Goal: Task Accomplishment & Management: Manage account settings

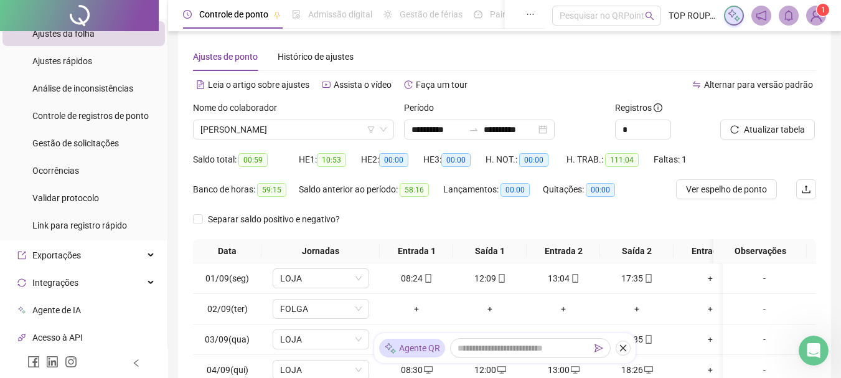
scroll to position [6, 0]
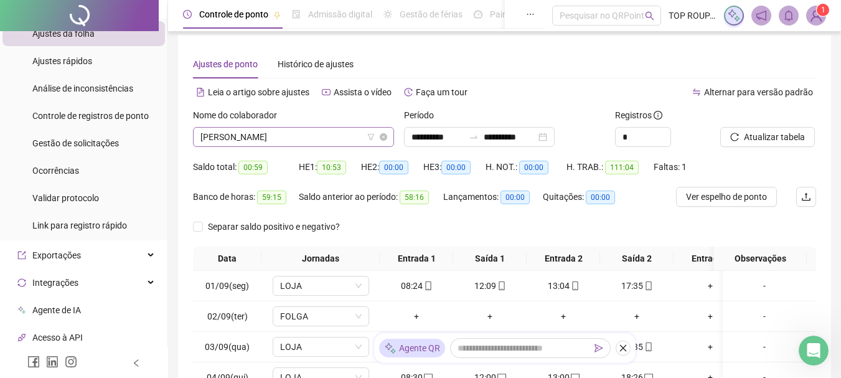
click at [301, 130] on span "[PERSON_NAME]" at bounding box center [293, 137] width 186 height 19
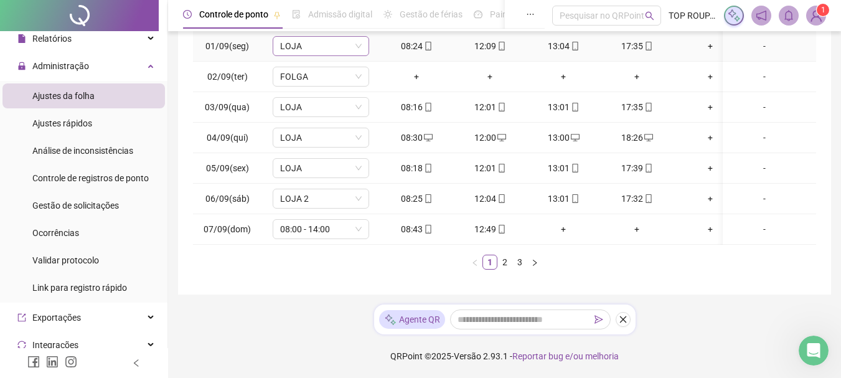
scroll to position [193, 0]
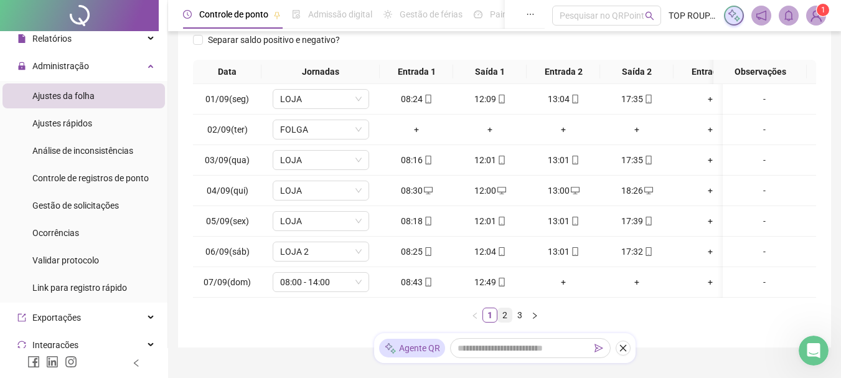
click at [504, 322] on link "2" at bounding box center [505, 315] width 14 height 14
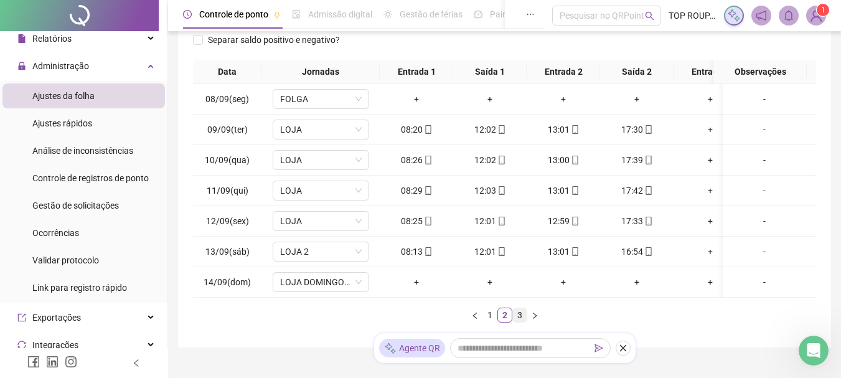
click at [521, 322] on link "3" at bounding box center [520, 315] width 14 height 14
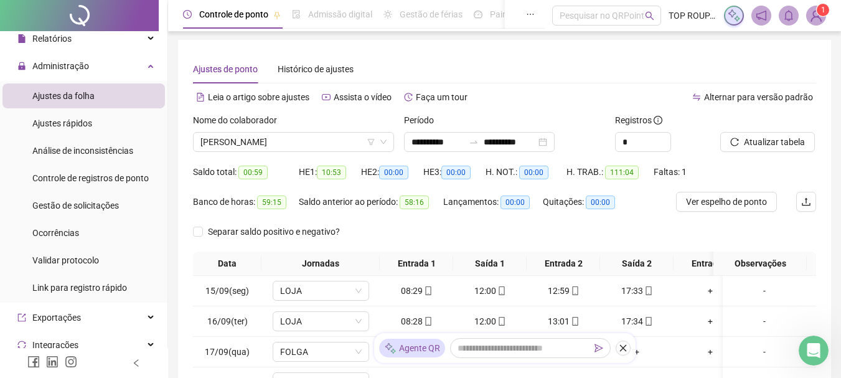
scroll to position [0, 0]
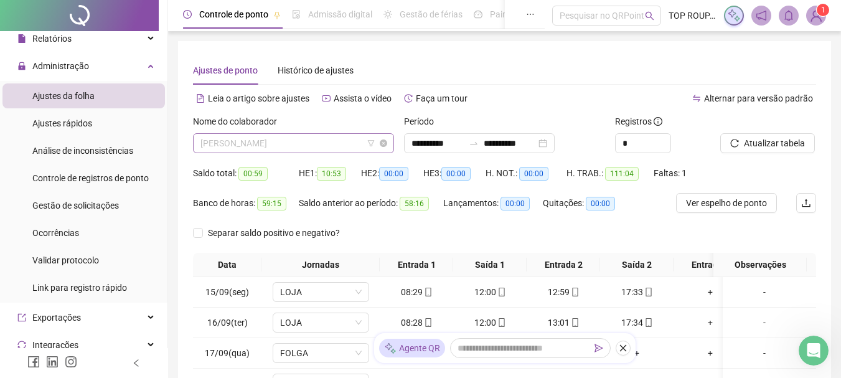
click at [223, 134] on span "[PERSON_NAME]" at bounding box center [293, 143] width 186 height 19
click at [296, 137] on span "[PERSON_NAME]" at bounding box center [293, 143] width 186 height 19
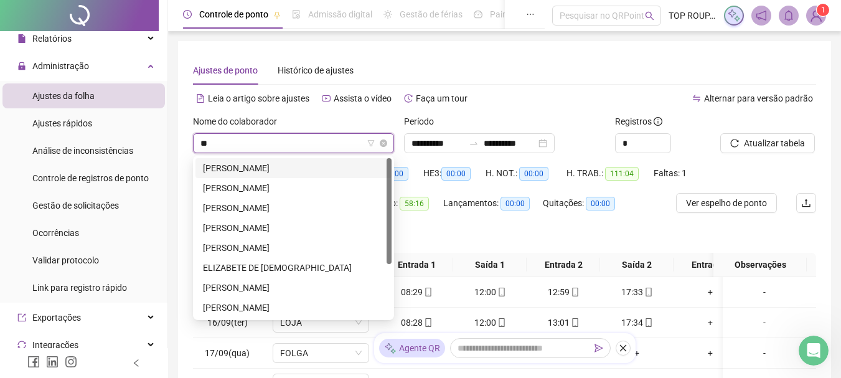
type input "***"
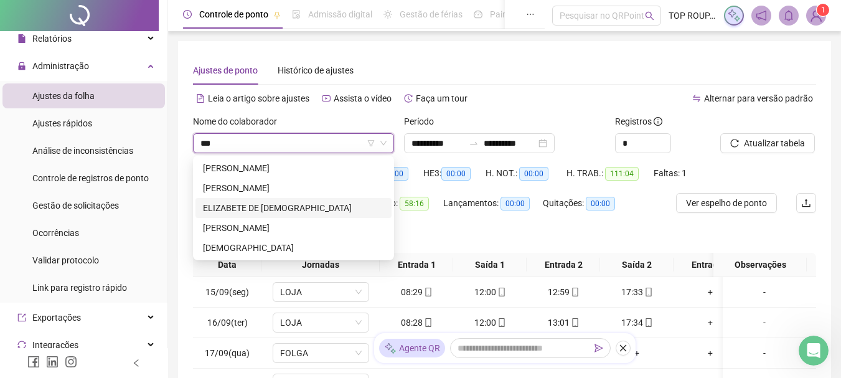
click at [271, 205] on div "ELIZABETE DE [DEMOGRAPHIC_DATA]" at bounding box center [293, 208] width 181 height 14
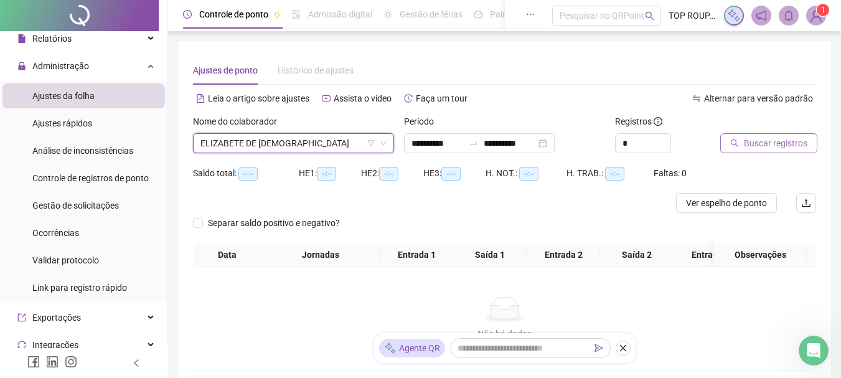
click at [776, 138] on span "Buscar registros" at bounding box center [775, 143] width 63 height 14
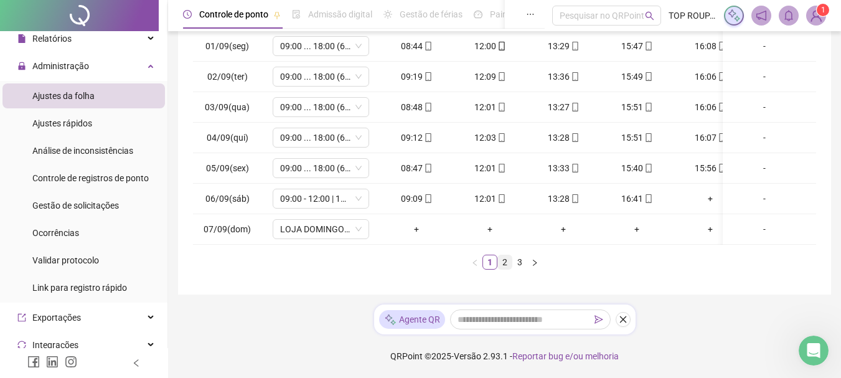
click at [499, 263] on link "2" at bounding box center [505, 262] width 14 height 14
click at [527, 265] on button "button" at bounding box center [534, 262] width 15 height 15
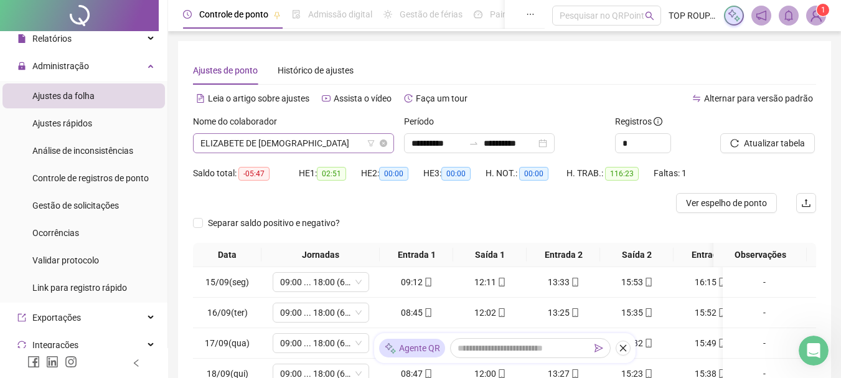
click at [267, 136] on span "ELIZABETE DE [DEMOGRAPHIC_DATA]" at bounding box center [293, 143] width 186 height 19
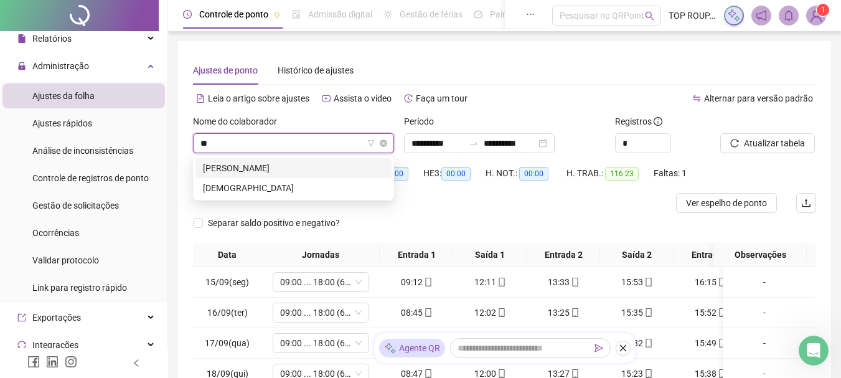
type input "***"
click at [247, 166] on div "[PERSON_NAME]" at bounding box center [293, 168] width 181 height 14
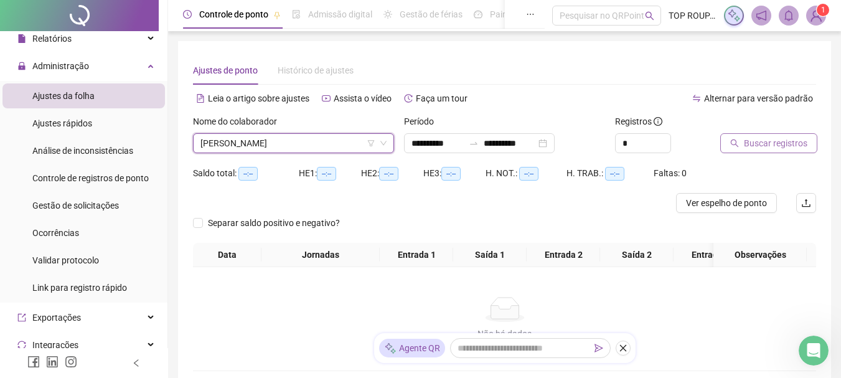
click at [758, 141] on span "Buscar registros" at bounding box center [775, 143] width 63 height 14
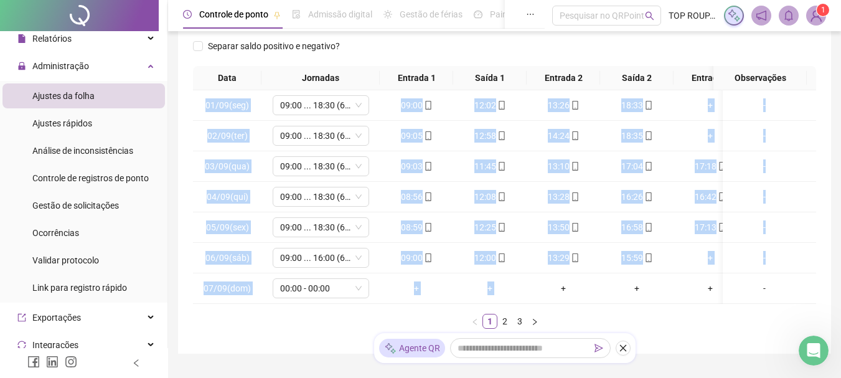
drag, startPoint x: 538, startPoint y: 304, endPoint x: 590, endPoint y: 306, distance: 51.7
click at [590, 304] on div "01/09(seg) 09:00 ... 18:30 (6 HORAS) 09:00 12:02 13:26 18:33 + + - 02/09(ter) 0…" at bounding box center [504, 197] width 623 height 214
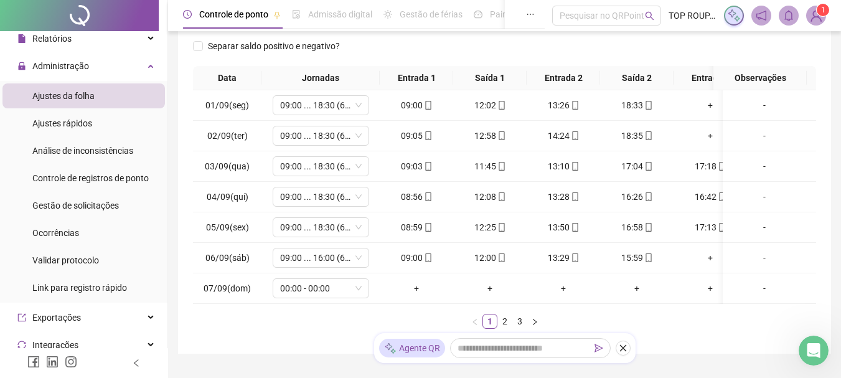
drag, startPoint x: 657, startPoint y: 320, endPoint x: 655, endPoint y: 314, distance: 6.5
click at [656, 321] on div "Data Jornadas Entrada 1 Saída 1 Entrada 2 Saída 2 Entrada 3 Saída 3 Observações…" at bounding box center [504, 197] width 623 height 263
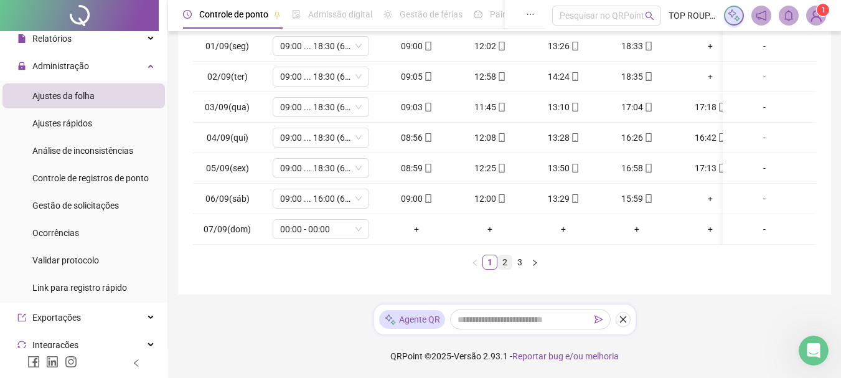
click at [507, 264] on link "2" at bounding box center [505, 262] width 14 height 14
click at [525, 263] on link "3" at bounding box center [520, 262] width 14 height 14
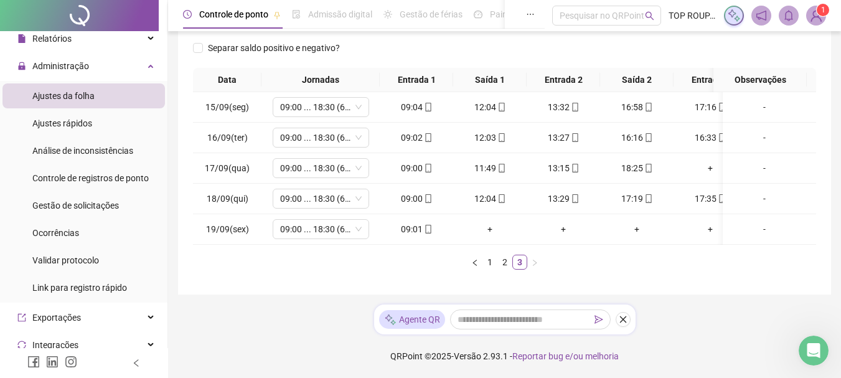
scroll to position [0, 56]
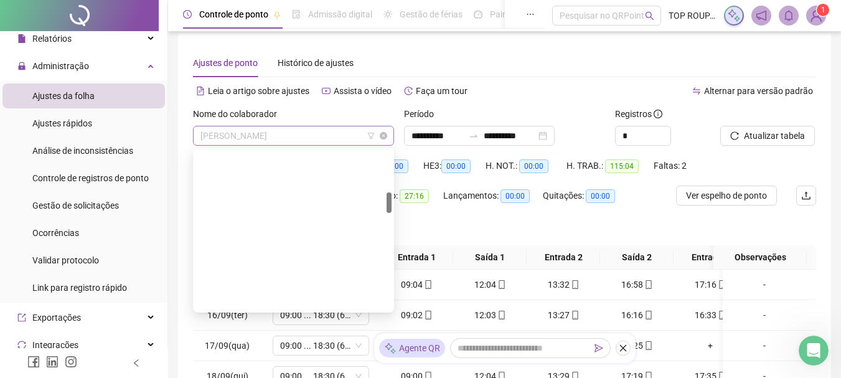
click at [304, 128] on span "[PERSON_NAME]" at bounding box center [293, 135] width 186 height 19
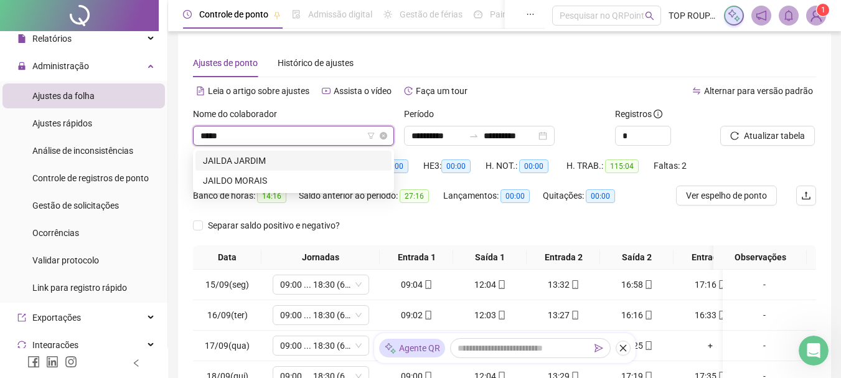
type input "******"
click at [248, 162] on div "JAILDA JARDIM" at bounding box center [293, 161] width 181 height 14
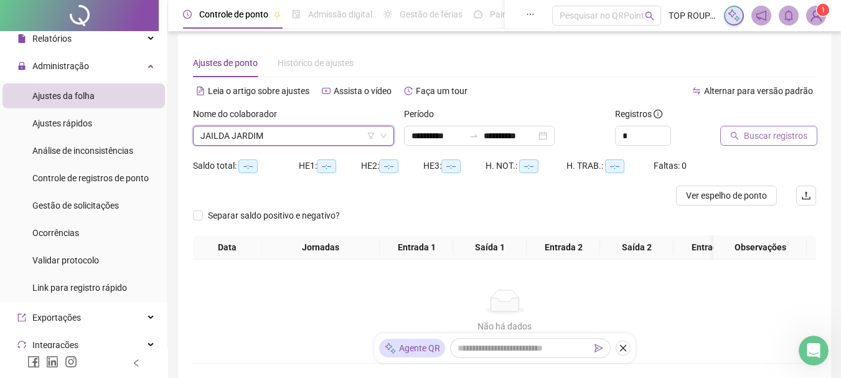
click at [771, 138] on span "Buscar registros" at bounding box center [775, 136] width 63 height 14
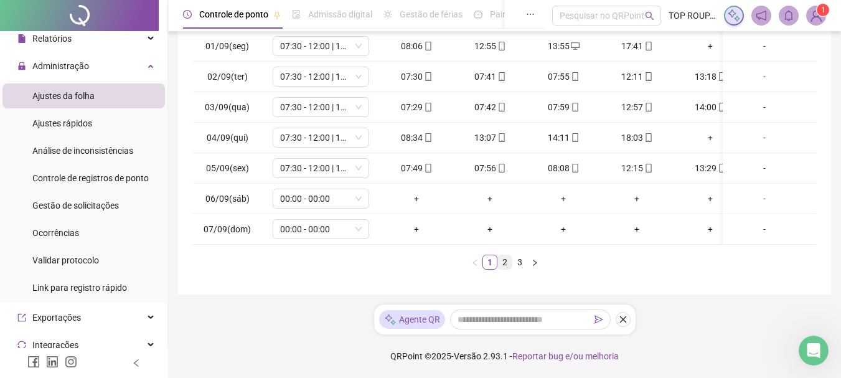
click at [506, 260] on link "2" at bounding box center [505, 262] width 14 height 14
click at [516, 265] on link "3" at bounding box center [520, 262] width 14 height 14
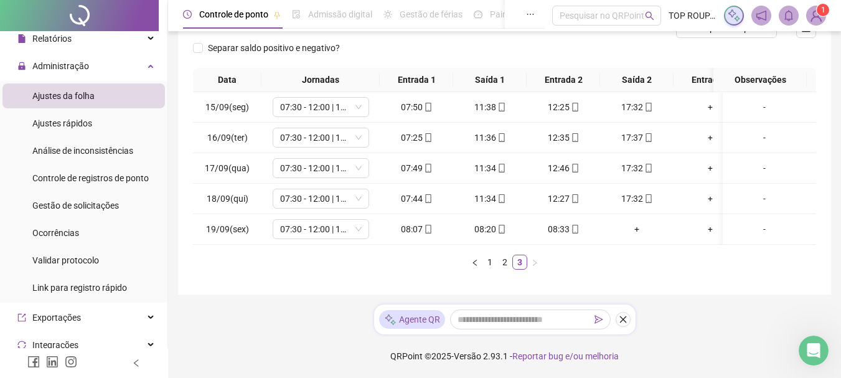
drag, startPoint x: 507, startPoint y: 245, endPoint x: 530, endPoint y: 244, distance: 23.7
click at [530, 244] on div "Data Jornadas Entrada 1 Saída 1 Entrada 2 Saída 2 Entrada 3 Saída 3 Observações…" at bounding box center [504, 169] width 623 height 202
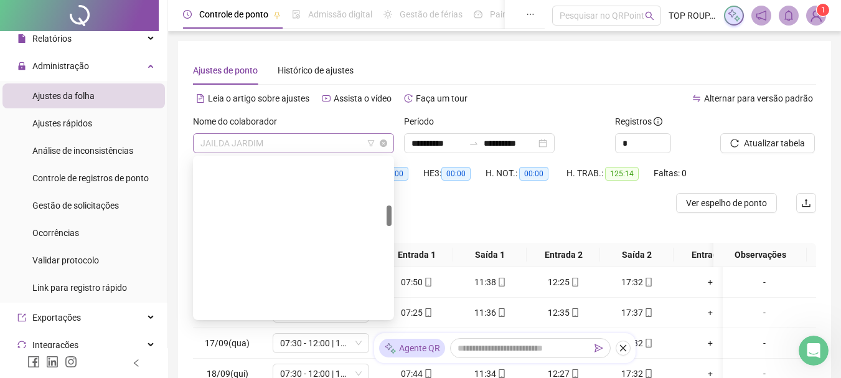
click at [281, 136] on span "JAILDA JARDIM" at bounding box center [293, 143] width 186 height 19
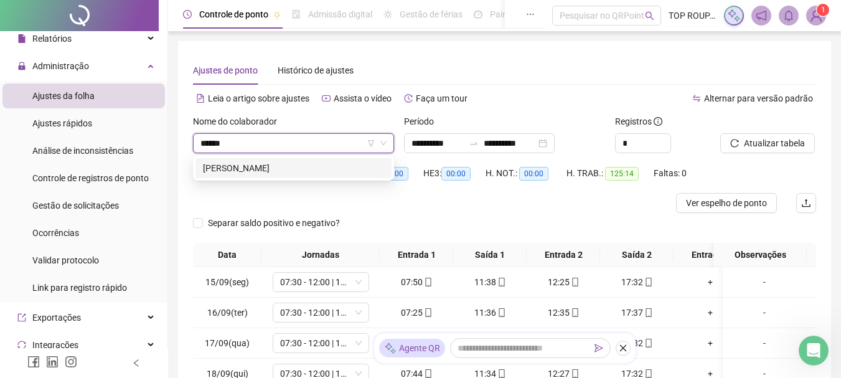
type input "******"
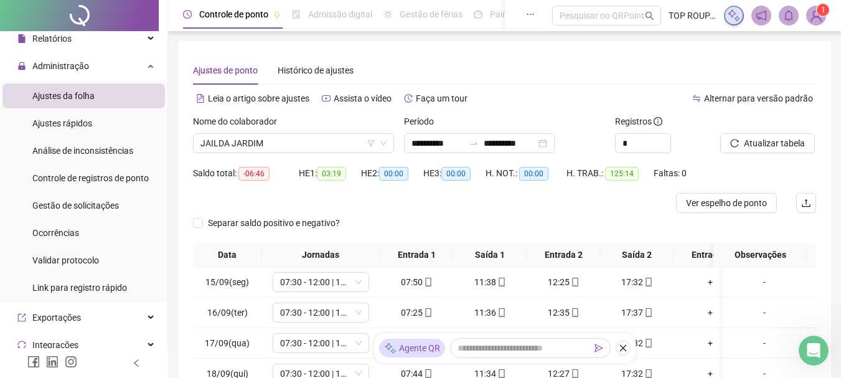
drag, startPoint x: 336, startPoint y: 181, endPoint x: 331, endPoint y: 168, distance: 14.0
click at [332, 182] on div "HE 1: 03:19" at bounding box center [330, 173] width 62 height 20
click at [331, 167] on span "03:19" at bounding box center [331, 174] width 29 height 14
click at [306, 157] on div "Nome do colaborador JAILDA JARDIM" at bounding box center [293, 139] width 211 height 49
click at [311, 139] on span "JAILDA JARDIM" at bounding box center [293, 143] width 186 height 19
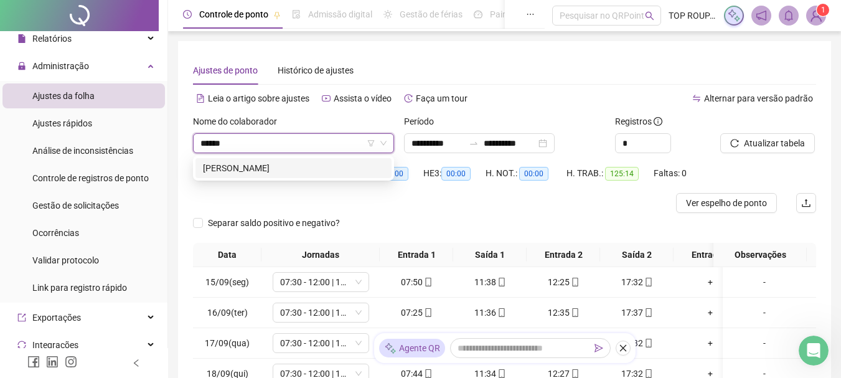
type input "******"
drag, startPoint x: 318, startPoint y: 187, endPoint x: 326, endPoint y: 173, distance: 15.6
click at [321, 184] on div "HE 1: 03:19" at bounding box center [330, 178] width 62 height 30
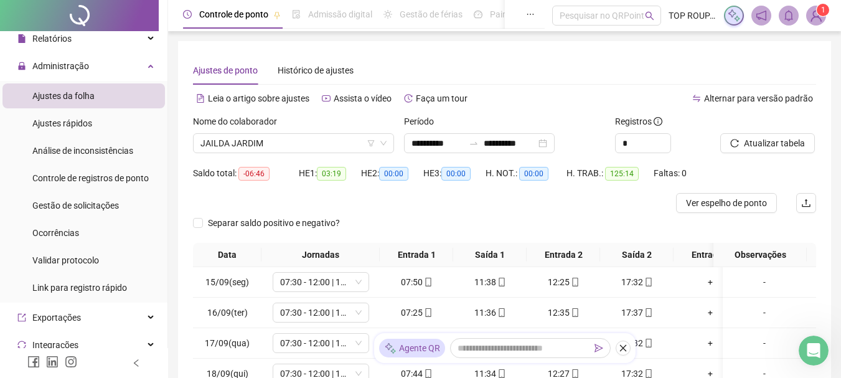
click at [326, 173] on span "03:19" at bounding box center [331, 174] width 29 height 14
click at [308, 144] on span "JAILDA JARDIM" at bounding box center [293, 143] width 186 height 19
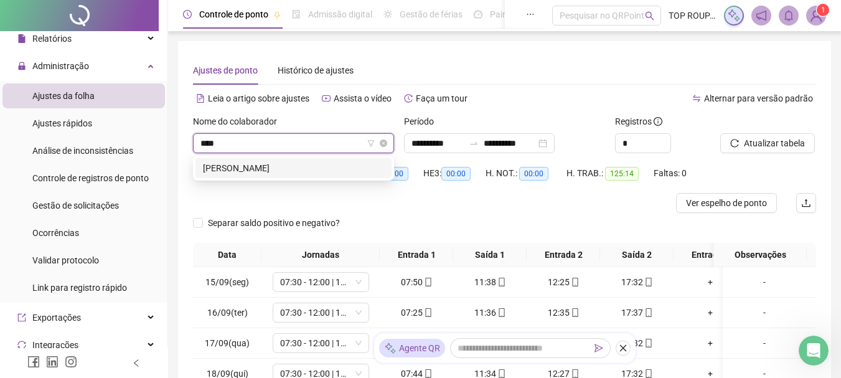
type input "*****"
click at [282, 172] on div "[PERSON_NAME]" at bounding box center [293, 168] width 181 height 14
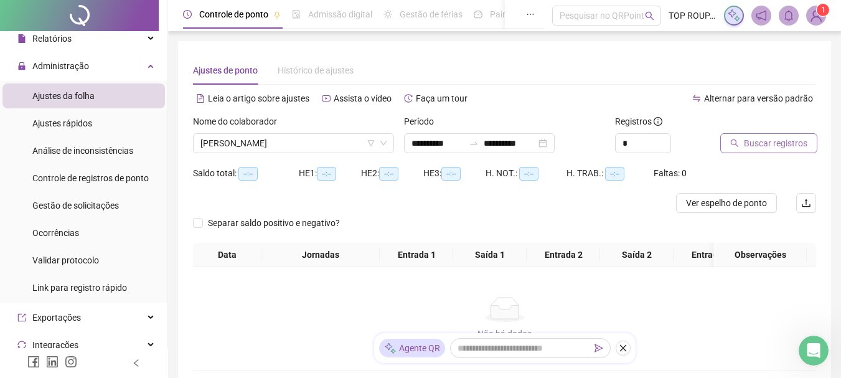
click at [735, 146] on icon "search" at bounding box center [734, 143] width 9 height 9
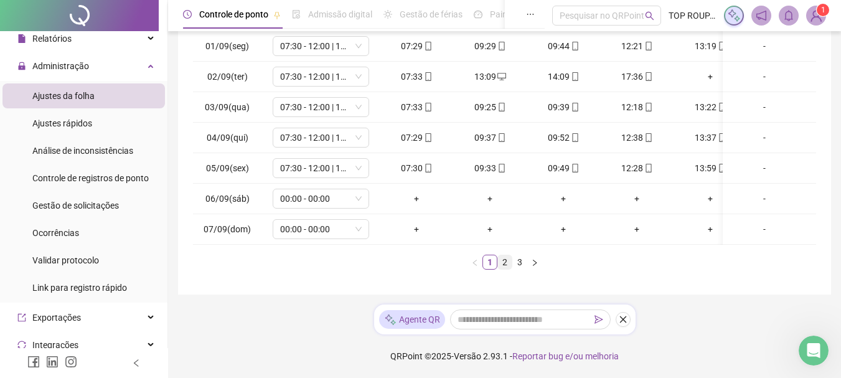
click at [505, 258] on link "2" at bounding box center [505, 262] width 14 height 14
click at [522, 265] on link "3" at bounding box center [520, 262] width 14 height 14
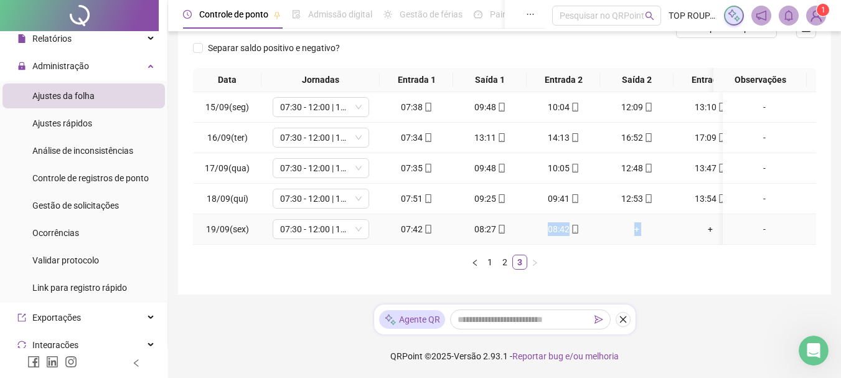
drag, startPoint x: 531, startPoint y: 233, endPoint x: 690, endPoint y: 235, distance: 159.4
click at [690, 235] on tr "19/09(sex) 07:30 - 12:00 | 13:30 - 17:00 07:42 08:27 08:42 + + + -" at bounding box center [553, 229] width 721 height 31
drag, startPoint x: 682, startPoint y: 282, endPoint x: 675, endPoint y: 278, distance: 7.8
click at [679, 278] on div "**********" at bounding box center [504, 80] width 653 height 428
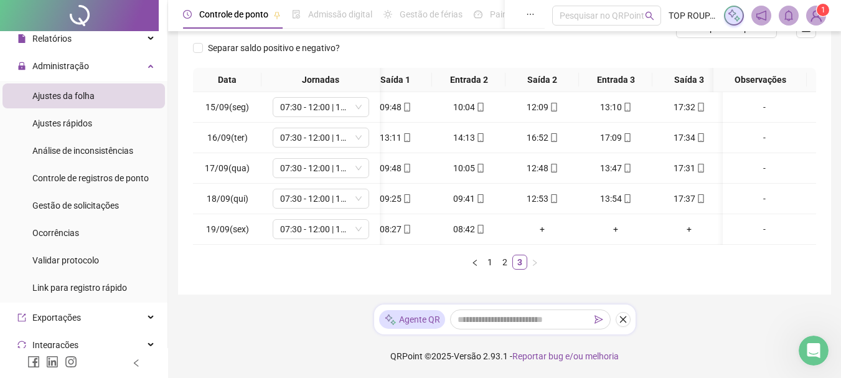
click at [675, 305] on div "**********" at bounding box center [504, 101] width 673 height 553
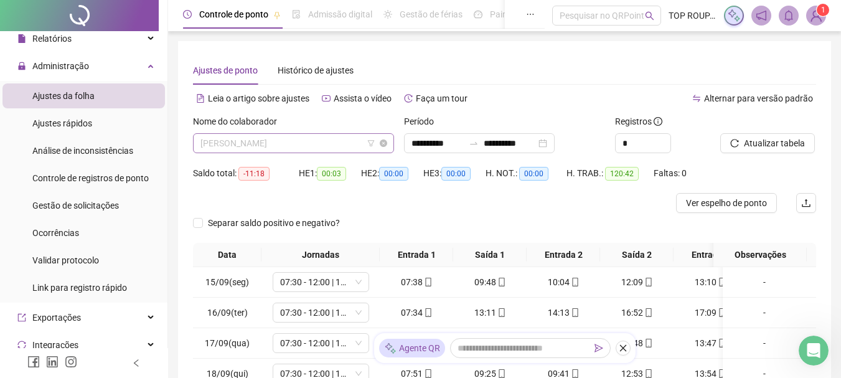
click at [285, 138] on span "[PERSON_NAME]" at bounding box center [293, 143] width 186 height 19
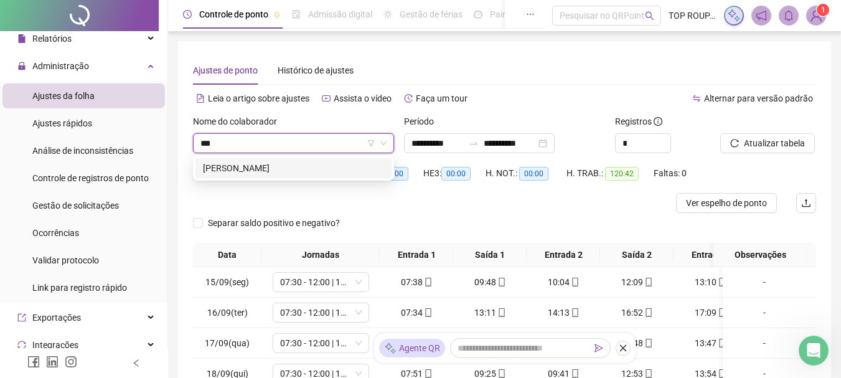
type input "****"
click at [327, 170] on div "[PERSON_NAME]" at bounding box center [293, 168] width 181 height 14
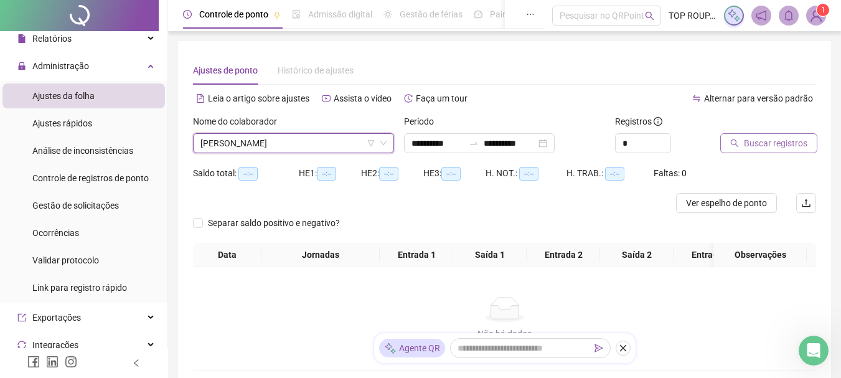
click at [783, 141] on span "Buscar registros" at bounding box center [775, 143] width 63 height 14
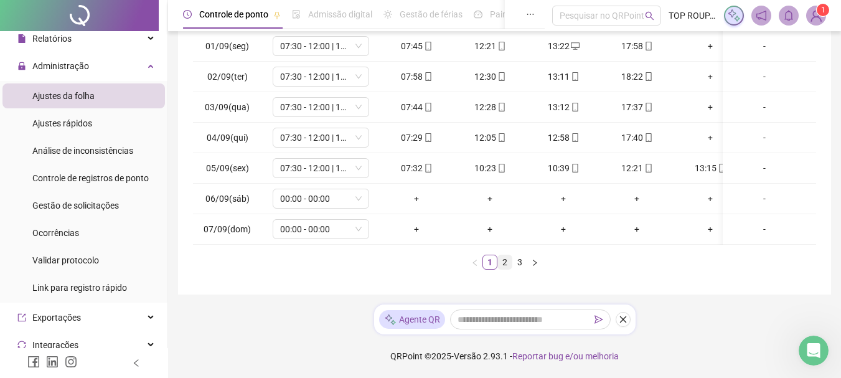
click at [505, 269] on link "2" at bounding box center [505, 262] width 14 height 14
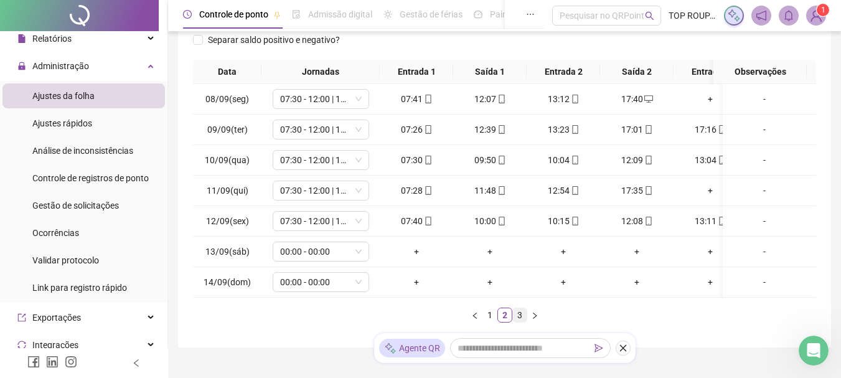
click at [517, 322] on link "3" at bounding box center [520, 315] width 14 height 14
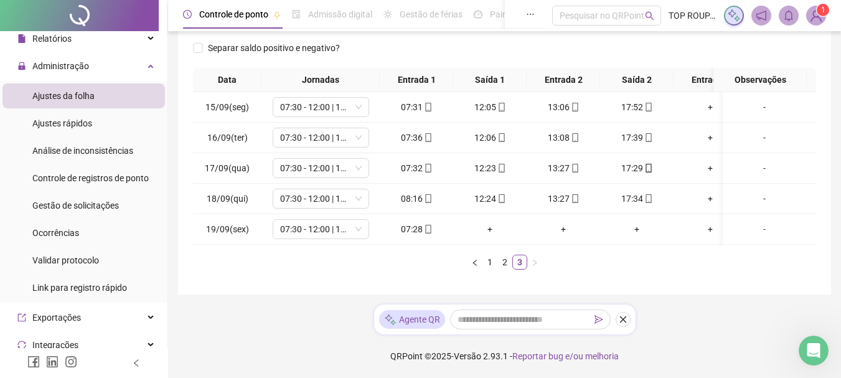
drag, startPoint x: 470, startPoint y: 245, endPoint x: 530, endPoint y: 247, distance: 59.8
click at [472, 243] on div "Data Jornadas Entrada 1 Saída 1 Entrada 2 Saída 2 Entrada 3 Saída 3 Observações…" at bounding box center [504, 169] width 623 height 202
drag, startPoint x: 551, startPoint y: 248, endPoint x: 562, endPoint y: 243, distance: 12.5
click at [554, 247] on div "Data Jornadas Entrada 1 Saída 1 Entrada 2 Saída 2 Entrada 3 Saída 3 Observações…" at bounding box center [504, 169] width 623 height 202
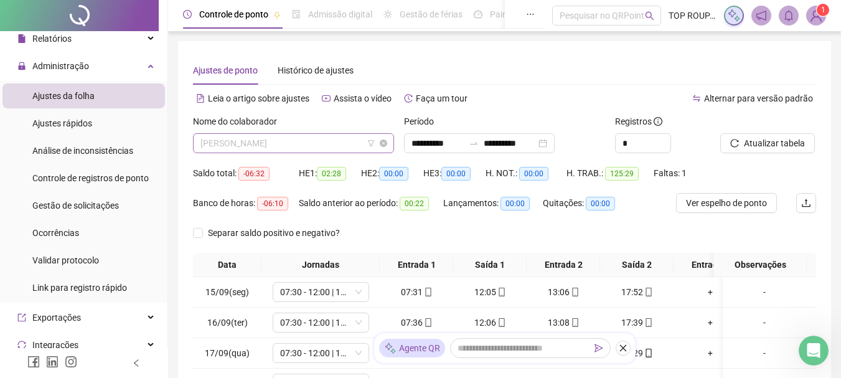
click at [327, 145] on span "[PERSON_NAME]" at bounding box center [293, 143] width 186 height 19
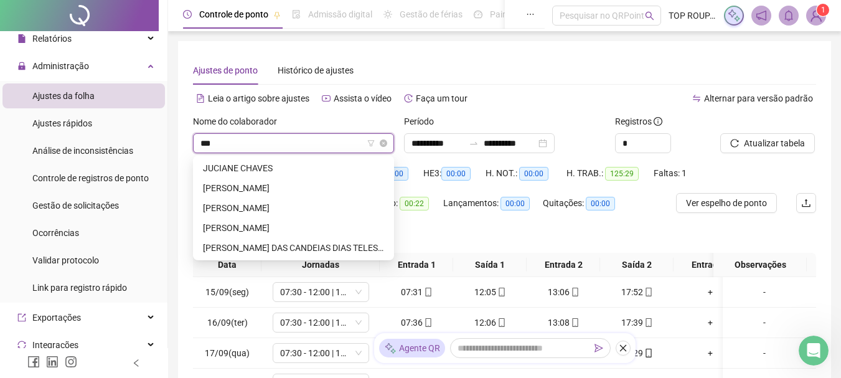
type input "****"
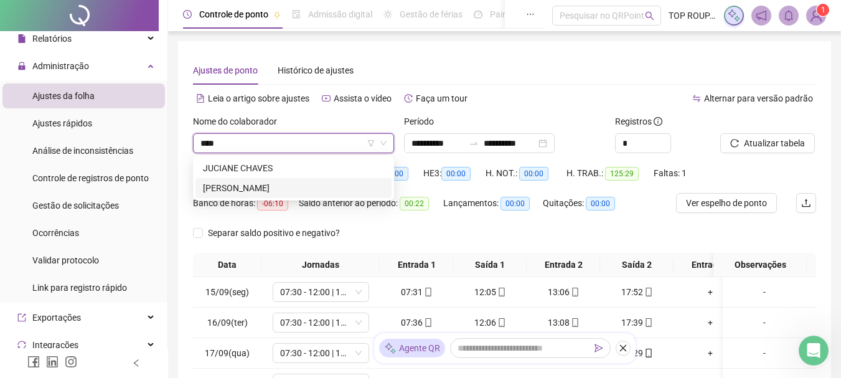
click at [298, 186] on div "[PERSON_NAME]" at bounding box center [293, 188] width 181 height 14
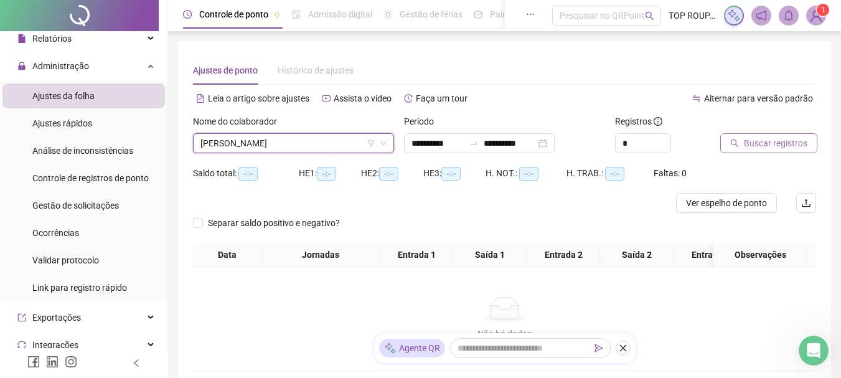
click at [783, 139] on span "Buscar registros" at bounding box center [775, 143] width 63 height 14
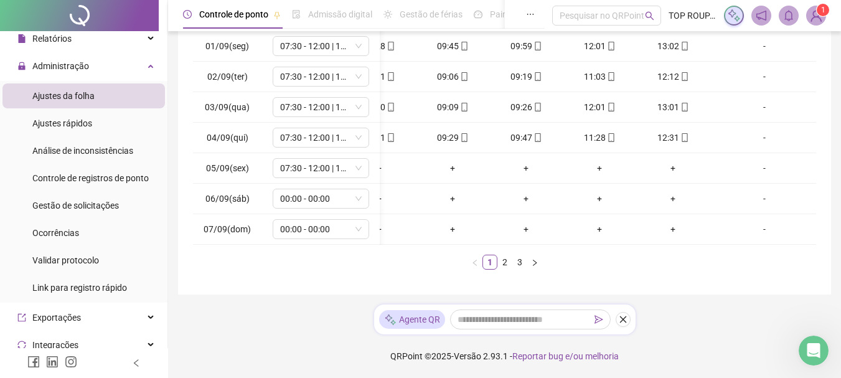
scroll to position [0, 107]
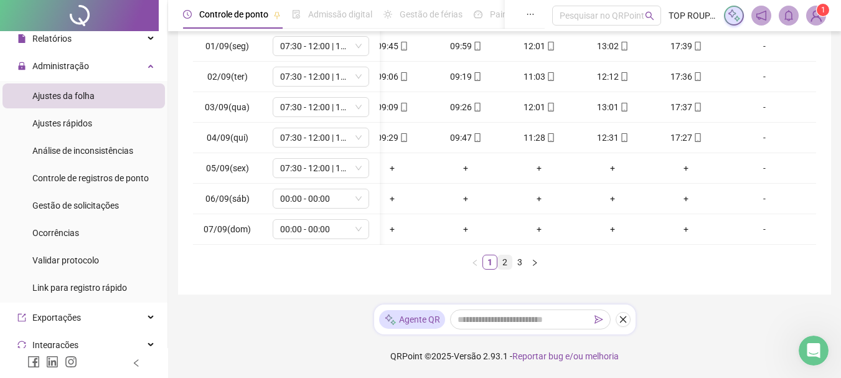
click at [501, 264] on link "2" at bounding box center [505, 262] width 14 height 14
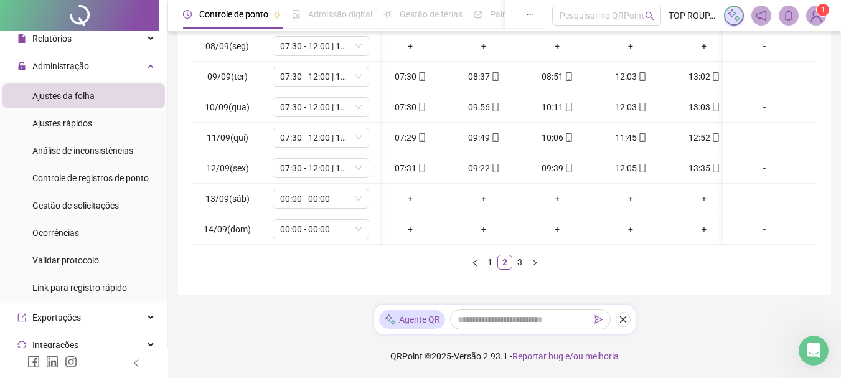
scroll to position [0, 0]
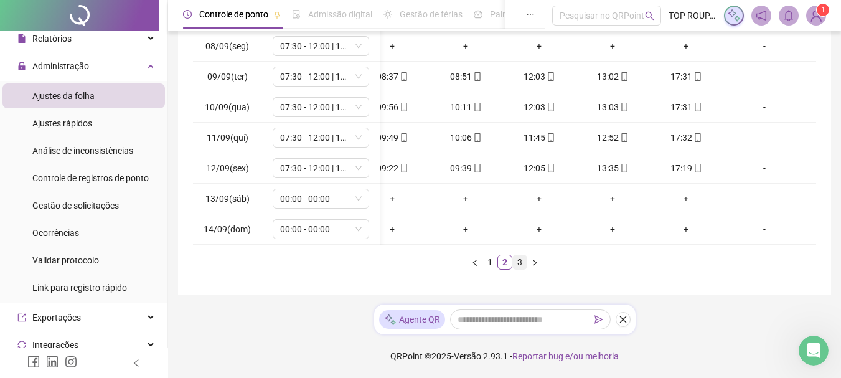
click at [514, 261] on link "3" at bounding box center [520, 262] width 14 height 14
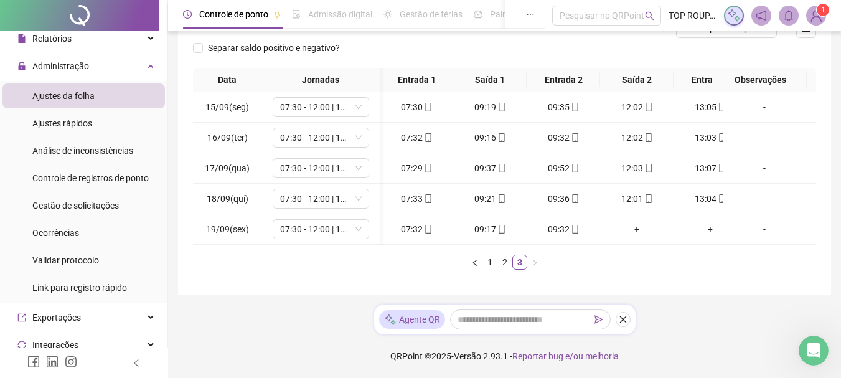
scroll to position [0, 107]
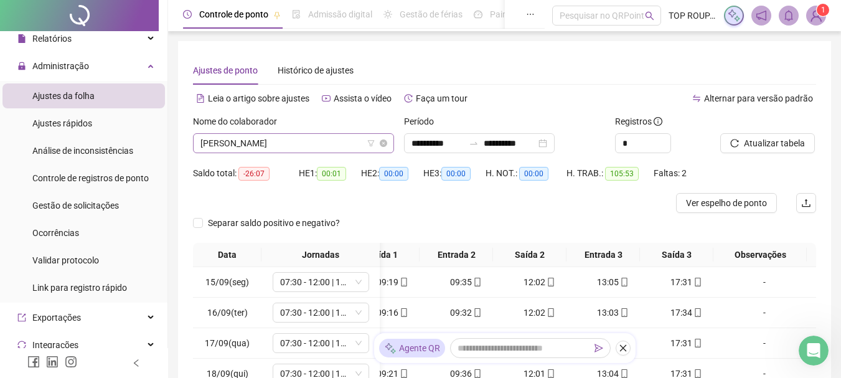
click at [297, 143] on span "[PERSON_NAME]" at bounding box center [293, 143] width 186 height 19
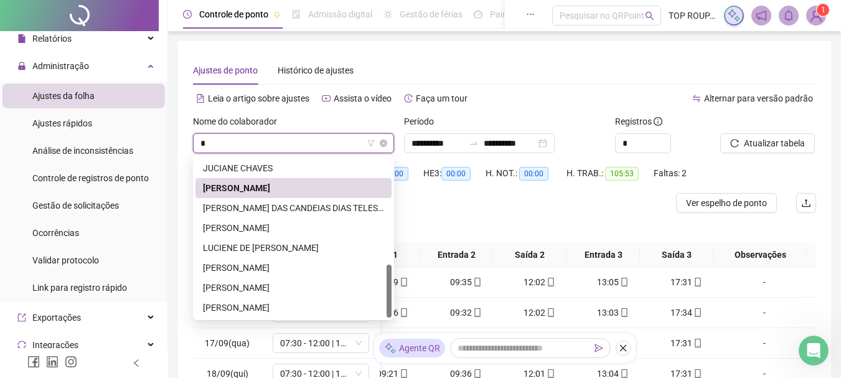
scroll to position [0, 0]
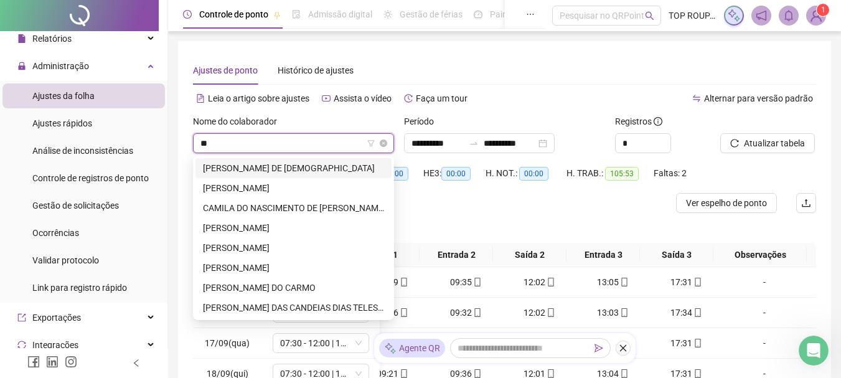
type input "***"
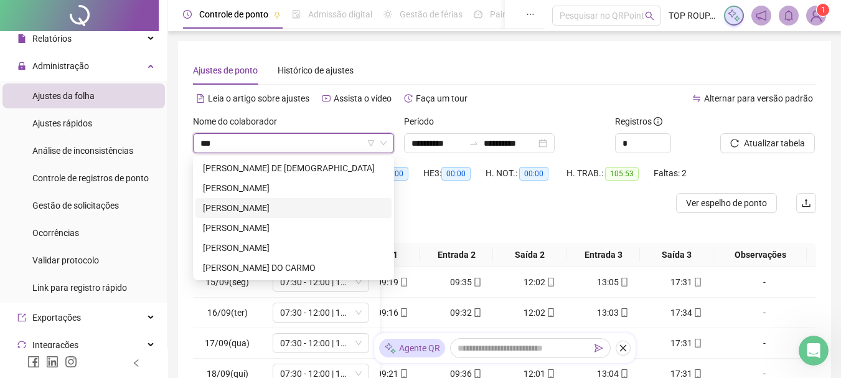
click at [216, 208] on div "[PERSON_NAME]" at bounding box center [293, 208] width 181 height 14
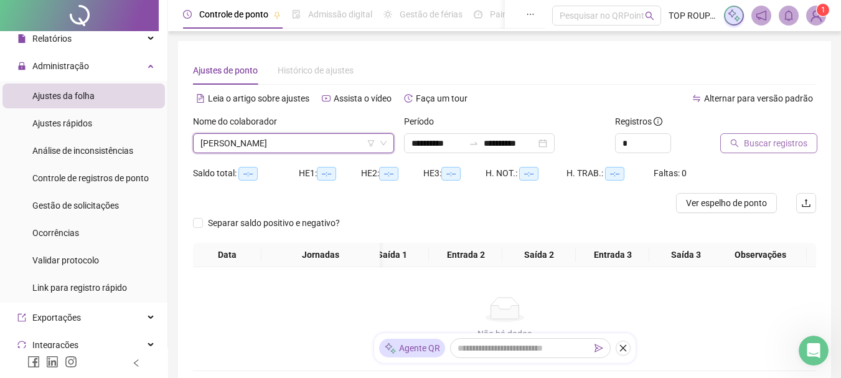
click at [758, 147] on span "Buscar registros" at bounding box center [775, 143] width 63 height 14
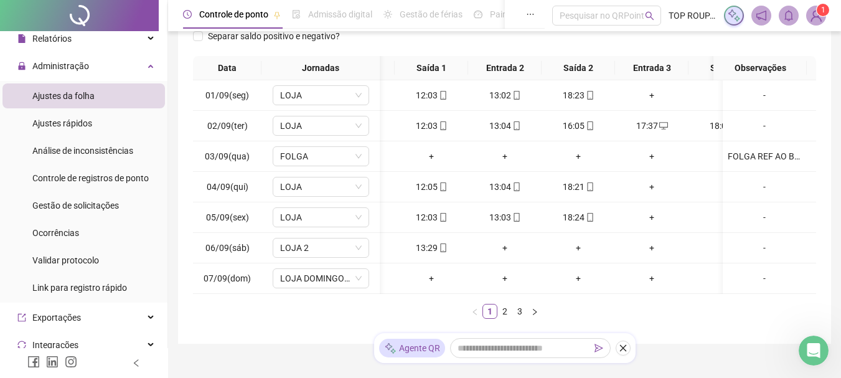
scroll to position [0, 0]
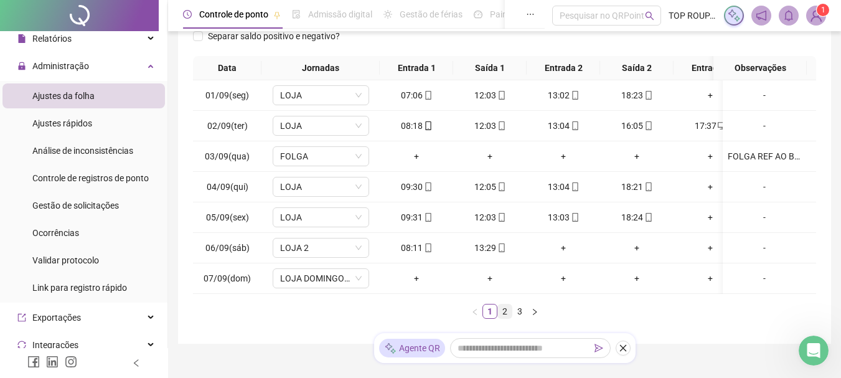
drag, startPoint x: 495, startPoint y: 324, endPoint x: 505, endPoint y: 324, distance: 10.0
click at [505, 319] on ul "1 2 3" at bounding box center [504, 311] width 623 height 15
click at [506, 318] on link "2" at bounding box center [505, 311] width 14 height 14
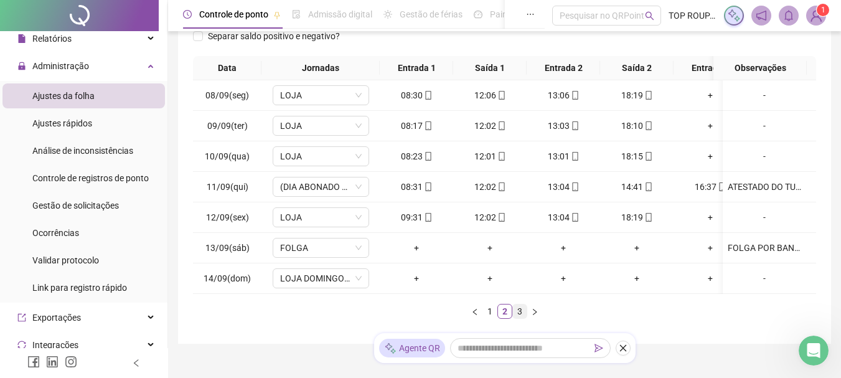
click at [519, 318] on link "3" at bounding box center [520, 311] width 14 height 14
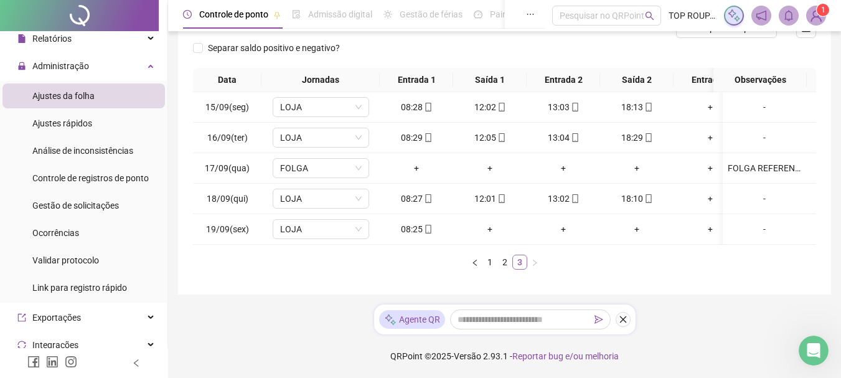
scroll to position [184, 0]
click at [554, 231] on td "+" at bounding box center [563, 229] width 73 height 31
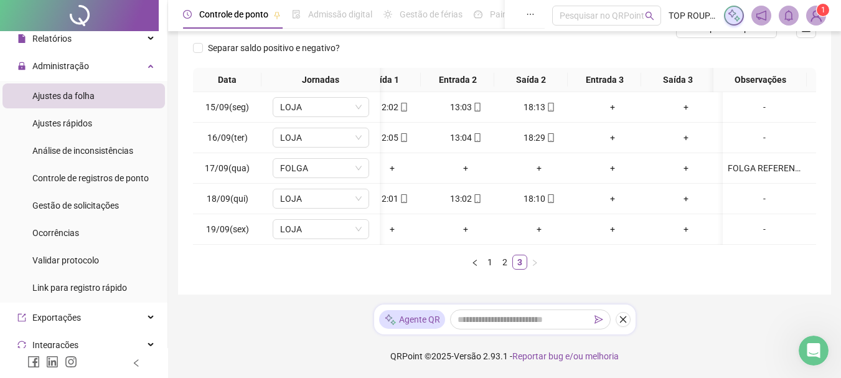
scroll to position [0, 107]
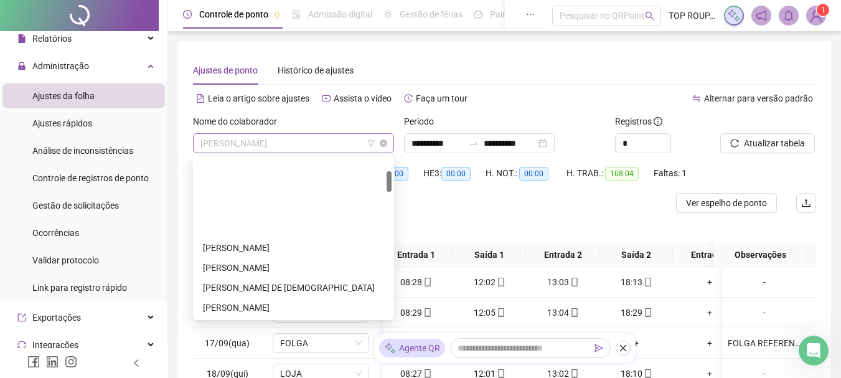
click at [256, 142] on span "[PERSON_NAME]" at bounding box center [293, 143] width 186 height 19
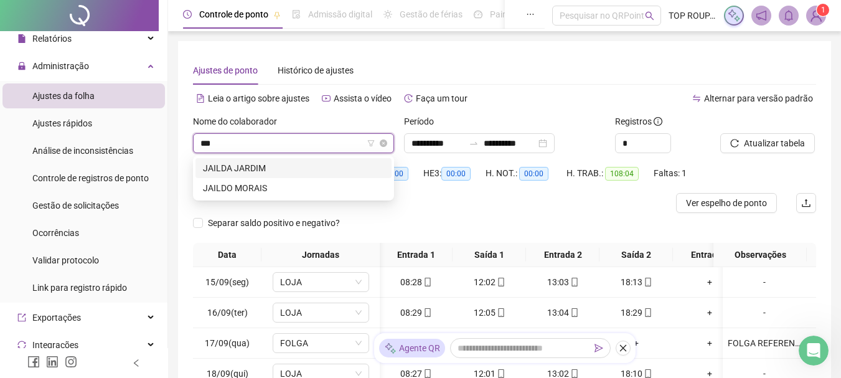
type input "****"
click at [233, 194] on div "JAILDO MORAIS" at bounding box center [293, 188] width 181 height 14
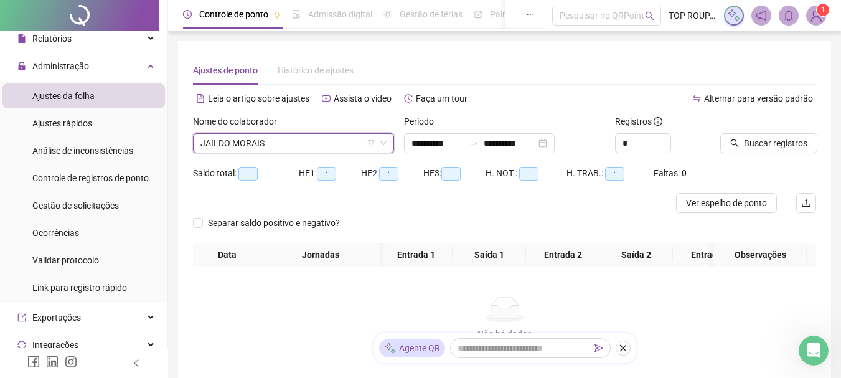
click at [783, 159] on div "Buscar registros" at bounding box center [768, 139] width 106 height 49
click at [785, 149] on span "Buscar registros" at bounding box center [775, 143] width 63 height 14
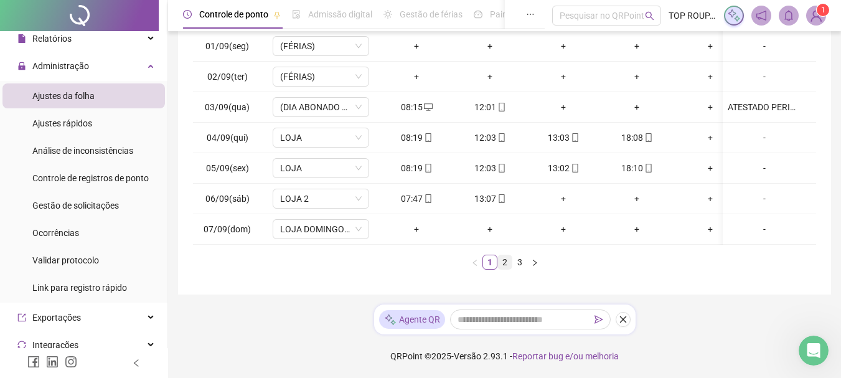
click at [501, 263] on link "2" at bounding box center [505, 262] width 14 height 14
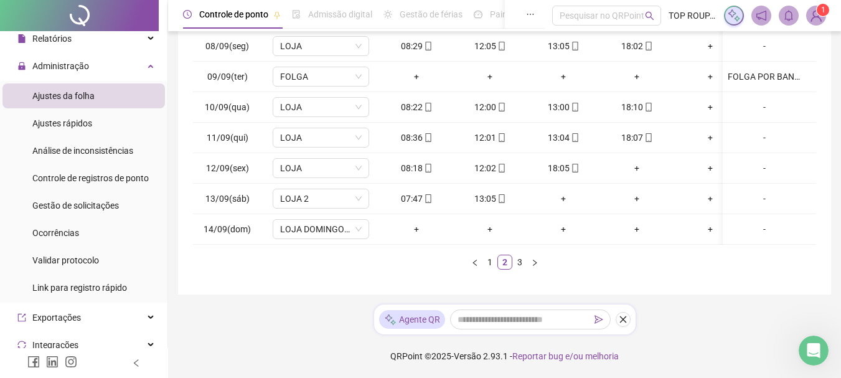
drag, startPoint x: 525, startPoint y: 245, endPoint x: 470, endPoint y: 245, distance: 55.4
click at [470, 245] on div "Data Jornadas Entrada 1 Saída 1 Entrada 2 Saída 2 Entrada 3 Saída 3 Observações…" at bounding box center [504, 138] width 623 height 263
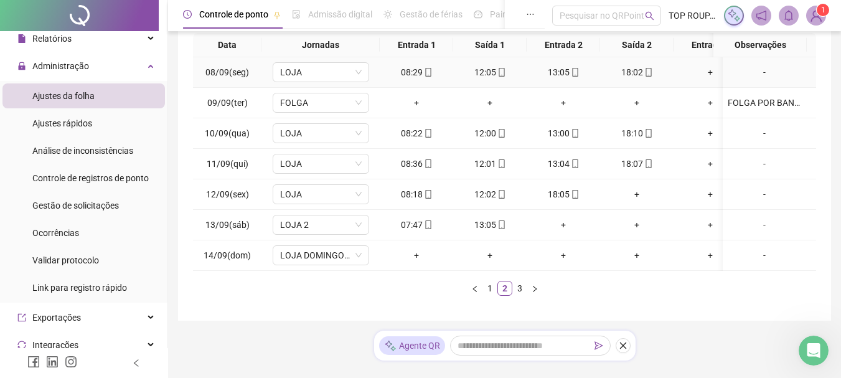
scroll to position [245, 0]
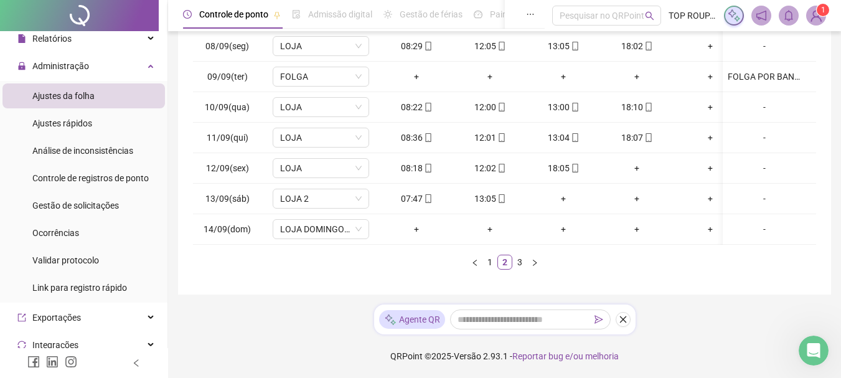
drag, startPoint x: 593, startPoint y: 249, endPoint x: 648, endPoint y: 243, distance: 55.8
click at [648, 243] on div "Data Jornadas Entrada 1 Saída 1 Entrada 2 Saída 2 Entrada 3 Saída 3 Observações…" at bounding box center [504, 138] width 623 height 263
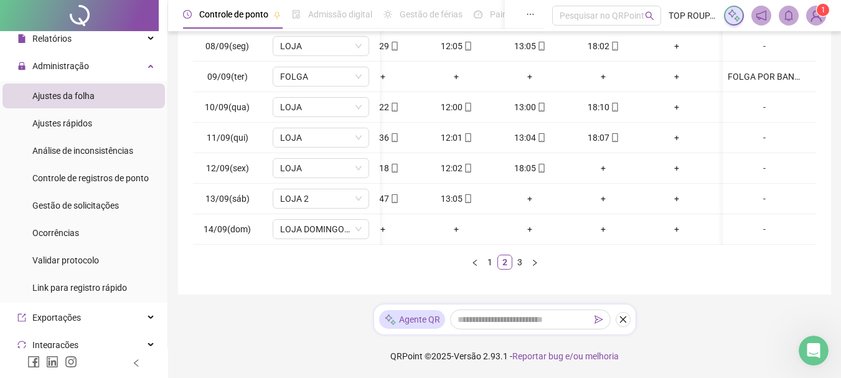
scroll to position [0, 34]
click at [521, 266] on link "3" at bounding box center [520, 262] width 14 height 14
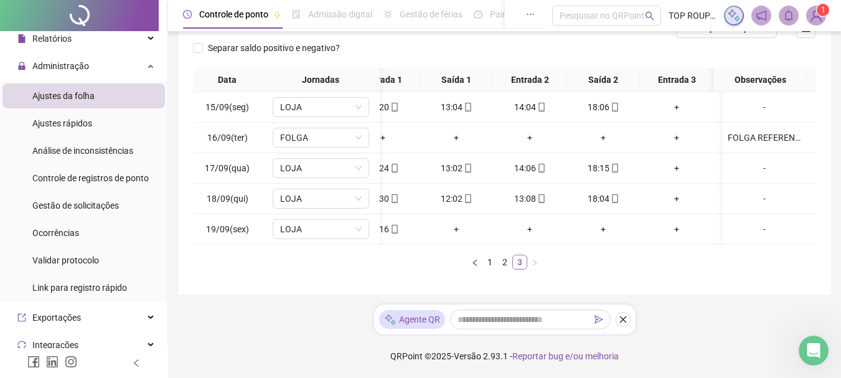
scroll to position [184, 0]
click at [558, 245] on div "Data Jornadas Entrada 1 Saída 1 Entrada 2 Saída 2 Entrada 3 Saída 3 Observações…" at bounding box center [504, 169] width 623 height 202
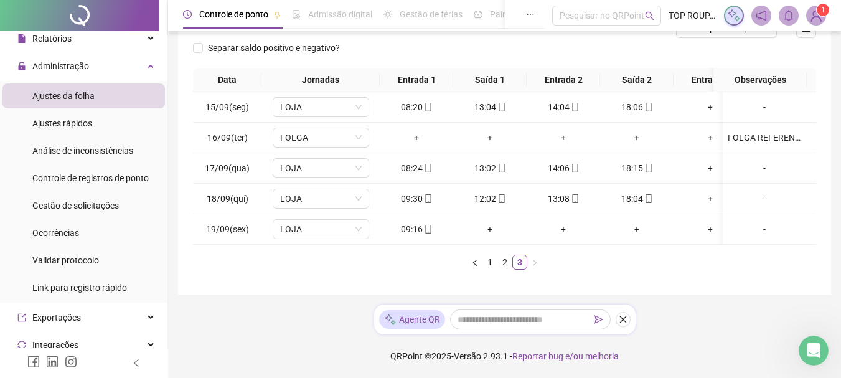
scroll to position [0, 75]
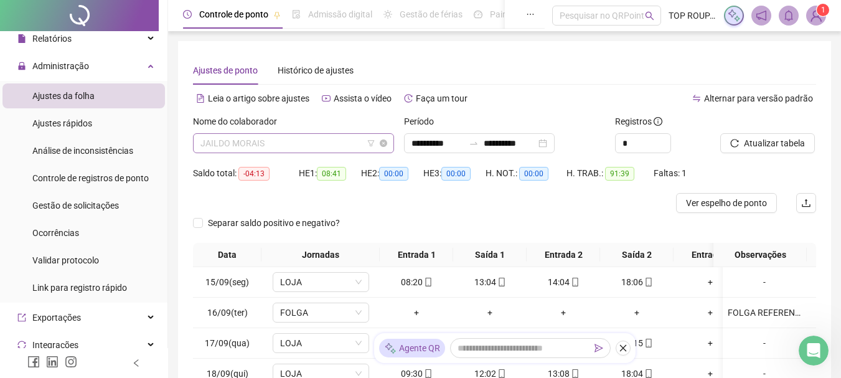
click at [260, 134] on span "JAILDO MORAIS" at bounding box center [293, 143] width 186 height 19
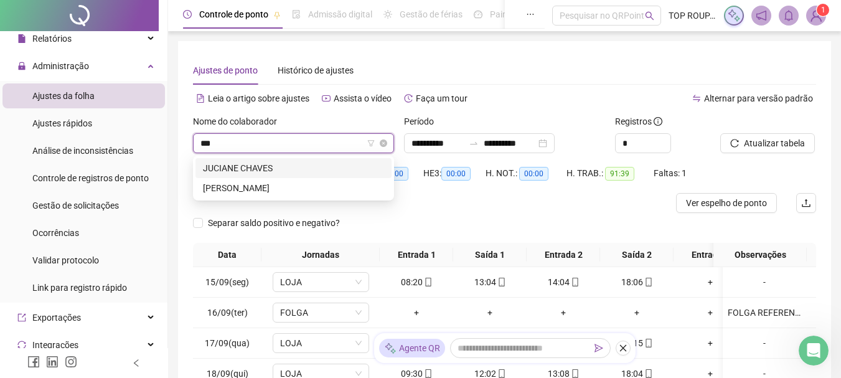
type input "****"
click at [263, 170] on div "JUCIANE CHAVES" at bounding box center [293, 168] width 181 height 14
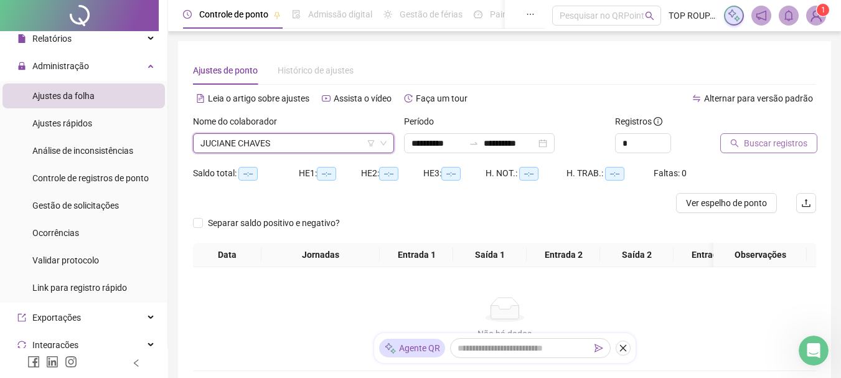
click at [801, 143] on span "Buscar registros" at bounding box center [775, 143] width 63 height 14
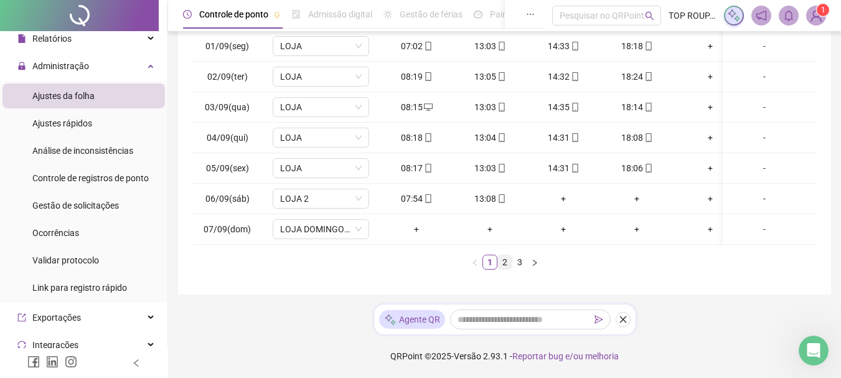
click at [501, 266] on link "2" at bounding box center [505, 262] width 14 height 14
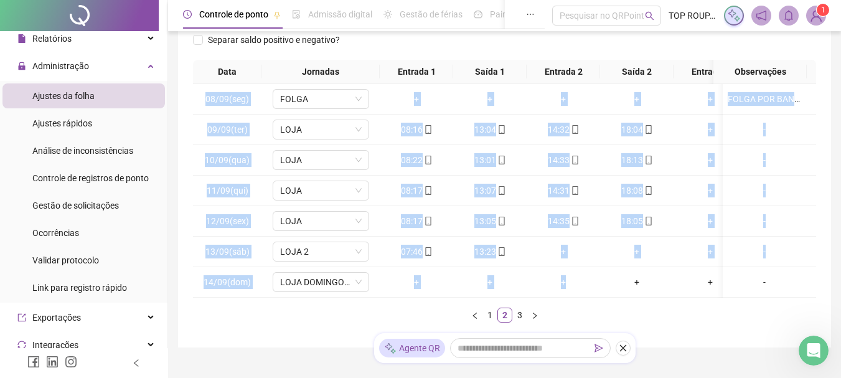
drag, startPoint x: 596, startPoint y: 296, endPoint x: 659, endPoint y: 298, distance: 62.9
click at [659, 298] on div "08/09(seg) FOLGA + + + + + + FOLGA POR BANCO DE HORAS 09/09(ter) LOJA 08:16 13:…" at bounding box center [504, 191] width 623 height 214
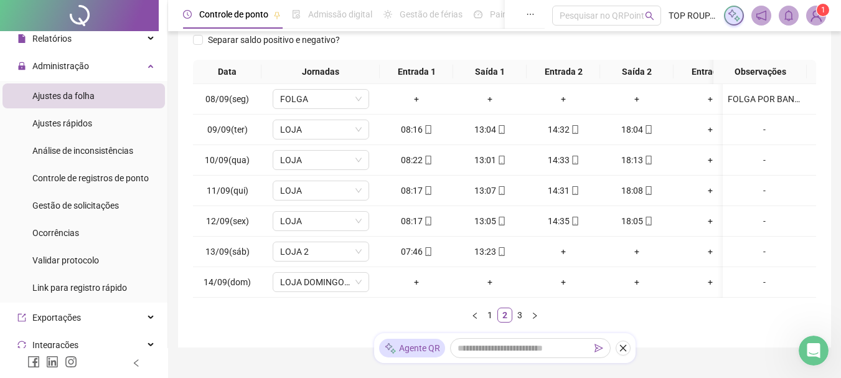
click at [666, 322] on ul "1 2 3" at bounding box center [504, 315] width 623 height 15
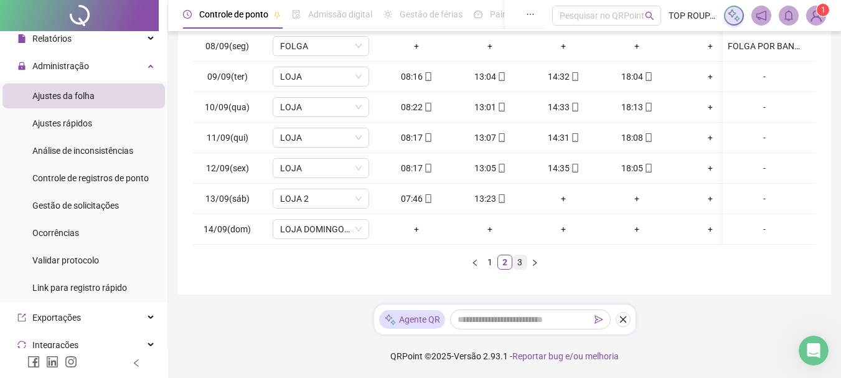
click at [523, 262] on link "3" at bounding box center [520, 262] width 14 height 14
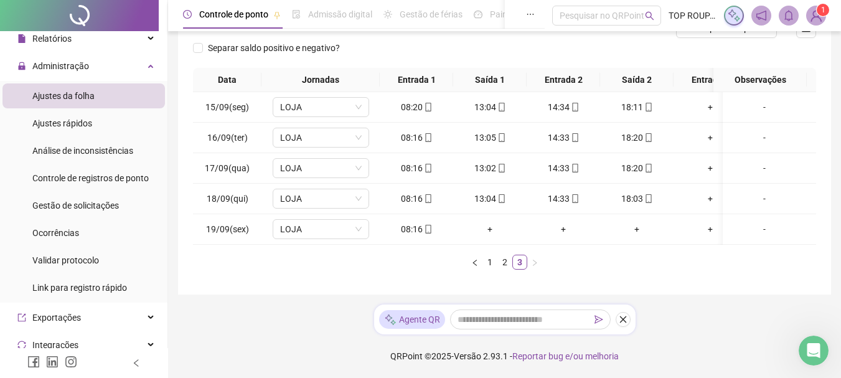
drag, startPoint x: 533, startPoint y: 247, endPoint x: 560, endPoint y: 239, distance: 27.2
click at [560, 239] on div "Data Jornadas Entrada 1 Saída 1 Entrada 2 Saída 2 Entrada 3 Saída 3 Observações…" at bounding box center [504, 169] width 623 height 202
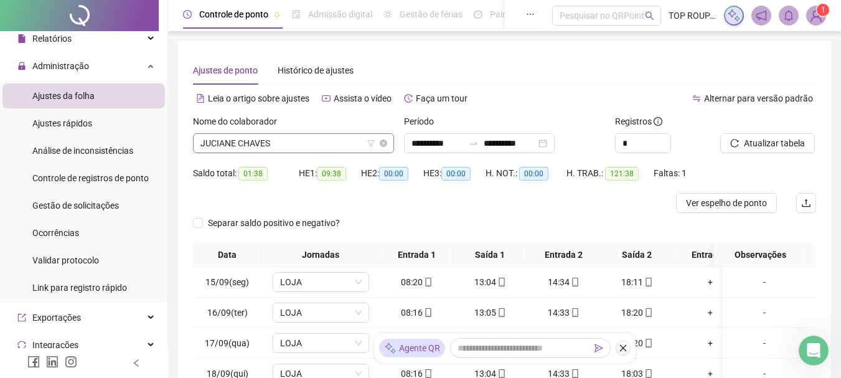
click at [294, 149] on span "JUCIANE CHAVES" at bounding box center [293, 143] width 186 height 19
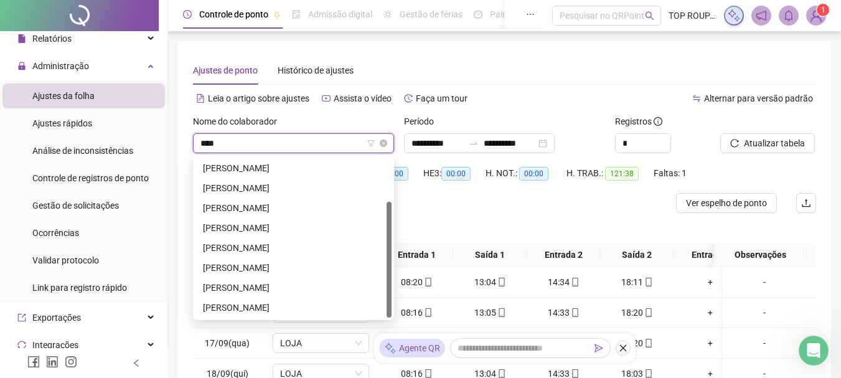
type input "*****"
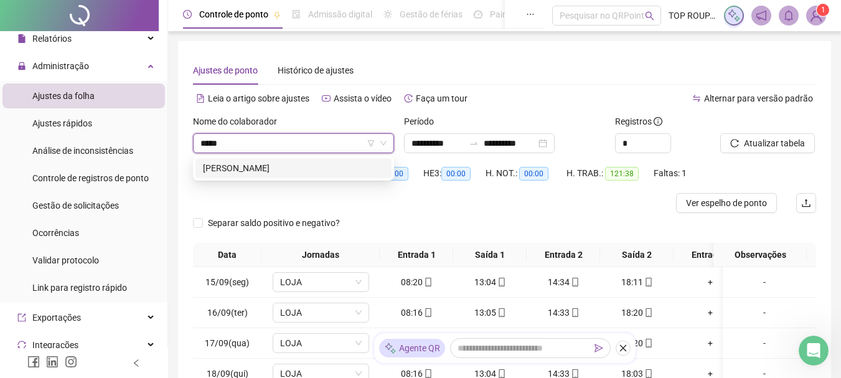
click at [273, 173] on div "[PERSON_NAME]" at bounding box center [293, 168] width 181 height 14
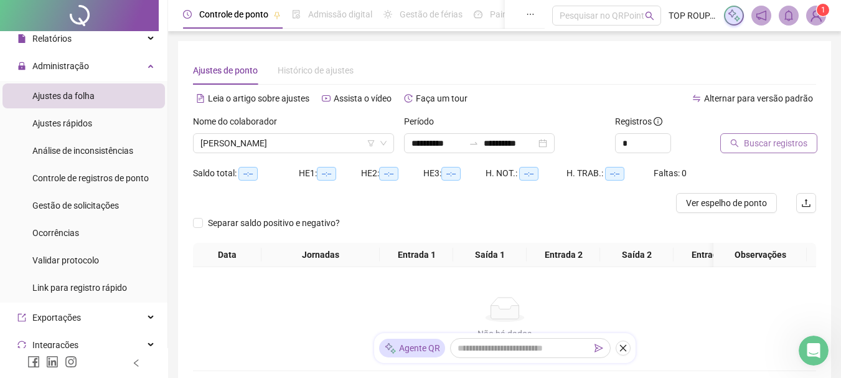
click at [787, 141] on span "Buscar registros" at bounding box center [775, 143] width 63 height 14
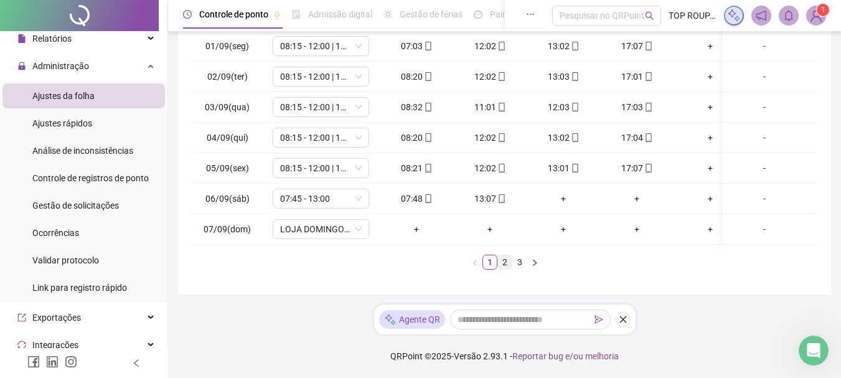
click at [508, 263] on link "2" at bounding box center [505, 262] width 14 height 14
click at [516, 256] on link "3" at bounding box center [520, 262] width 14 height 14
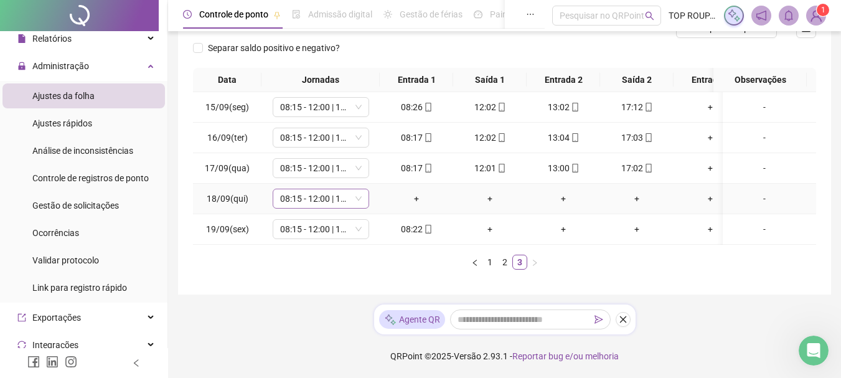
click at [321, 189] on span "08:15 - 12:00 | 13:00 - 17:00" at bounding box center [321, 198] width 82 height 19
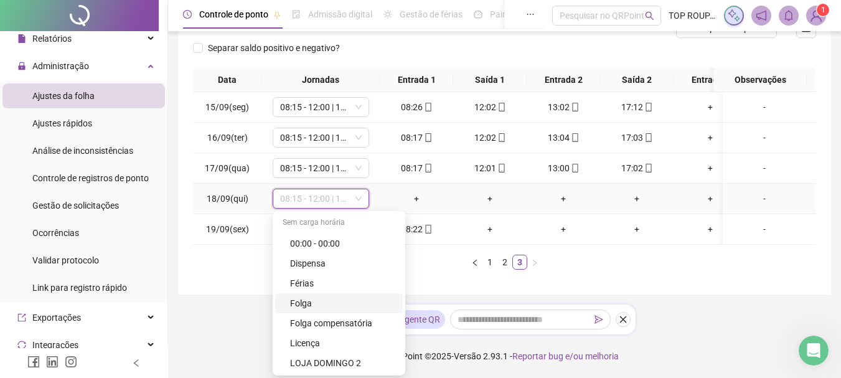
click at [308, 296] on div "Folga" at bounding box center [342, 303] width 105 height 14
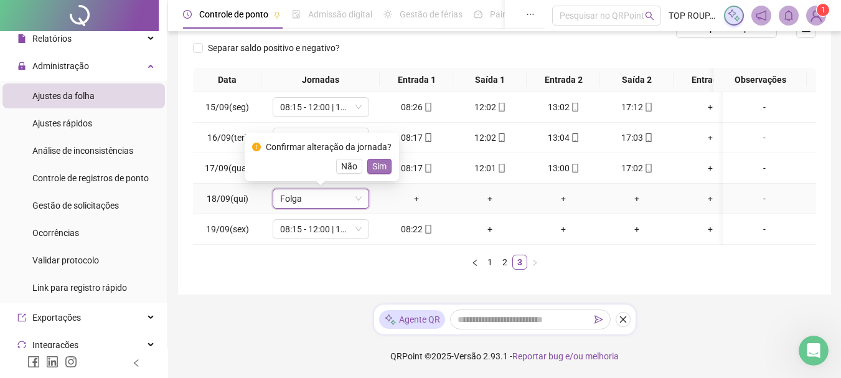
click at [373, 159] on span "Sim" at bounding box center [379, 166] width 14 height 14
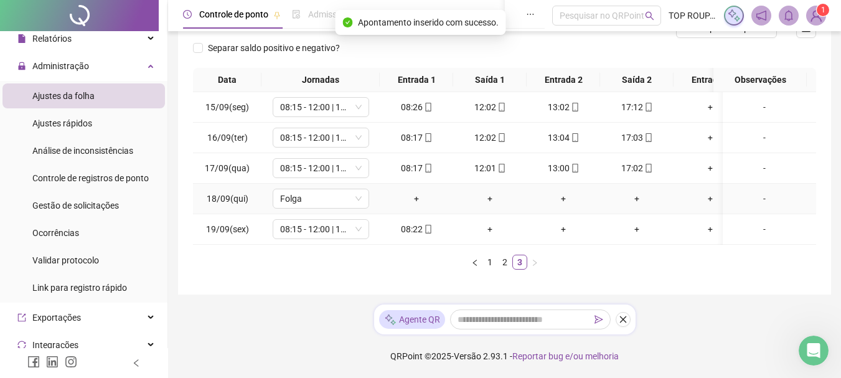
click at [773, 192] on div "-" at bounding box center [764, 199] width 73 height 14
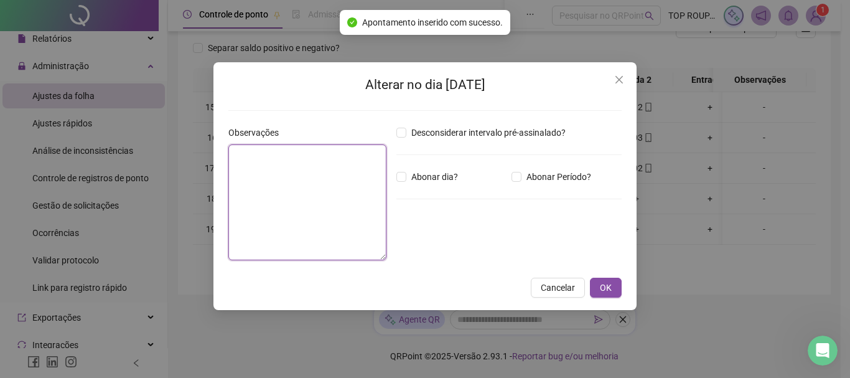
click at [334, 189] on textarea at bounding box center [307, 202] width 158 height 116
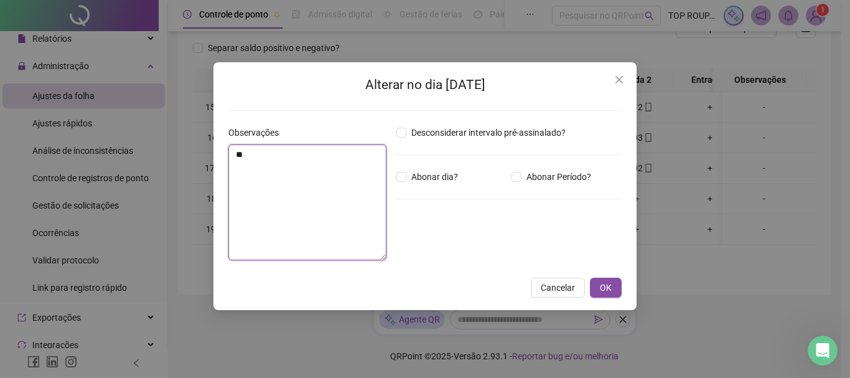
type textarea "*"
type textarea "**********"
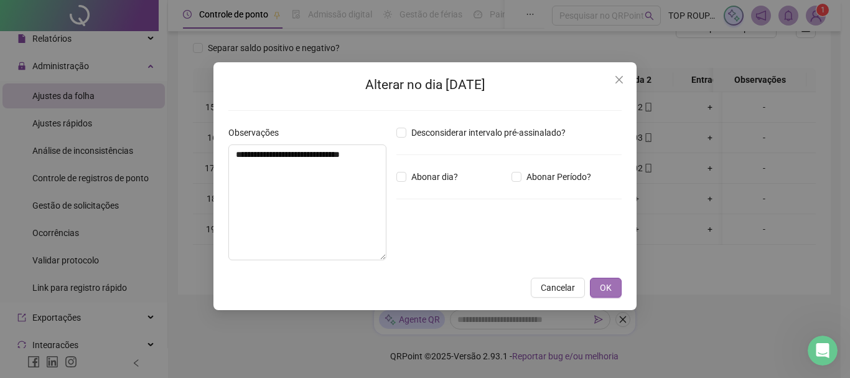
click at [610, 283] on span "OK" at bounding box center [606, 288] width 12 height 14
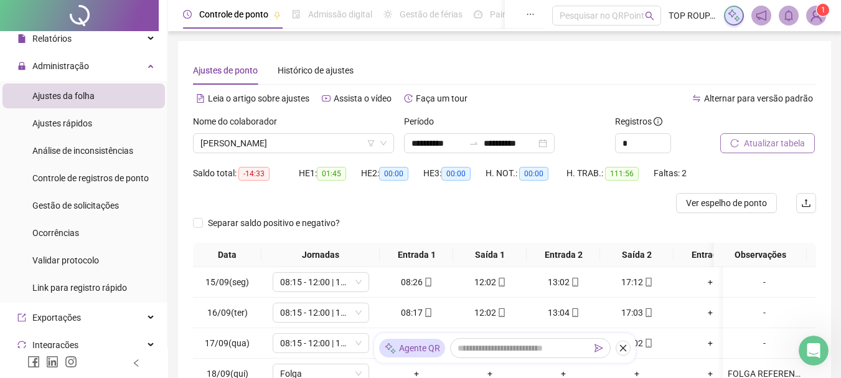
click at [737, 138] on button "Atualizar tabela" at bounding box center [767, 143] width 95 height 20
click at [335, 140] on span "[PERSON_NAME]" at bounding box center [293, 143] width 186 height 19
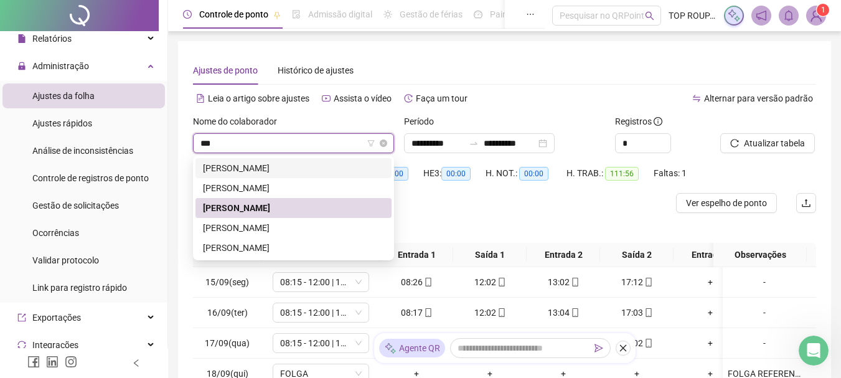
type input "****"
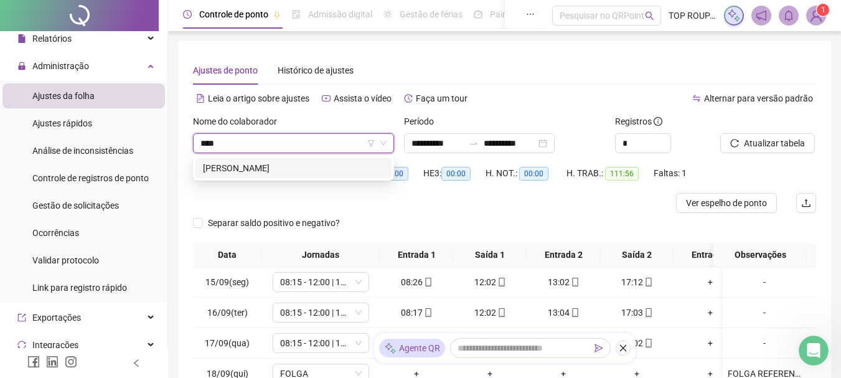
click at [331, 171] on div "[PERSON_NAME]" at bounding box center [293, 168] width 181 height 14
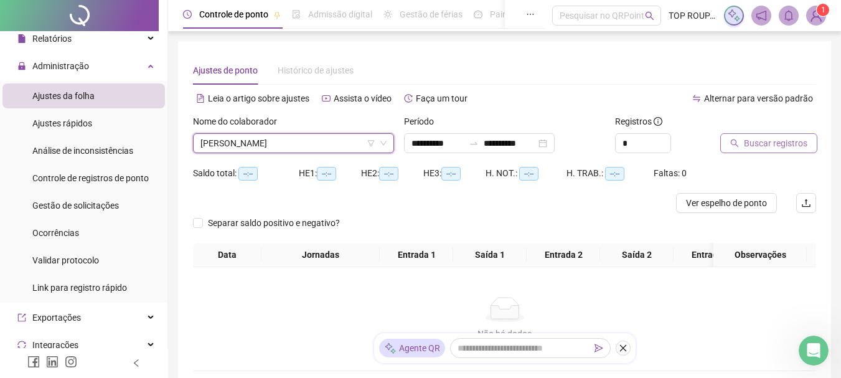
click at [776, 136] on span "Buscar registros" at bounding box center [775, 143] width 63 height 14
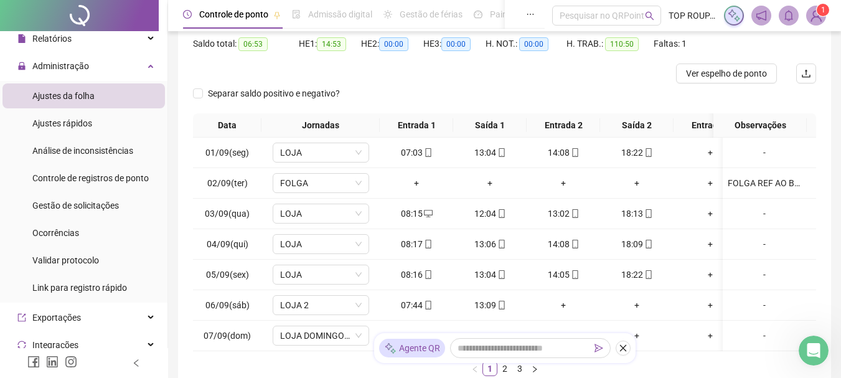
scroll to position [245, 0]
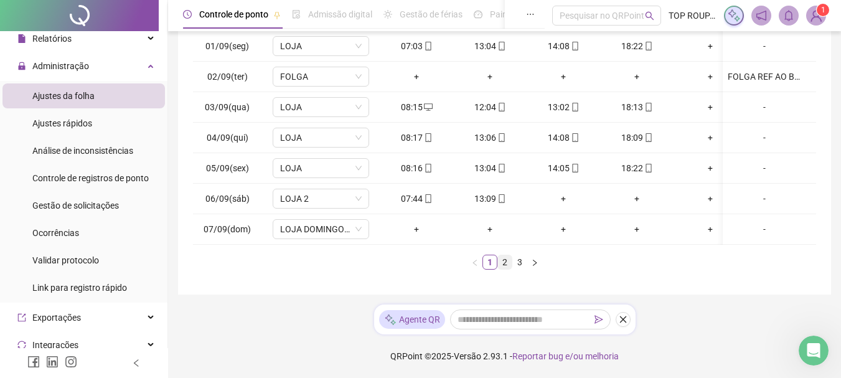
click at [499, 265] on link "2" at bounding box center [505, 262] width 14 height 14
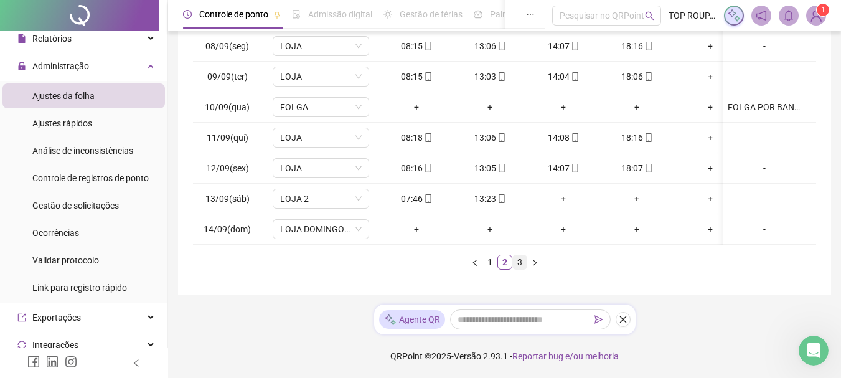
click at [522, 266] on link "3" at bounding box center [520, 262] width 14 height 14
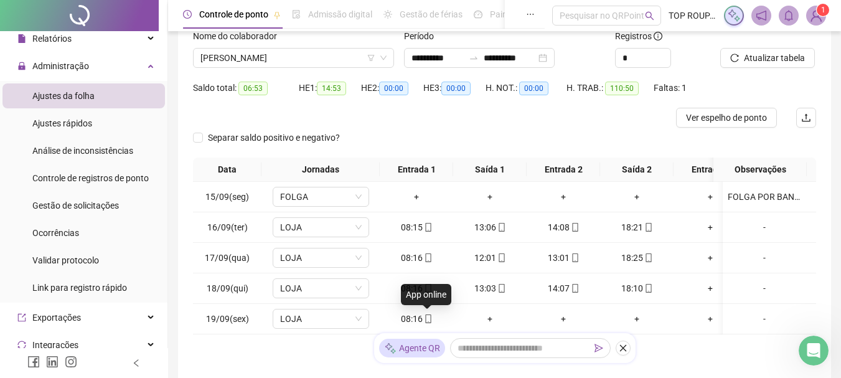
scroll to position [0, 0]
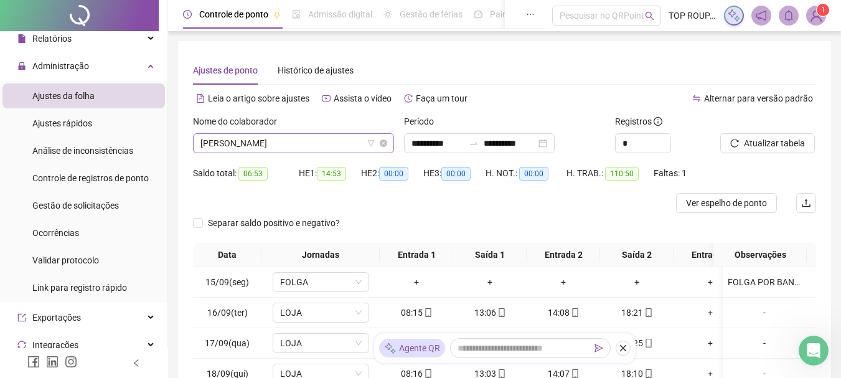
click at [332, 141] on span "[PERSON_NAME]" at bounding box center [293, 143] width 186 height 19
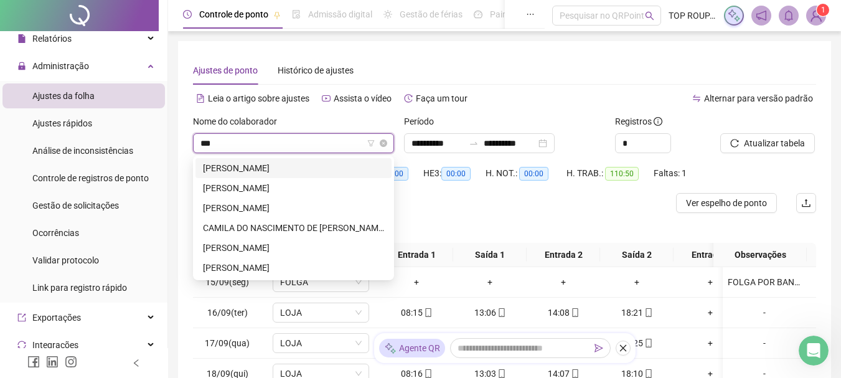
type input "****"
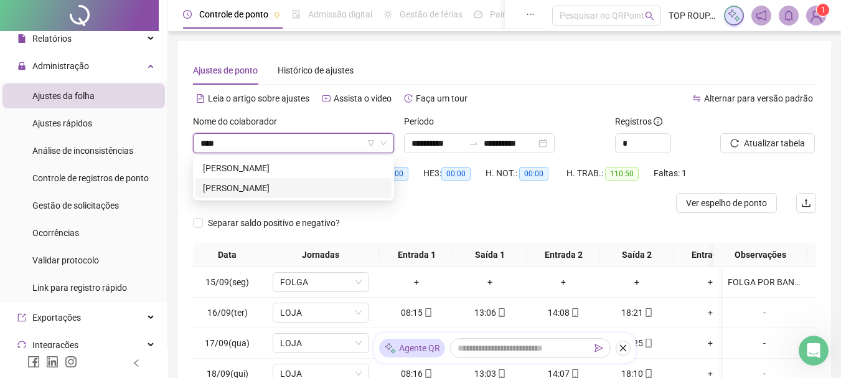
click at [339, 185] on div "[PERSON_NAME]" at bounding box center [293, 188] width 181 height 14
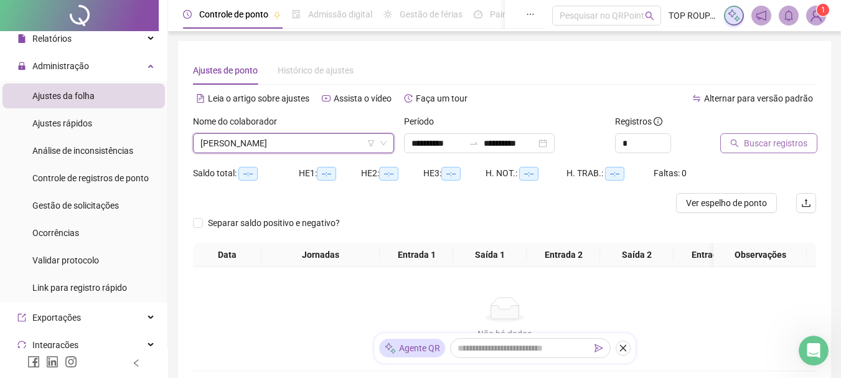
click at [748, 149] on span "Buscar registros" at bounding box center [775, 143] width 63 height 14
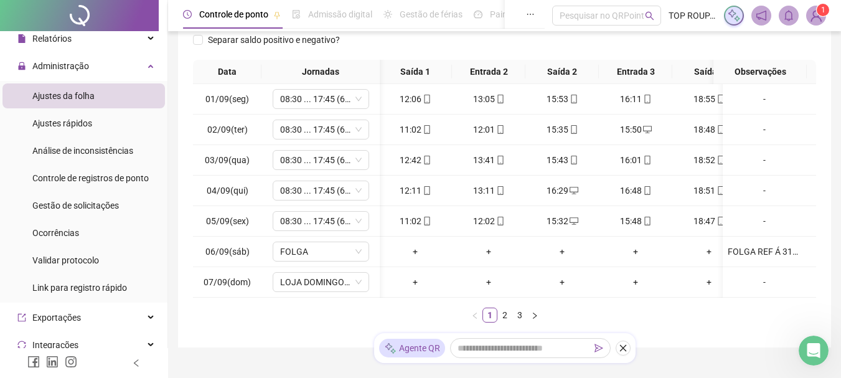
scroll to position [0, 107]
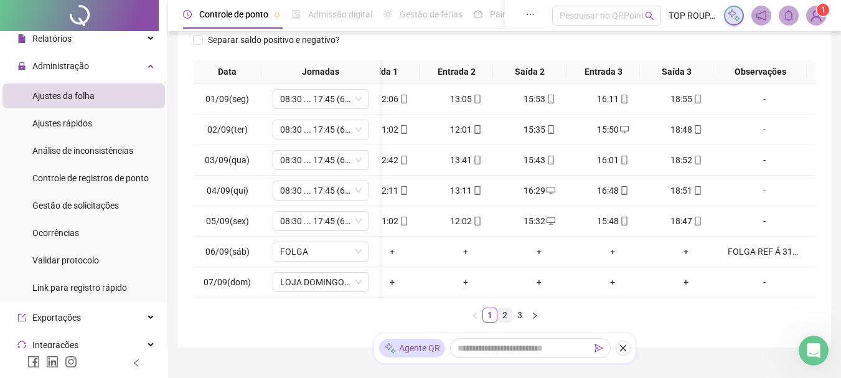
click at [505, 322] on link "2" at bounding box center [505, 315] width 14 height 14
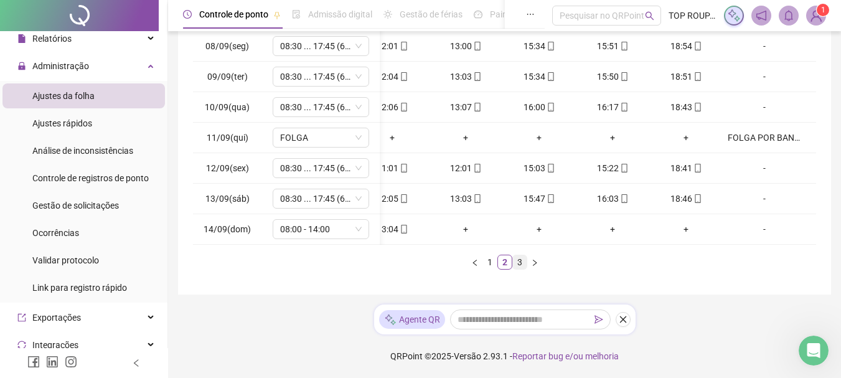
click at [516, 260] on link "3" at bounding box center [520, 262] width 14 height 14
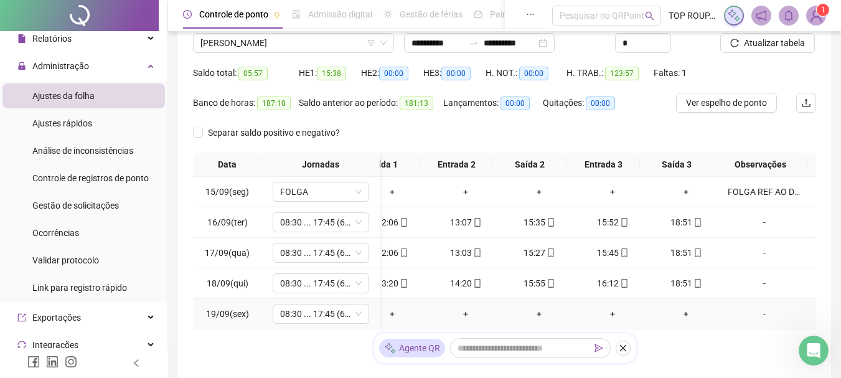
scroll to position [70, 0]
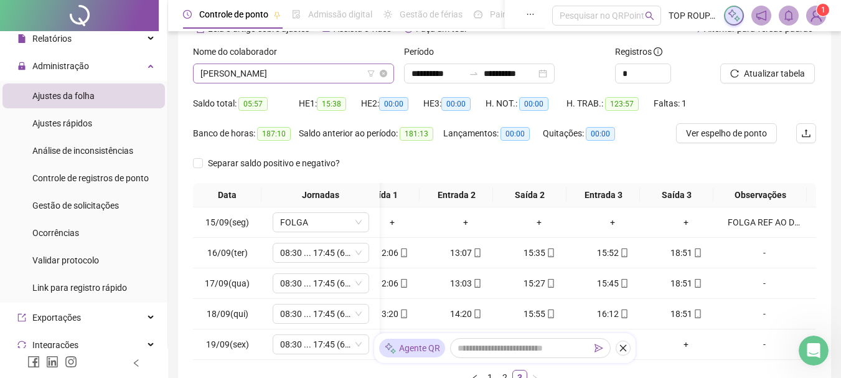
click at [296, 72] on span "[PERSON_NAME]" at bounding box center [293, 73] width 186 height 19
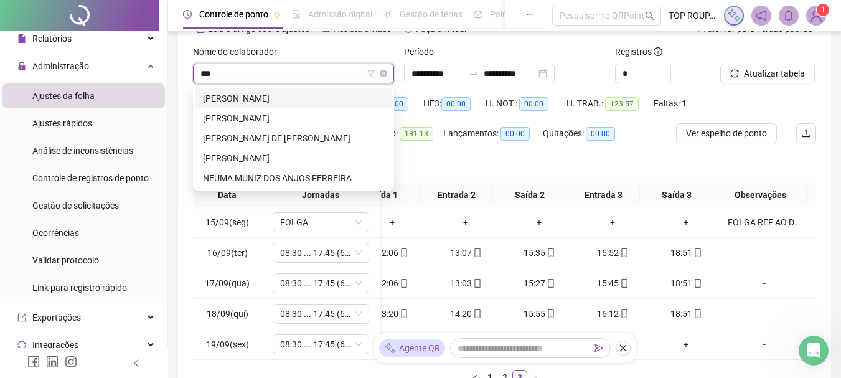
type input "****"
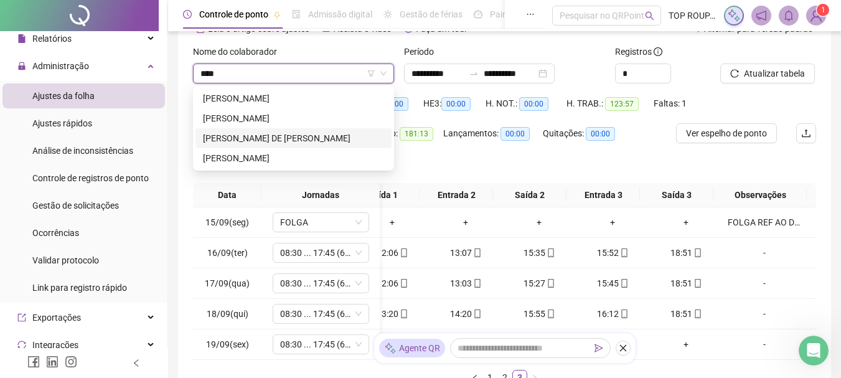
click at [296, 138] on div "[PERSON_NAME] DE [PERSON_NAME]" at bounding box center [293, 138] width 181 height 14
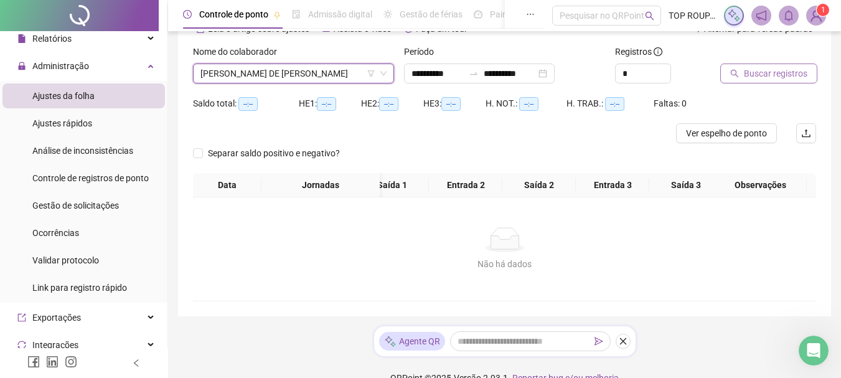
click at [761, 75] on span "Buscar registros" at bounding box center [775, 74] width 63 height 14
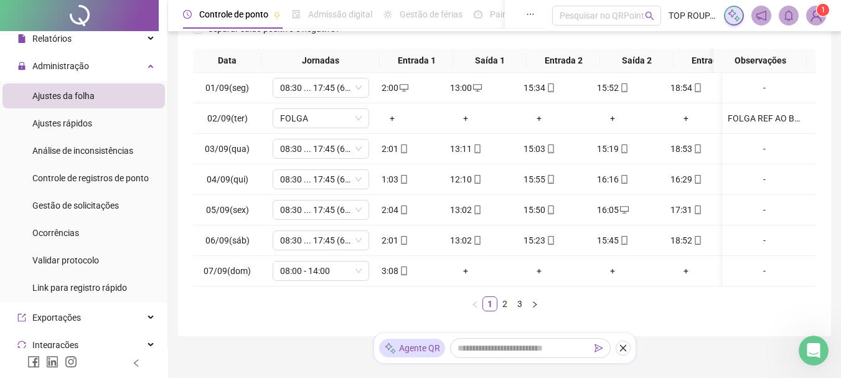
scroll to position [0, 107]
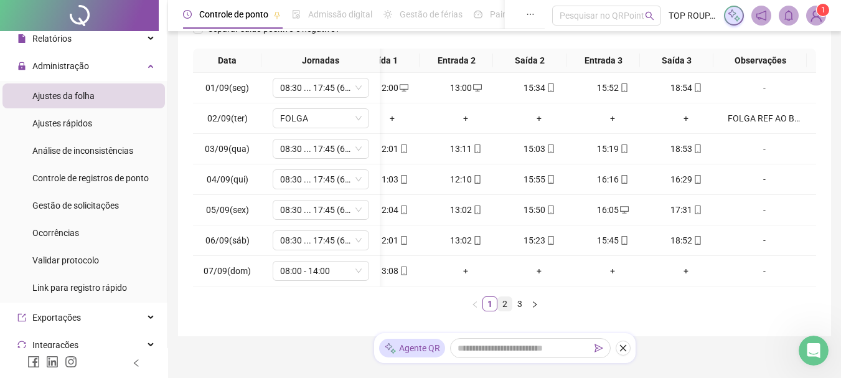
click at [502, 311] on link "2" at bounding box center [505, 304] width 14 height 14
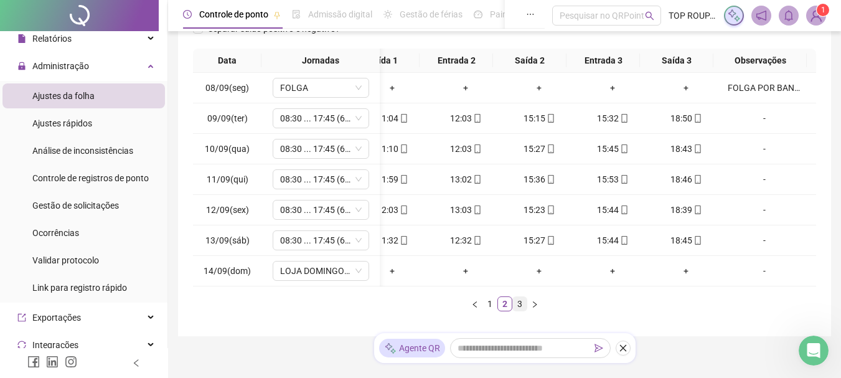
click at [518, 309] on link "3" at bounding box center [520, 304] width 14 height 14
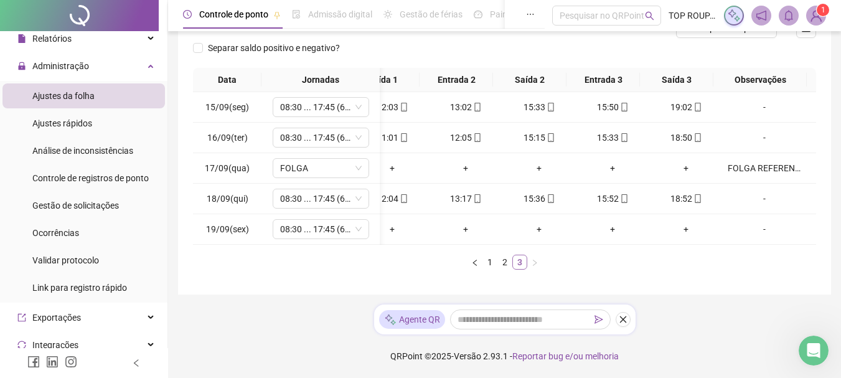
scroll to position [184, 0]
click at [515, 233] on td "+" at bounding box center [538, 229] width 73 height 31
click at [447, 261] on ul "1 2 3" at bounding box center [504, 262] width 623 height 15
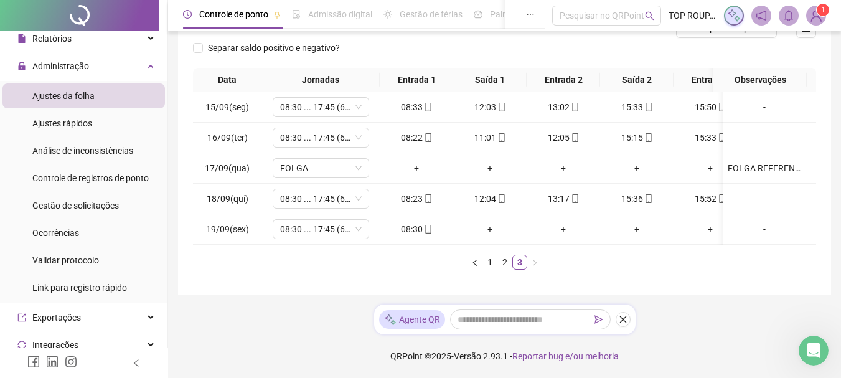
drag, startPoint x: 669, startPoint y: 249, endPoint x: 713, endPoint y: 250, distance: 43.6
click at [713, 250] on div "Data Jornadas Entrada 1 Saída 1 Entrada 2 Saída 2 Entrada 3 Saída 3 Observações…" at bounding box center [504, 169] width 623 height 202
drag, startPoint x: 668, startPoint y: 235, endPoint x: 721, endPoint y: 240, distance: 53.8
click at [726, 233] on tr "19/09(sex) 08:30 ... 17:45 (6 HORAS) 08:30 + + + + + -" at bounding box center [553, 229] width 721 height 31
drag, startPoint x: 718, startPoint y: 258, endPoint x: 707, endPoint y: 231, distance: 29.0
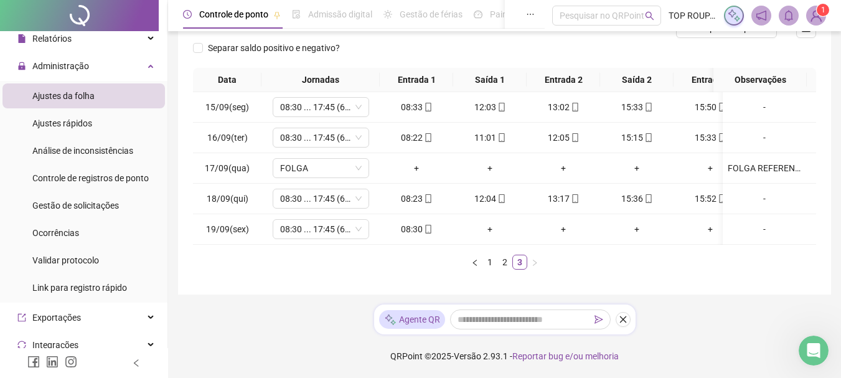
click at [713, 251] on div "Data Jornadas Entrada 1 Saída 1 Entrada 2 Saída 2 Entrada 3 Saída 3 Observações…" at bounding box center [504, 169] width 623 height 202
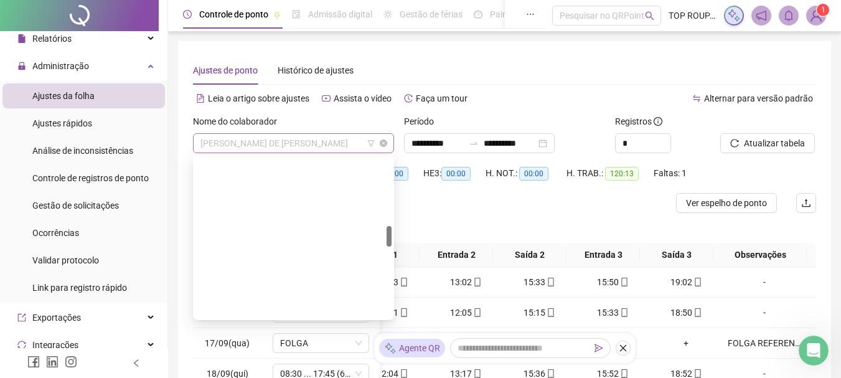
scroll to position [518, 0]
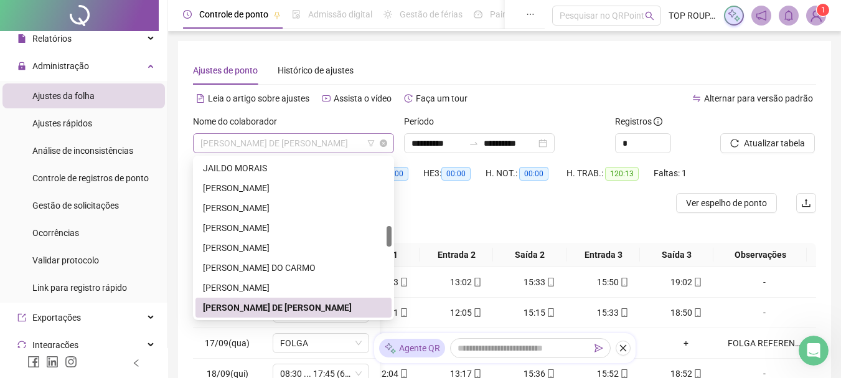
click at [283, 143] on span "[PERSON_NAME] DE [PERSON_NAME]" at bounding box center [293, 143] width 186 height 19
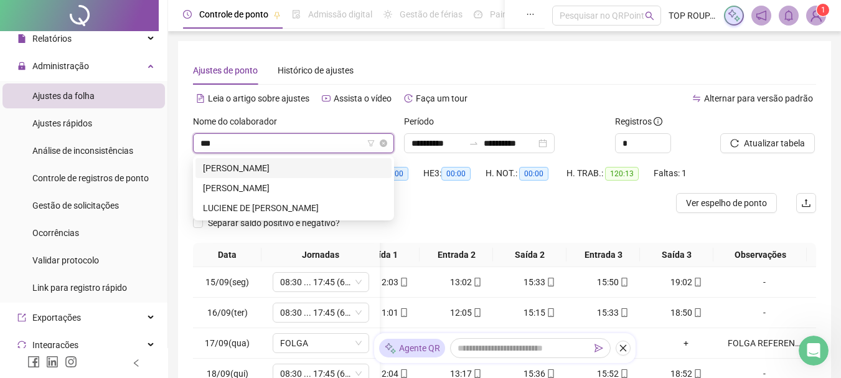
type input "****"
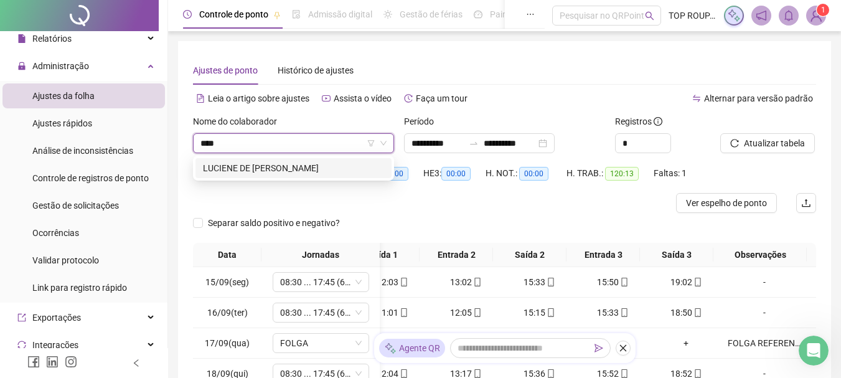
click at [278, 167] on div "LUCIENE DE [PERSON_NAME]" at bounding box center [293, 168] width 181 height 14
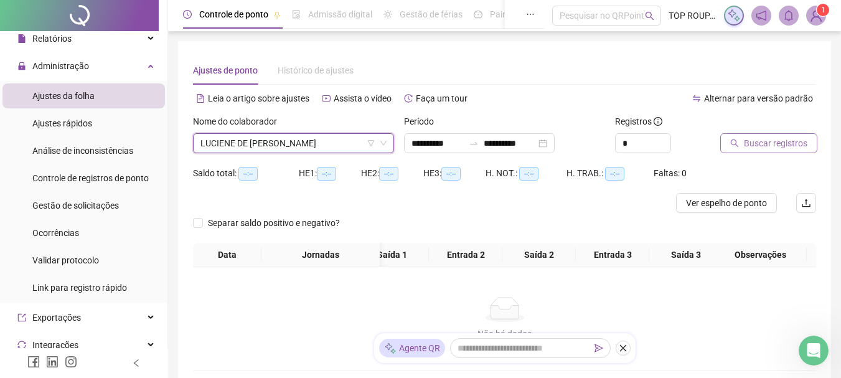
click at [763, 135] on button "Buscar registros" at bounding box center [768, 143] width 97 height 20
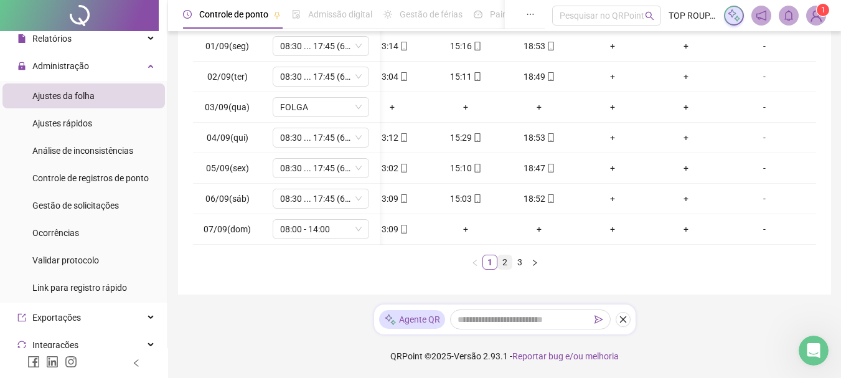
click at [502, 265] on link "2" at bounding box center [505, 262] width 14 height 14
click at [517, 261] on link "3" at bounding box center [520, 262] width 14 height 14
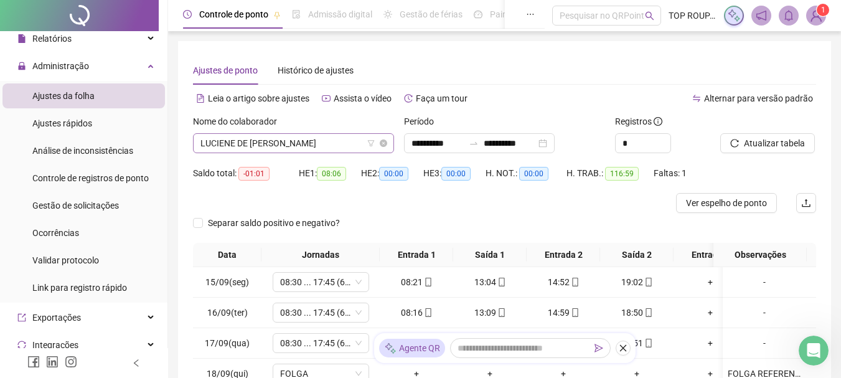
click at [301, 143] on span "LUCIENE DE [PERSON_NAME]" at bounding box center [293, 143] width 186 height 19
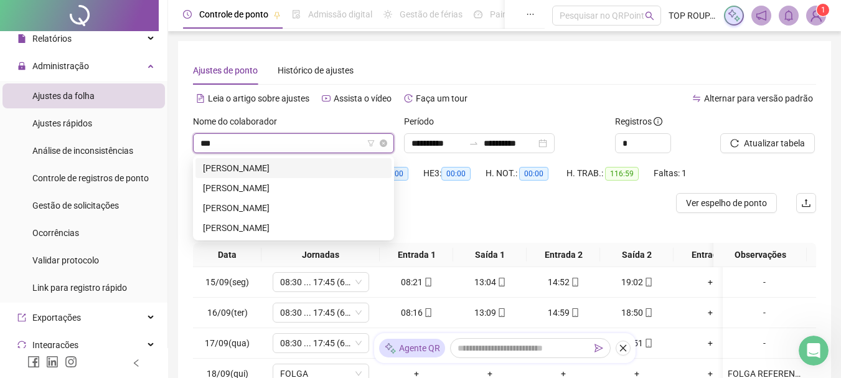
type input "****"
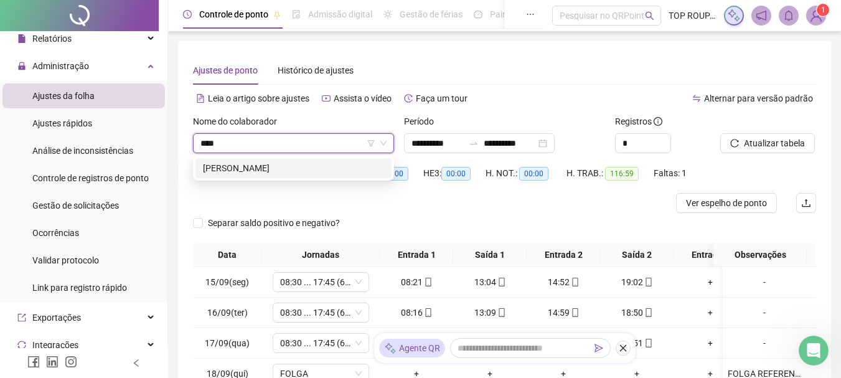
click at [297, 174] on div "[PERSON_NAME]" at bounding box center [293, 168] width 181 height 14
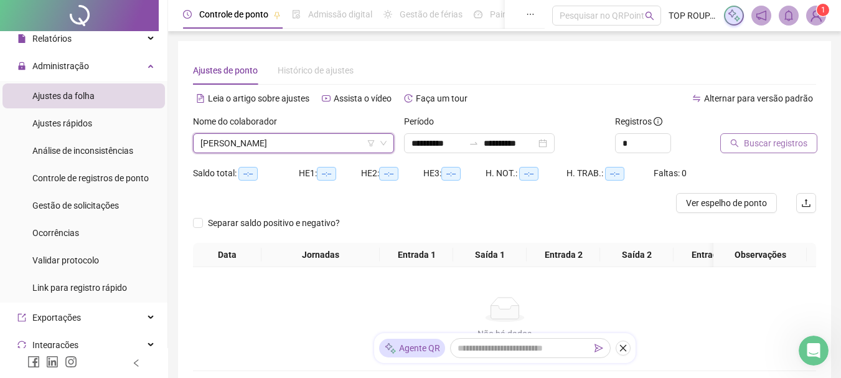
click at [738, 138] on button "Buscar registros" at bounding box center [768, 143] width 97 height 20
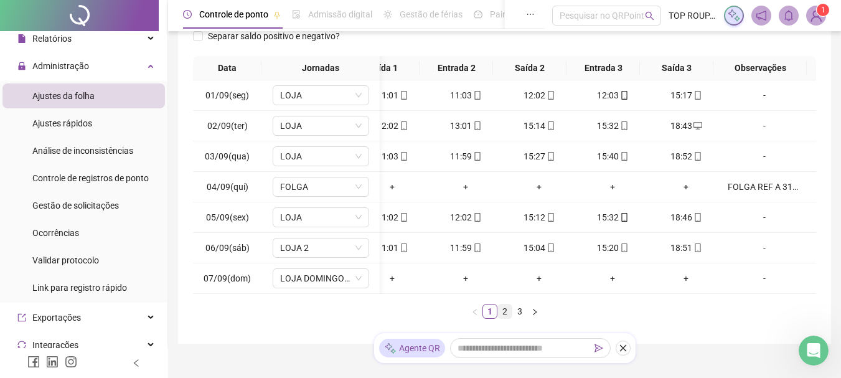
click at [501, 318] on link "2" at bounding box center [505, 311] width 14 height 14
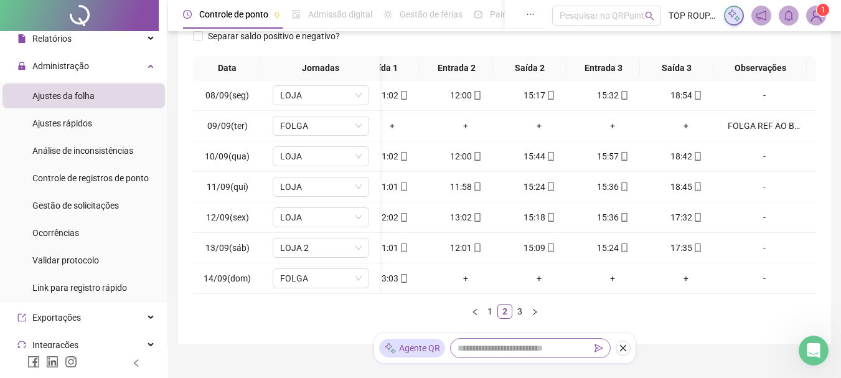
click at [525, 318] on link "3" at bounding box center [520, 311] width 14 height 14
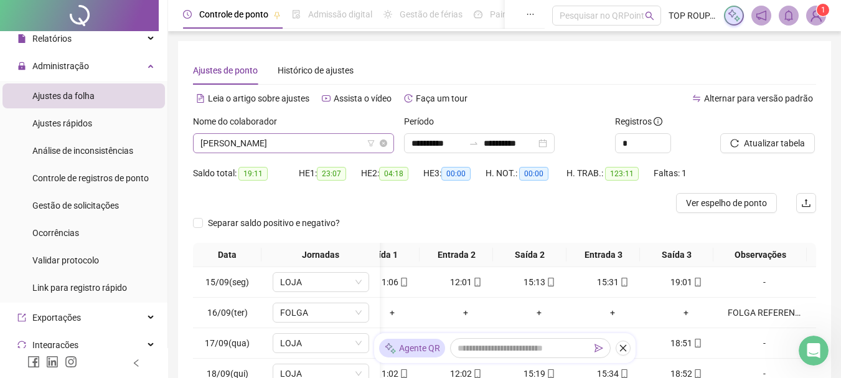
click at [242, 139] on span "[PERSON_NAME]" at bounding box center [293, 143] width 186 height 19
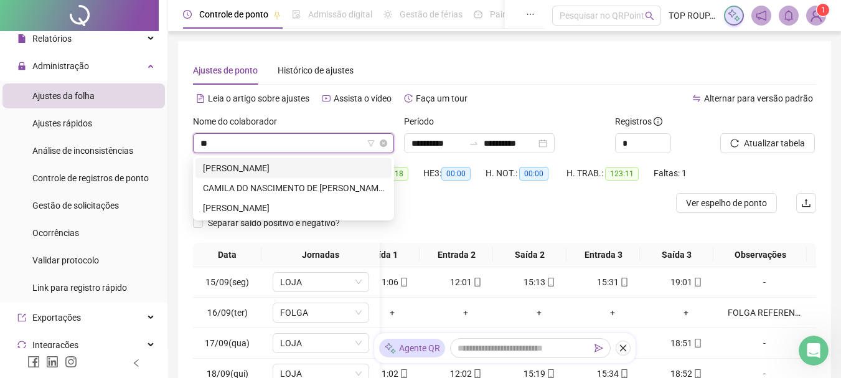
type input "***"
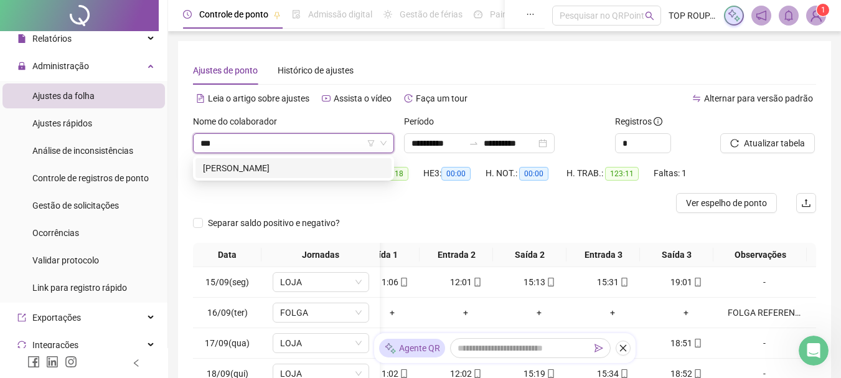
click at [273, 172] on div "[PERSON_NAME]" at bounding box center [293, 168] width 181 height 14
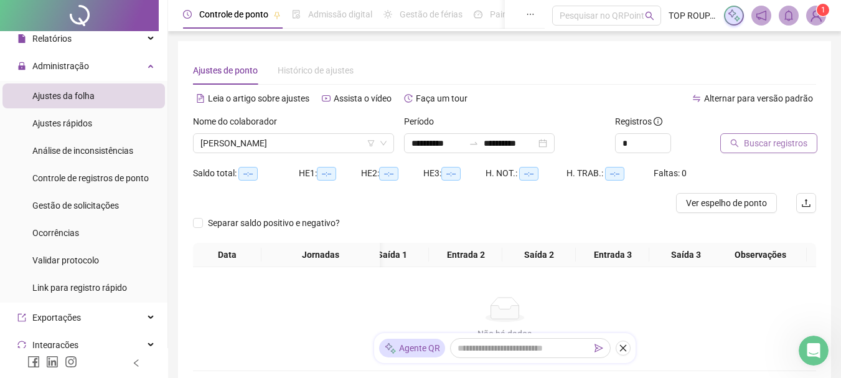
drag, startPoint x: 723, startPoint y: 149, endPoint x: 760, endPoint y: 149, distance: 37.4
click at [760, 149] on button "Buscar registros" at bounding box center [768, 143] width 97 height 20
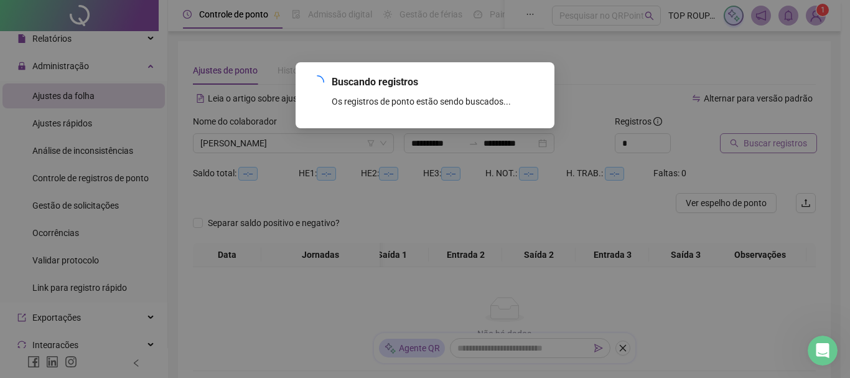
click at [765, 148] on div "Buscando registros Os registros de ponto estão sendo buscados... OK" at bounding box center [425, 189] width 850 height 378
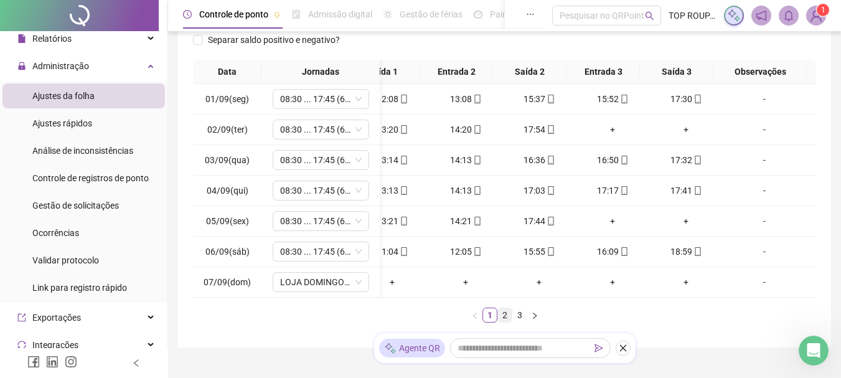
click at [507, 322] on link "2" at bounding box center [505, 315] width 14 height 14
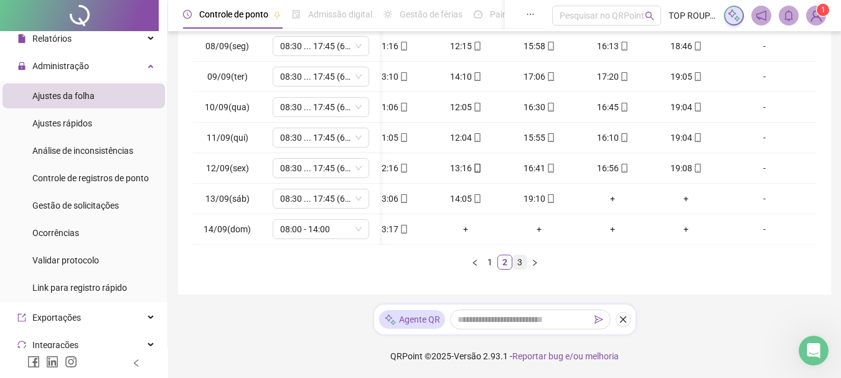
click at [519, 261] on link "3" at bounding box center [520, 262] width 14 height 14
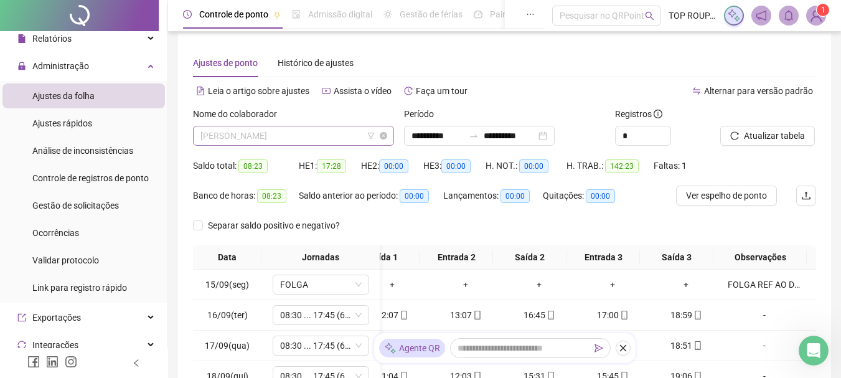
click at [298, 135] on span "[PERSON_NAME]" at bounding box center [293, 135] width 186 height 19
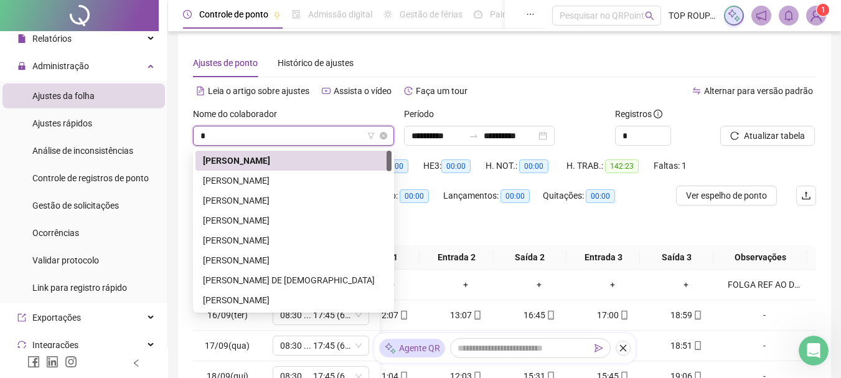
type input "**"
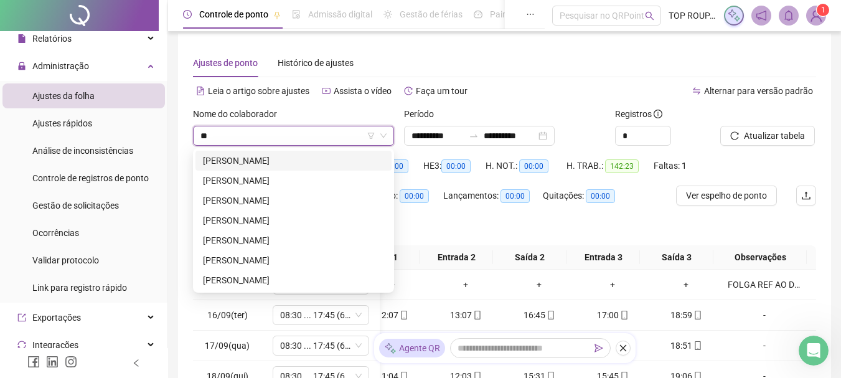
click at [296, 156] on div "[PERSON_NAME]" at bounding box center [293, 161] width 181 height 14
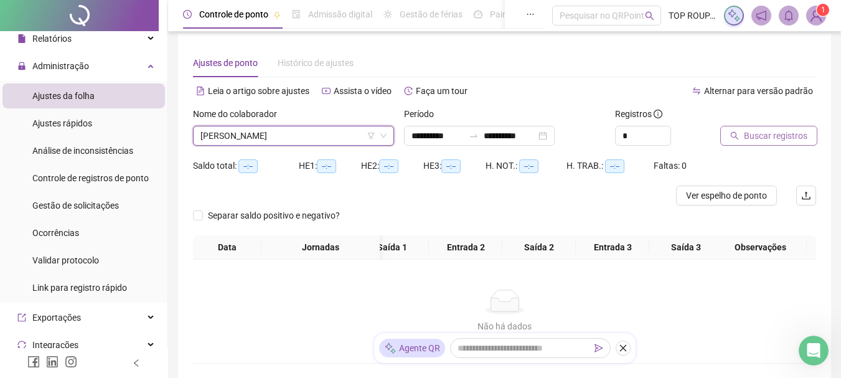
click at [771, 138] on span "Buscar registros" at bounding box center [775, 136] width 63 height 14
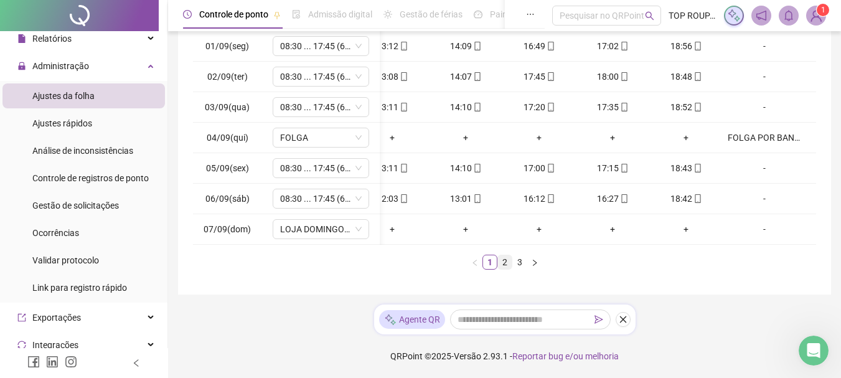
click at [502, 268] on li "2" at bounding box center [504, 262] width 15 height 15
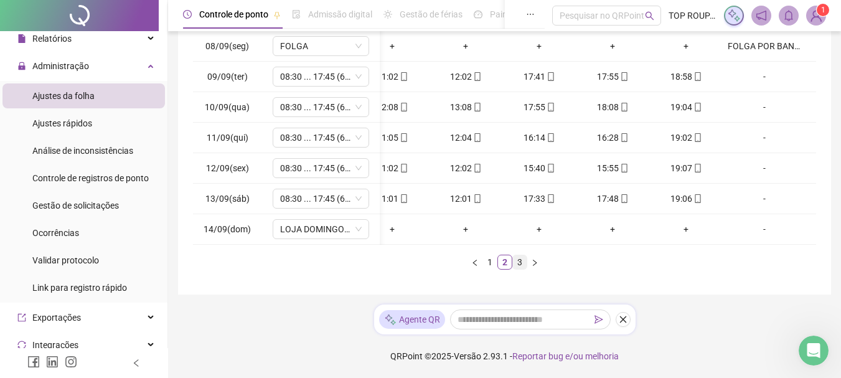
click at [525, 265] on link "3" at bounding box center [520, 262] width 14 height 14
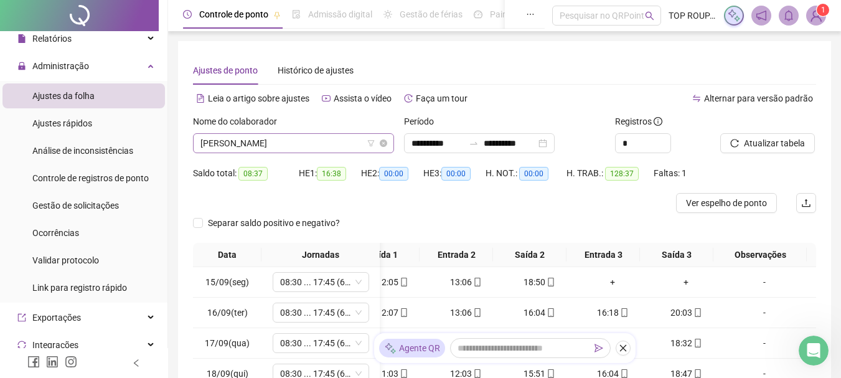
click at [305, 144] on span "[PERSON_NAME]" at bounding box center [293, 143] width 186 height 19
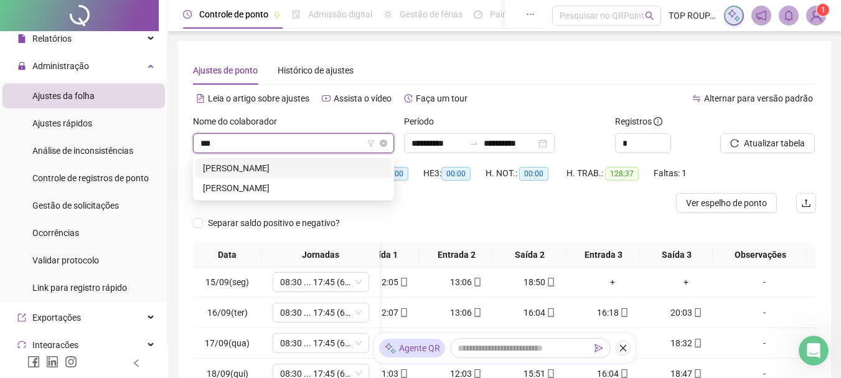
type input "****"
click at [272, 169] on div "[PERSON_NAME]" at bounding box center [293, 168] width 181 height 14
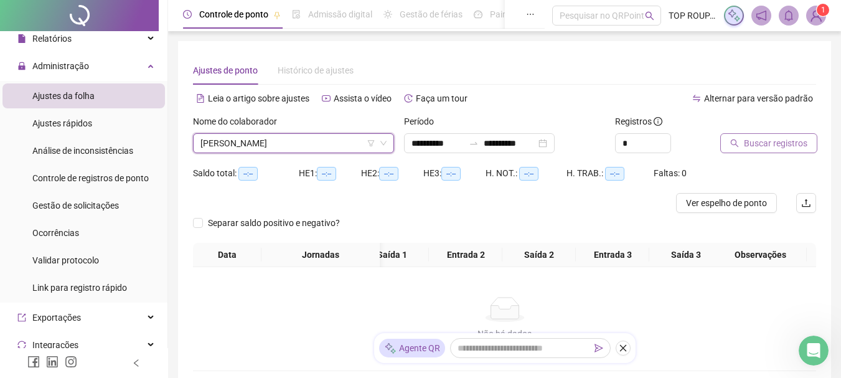
click at [753, 139] on span "Buscar registros" at bounding box center [775, 143] width 63 height 14
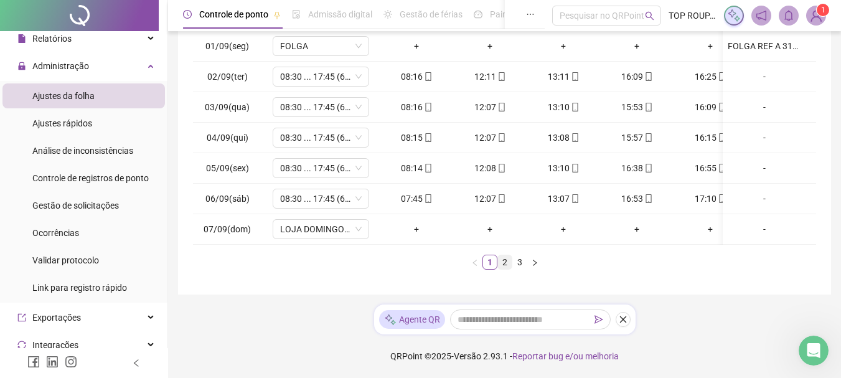
click at [502, 261] on link "2" at bounding box center [505, 262] width 14 height 14
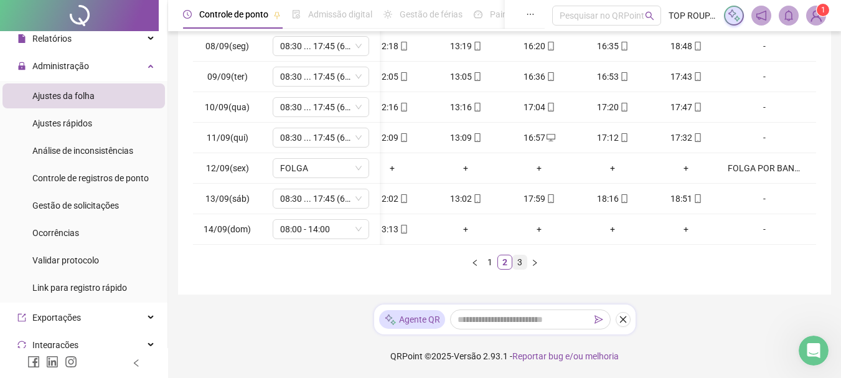
click at [521, 263] on link "3" at bounding box center [520, 262] width 14 height 14
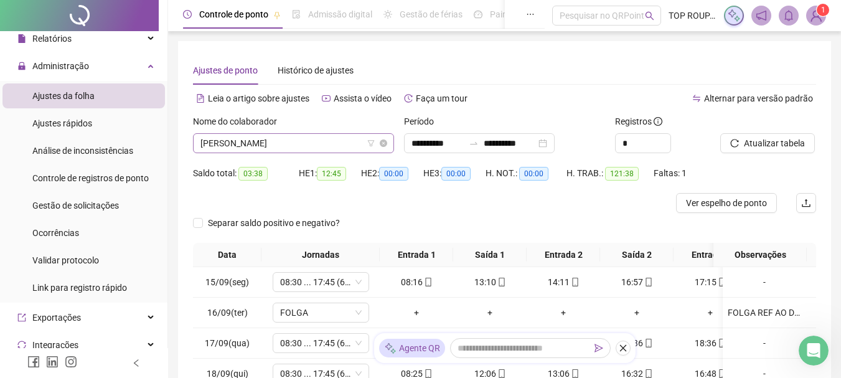
click at [286, 141] on span "[PERSON_NAME]" at bounding box center [293, 143] width 186 height 19
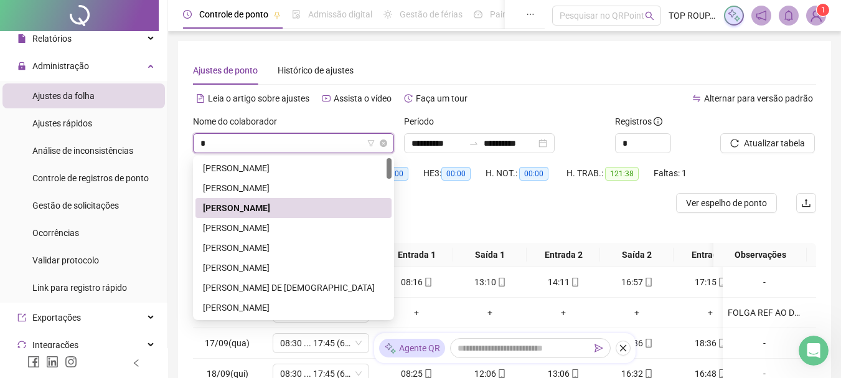
type input "**"
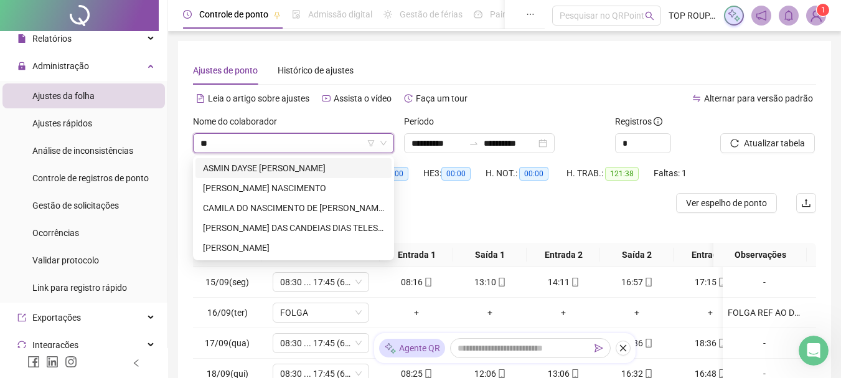
click at [264, 165] on div "ASMIN DAYSE [PERSON_NAME]" at bounding box center [293, 168] width 181 height 14
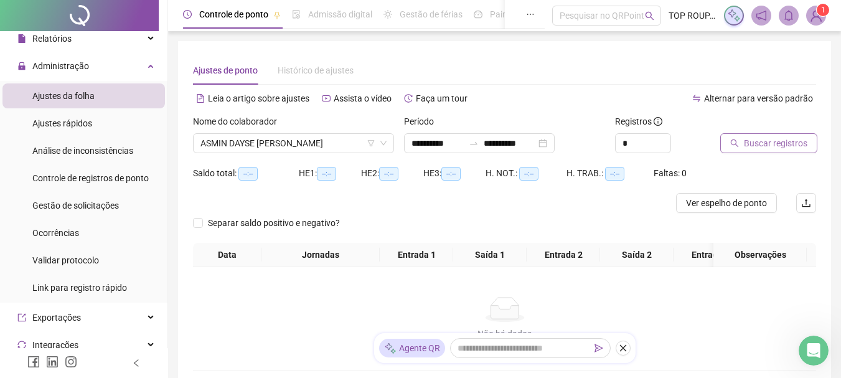
click at [769, 146] on span "Buscar registros" at bounding box center [775, 143] width 63 height 14
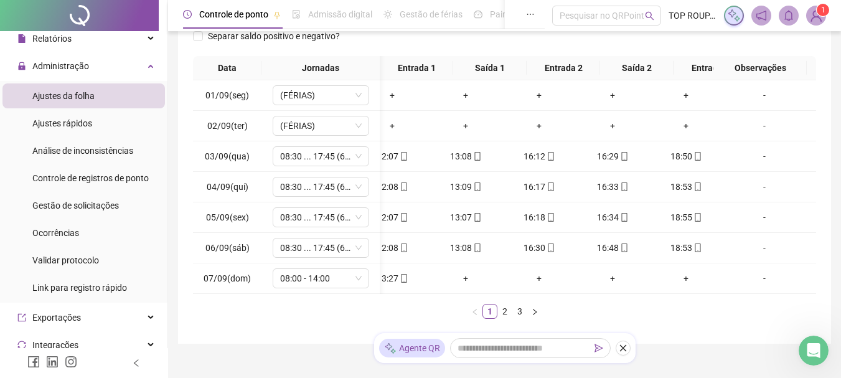
scroll to position [0, 107]
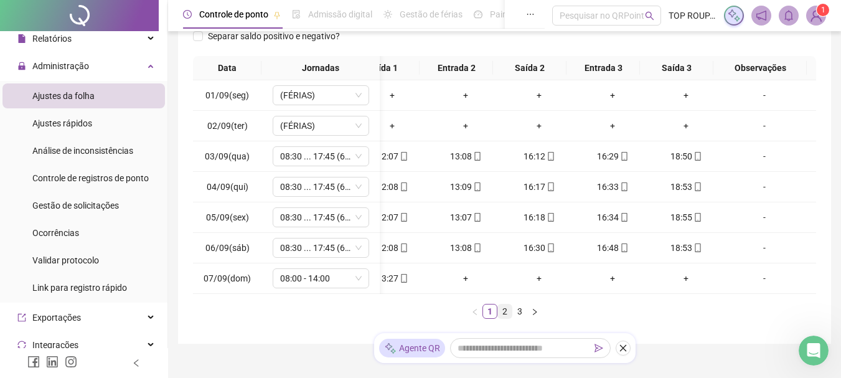
click at [502, 318] on link "2" at bounding box center [505, 311] width 14 height 14
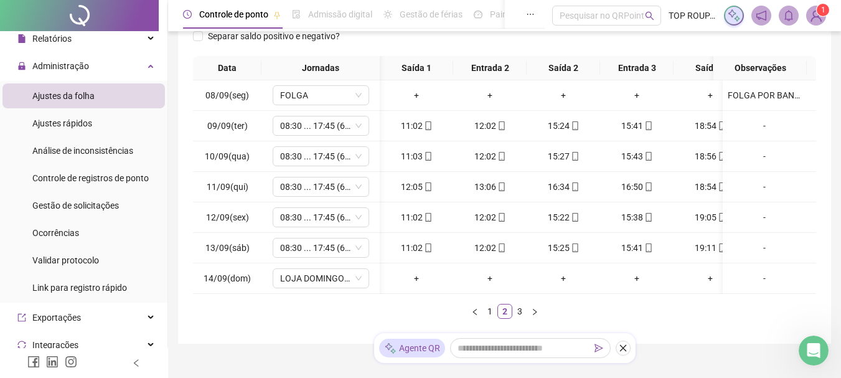
scroll to position [0, 0]
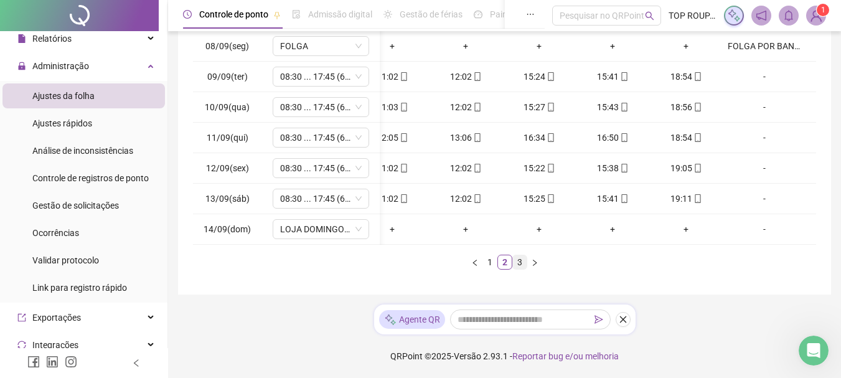
click at [523, 260] on link "3" at bounding box center [520, 262] width 14 height 14
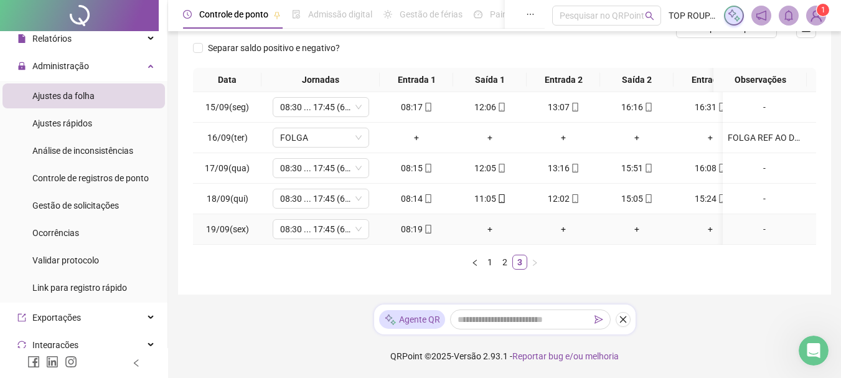
click at [542, 234] on td "+" at bounding box center [563, 229] width 73 height 31
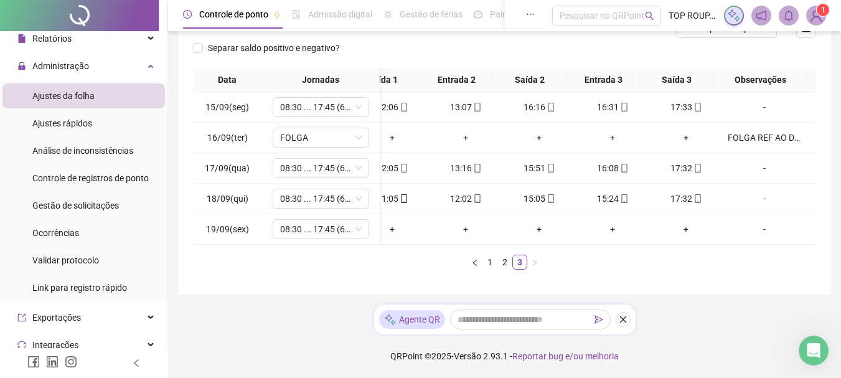
scroll to position [0, 0]
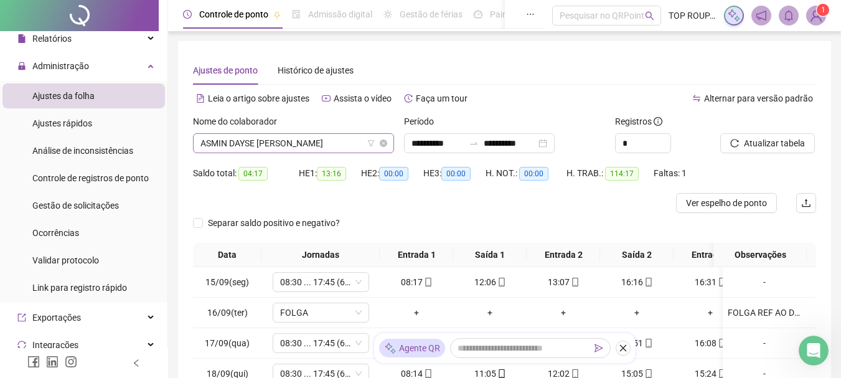
click at [296, 140] on span "ASMIN DAYSE [PERSON_NAME]" at bounding box center [293, 143] width 186 height 19
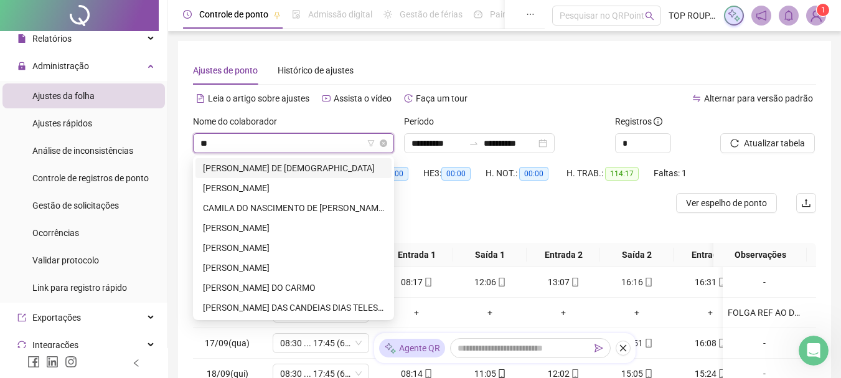
type input "***"
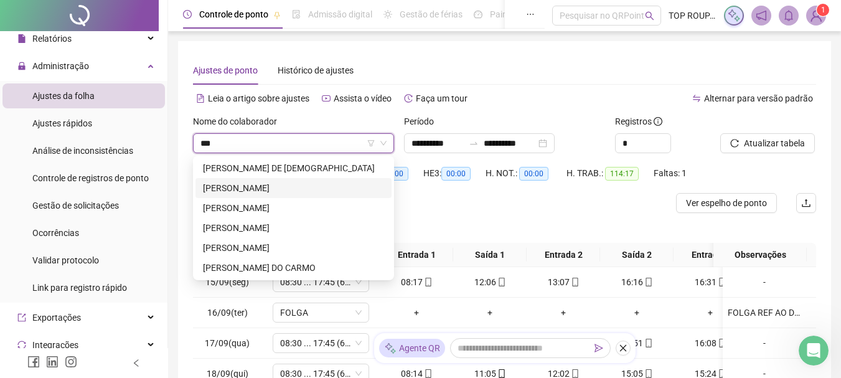
click at [280, 184] on div "[PERSON_NAME]" at bounding box center [293, 188] width 181 height 14
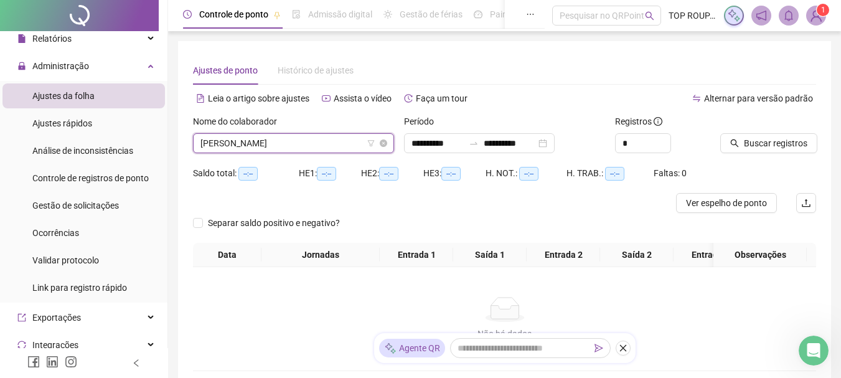
click at [274, 139] on span "[PERSON_NAME]" at bounding box center [293, 143] width 186 height 19
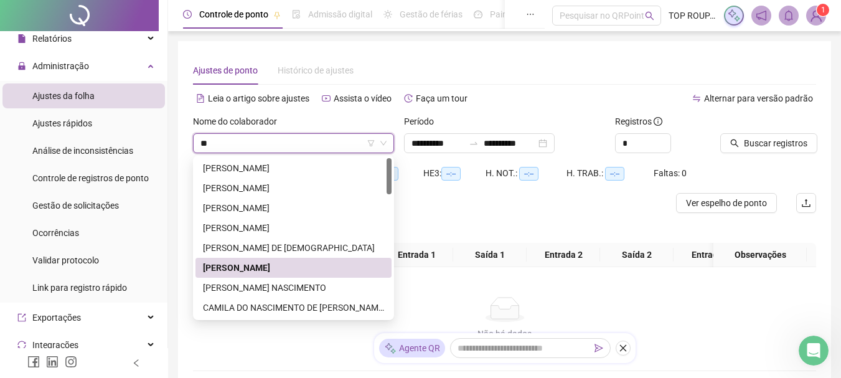
type input "***"
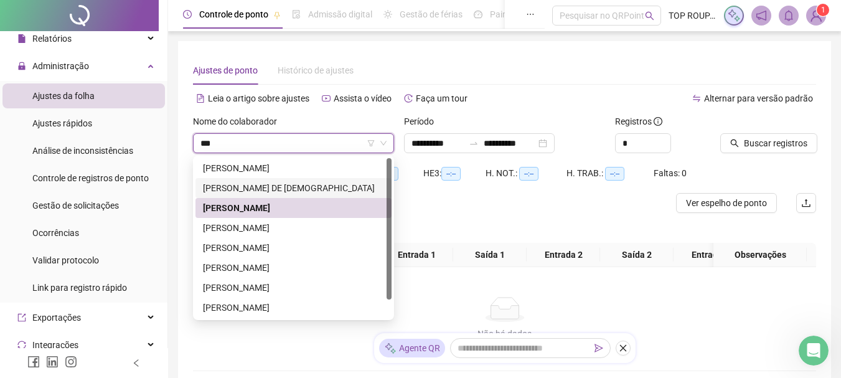
click at [297, 184] on div "[PERSON_NAME] DE [DEMOGRAPHIC_DATA]" at bounding box center [293, 188] width 181 height 14
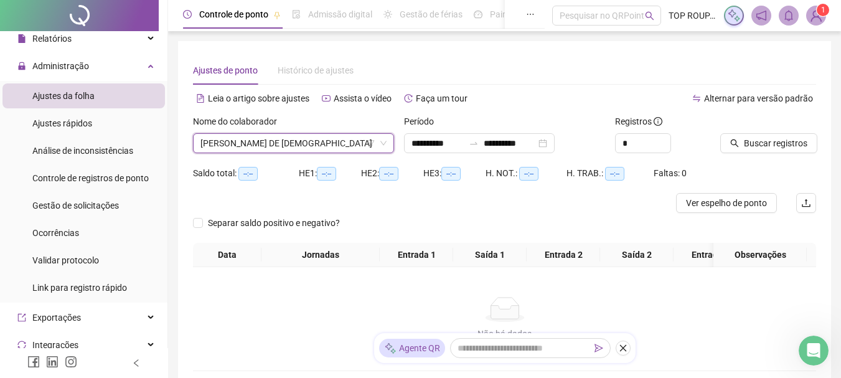
click at [754, 123] on div at bounding box center [752, 124] width 65 height 19
click at [751, 149] on span "Buscar registros" at bounding box center [775, 143] width 63 height 14
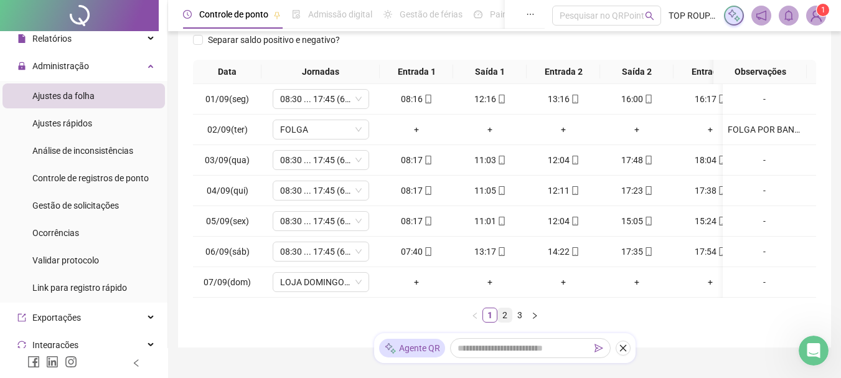
click at [501, 321] on link "2" at bounding box center [505, 315] width 14 height 14
click at [523, 322] on link "3" at bounding box center [520, 315] width 14 height 14
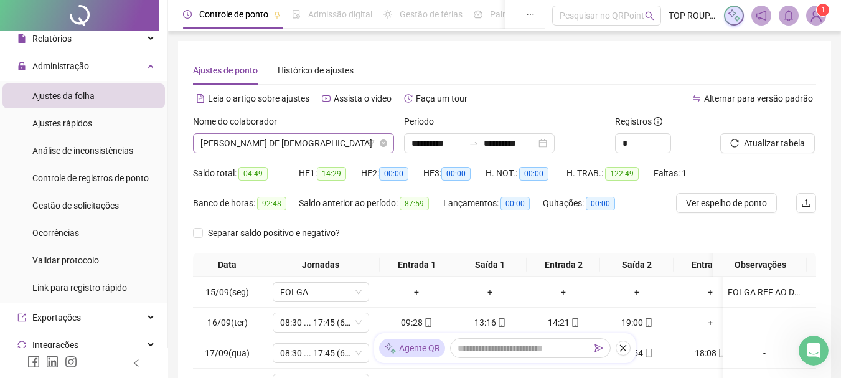
click at [295, 136] on span "[PERSON_NAME] DE [DEMOGRAPHIC_DATA]" at bounding box center [293, 143] width 186 height 19
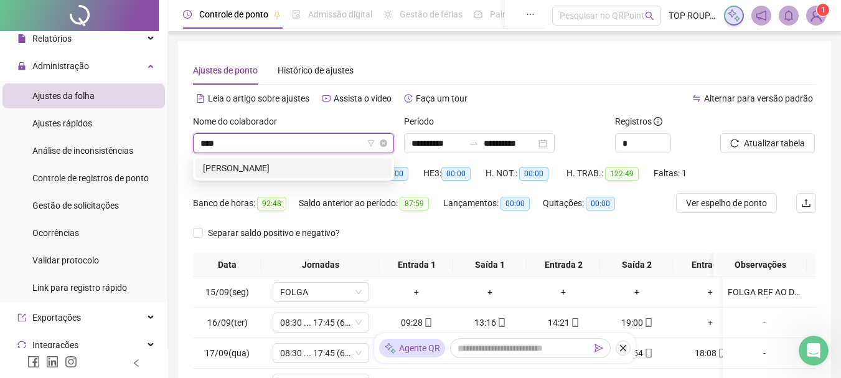
type input "*****"
click at [290, 164] on div "[PERSON_NAME]" at bounding box center [293, 168] width 181 height 14
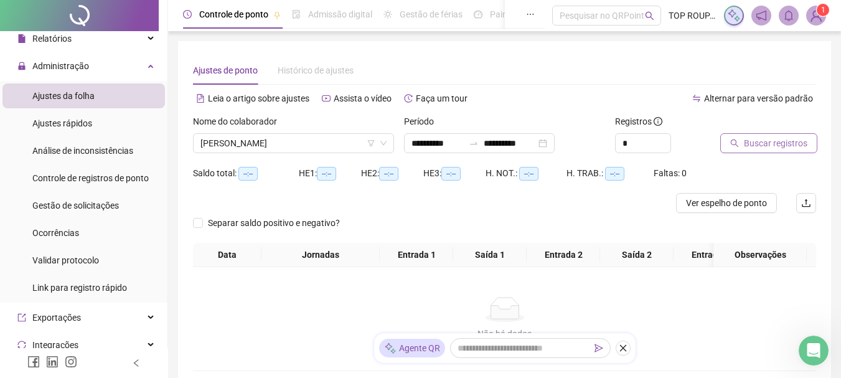
click at [803, 141] on span "Buscar registros" at bounding box center [775, 143] width 63 height 14
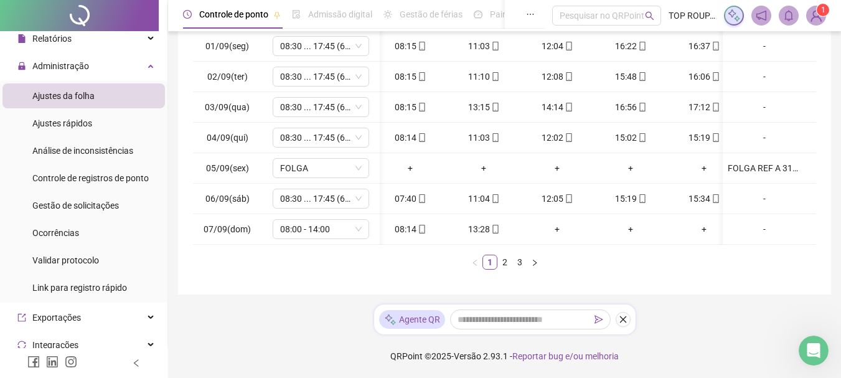
scroll to position [0, 107]
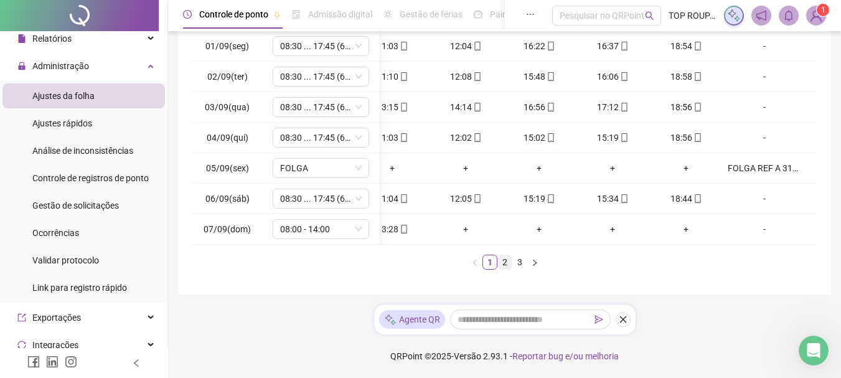
click at [507, 262] on link "2" at bounding box center [505, 262] width 14 height 14
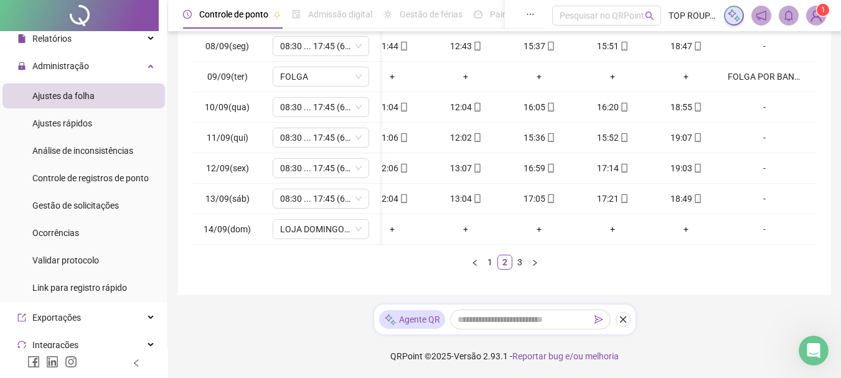
click at [490, 251] on div "Data Jornadas Entrada 1 Saída 1 Entrada 2 Saída 2 Entrada 3 Saída 3 Observações…" at bounding box center [504, 138] width 623 height 263
click at [515, 265] on link "3" at bounding box center [520, 262] width 14 height 14
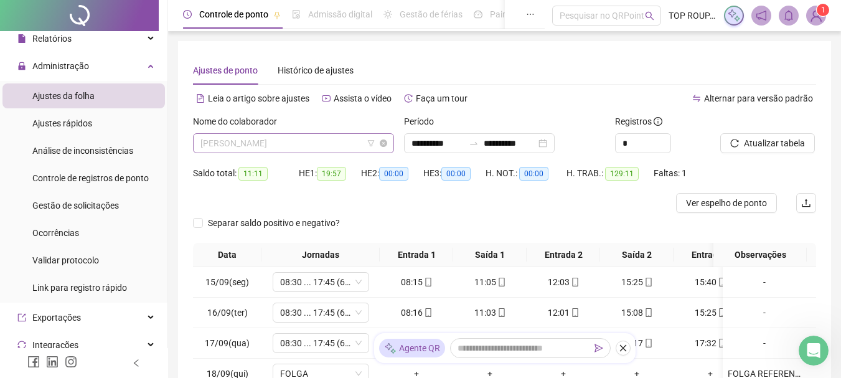
click at [260, 143] on span "[PERSON_NAME]" at bounding box center [293, 143] width 186 height 19
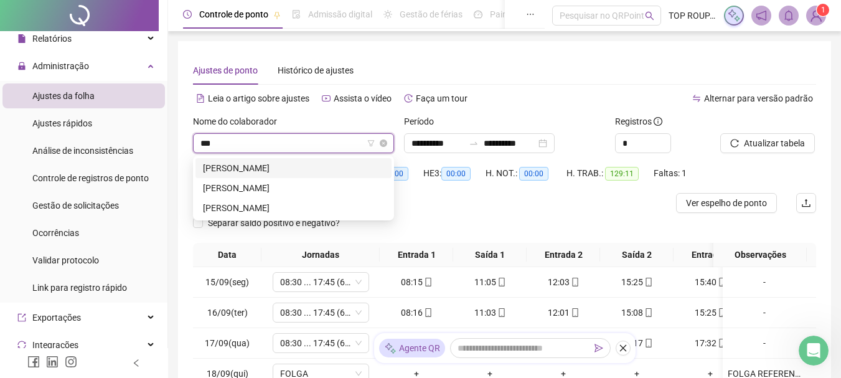
type input "****"
click at [275, 182] on div "[PERSON_NAME]" at bounding box center [293, 188] width 181 height 14
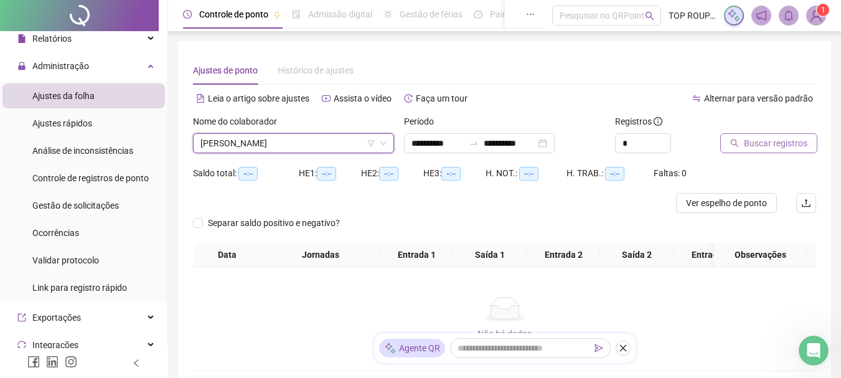
click at [726, 140] on button "Buscar registros" at bounding box center [768, 143] width 97 height 20
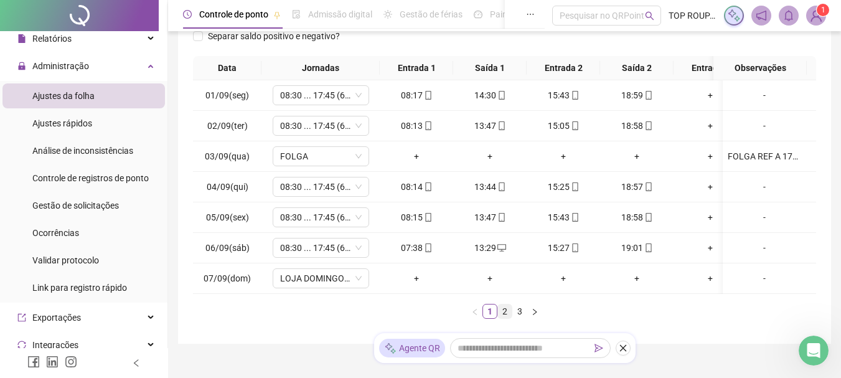
click at [505, 318] on link "2" at bounding box center [505, 311] width 14 height 14
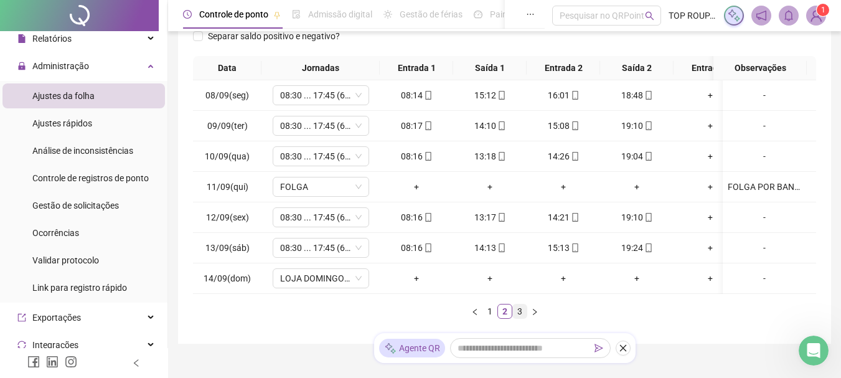
click at [524, 318] on link "3" at bounding box center [520, 311] width 14 height 14
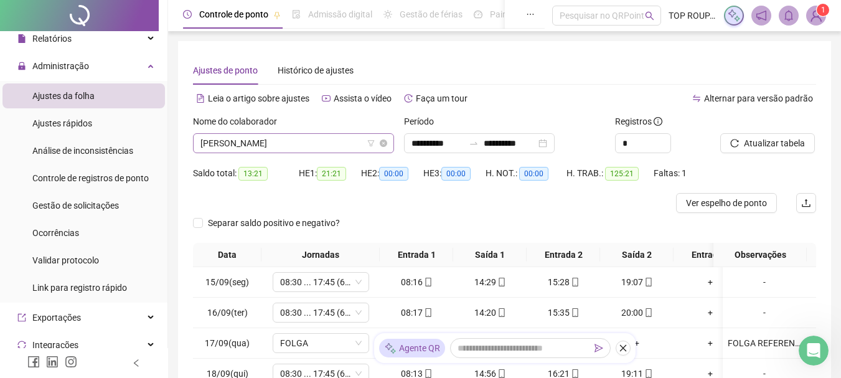
click at [254, 151] on span "[PERSON_NAME]" at bounding box center [293, 143] width 186 height 19
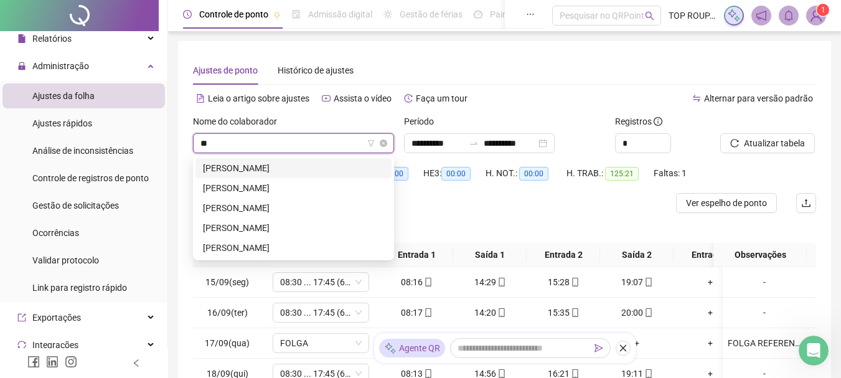
type input "***"
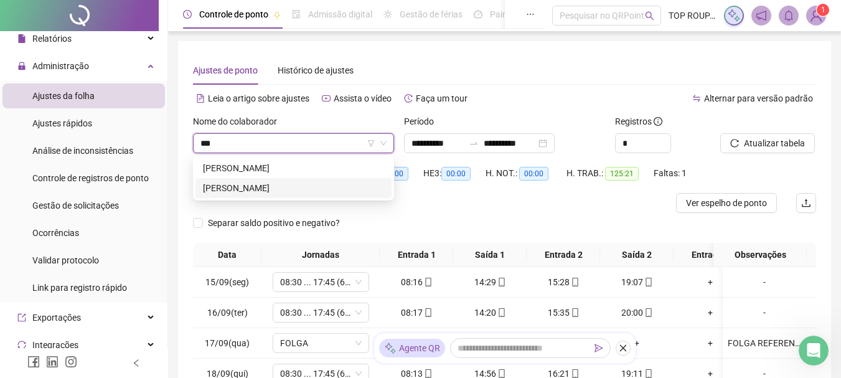
click at [278, 189] on div "[PERSON_NAME]" at bounding box center [293, 188] width 181 height 14
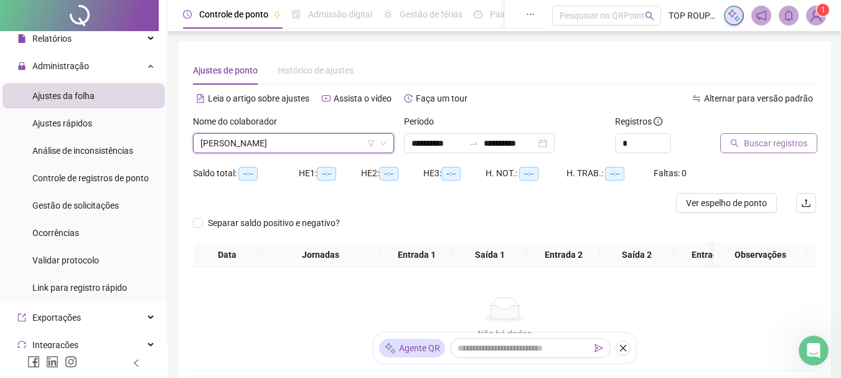
click at [783, 140] on span "Buscar registros" at bounding box center [775, 143] width 63 height 14
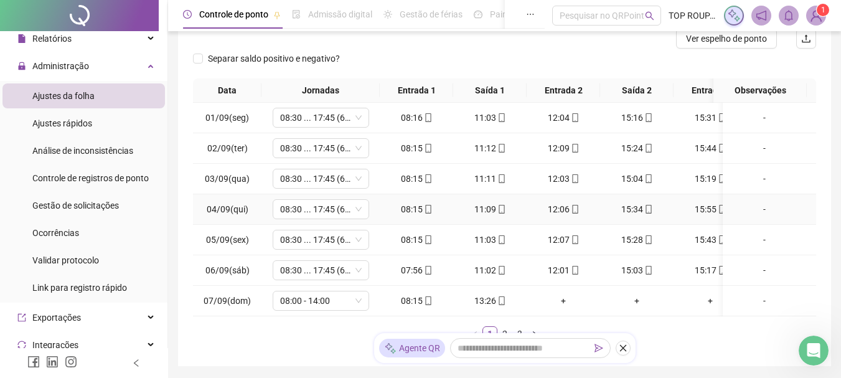
scroll to position [245, 0]
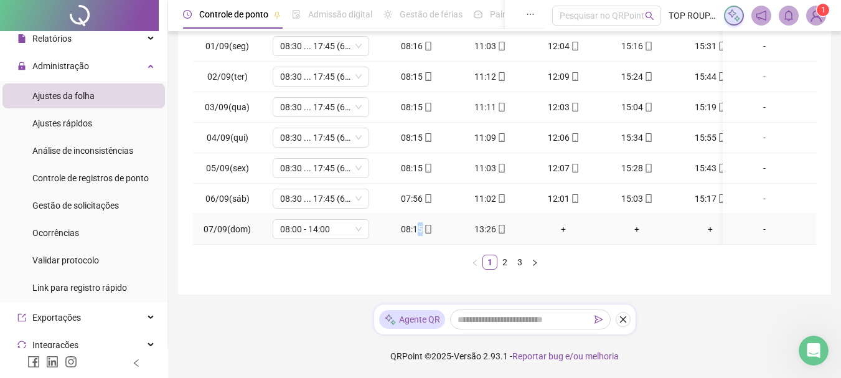
drag, startPoint x: 416, startPoint y: 233, endPoint x: 441, endPoint y: 233, distance: 24.3
click at [441, 233] on td "08:15" at bounding box center [416, 229] width 73 height 31
click at [435, 245] on div "Data Jornadas Entrada 1 Saída 1 Entrada 2 Saída 2 Entrada 3 Saída 3 Observações…" at bounding box center [504, 138] width 623 height 263
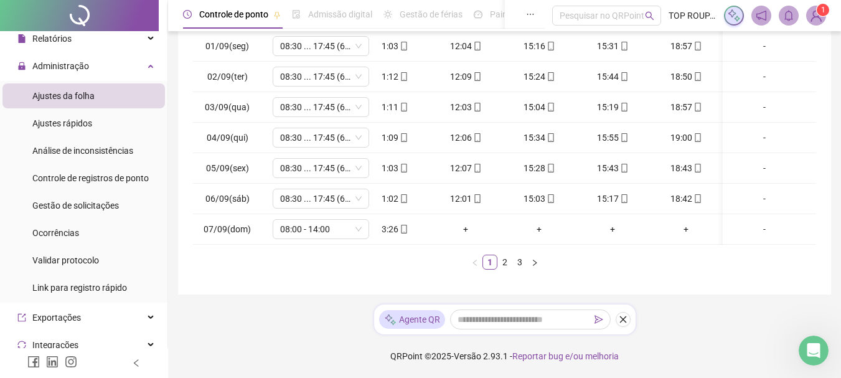
scroll to position [0, 107]
click at [498, 267] on link "2" at bounding box center [505, 262] width 14 height 14
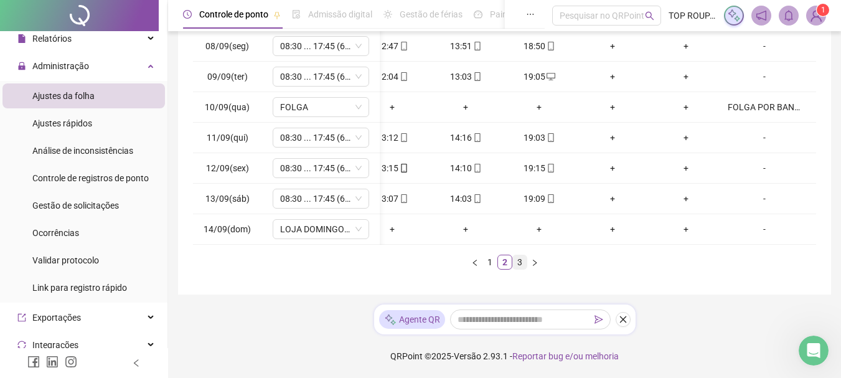
click at [526, 262] on link "3" at bounding box center [520, 262] width 14 height 14
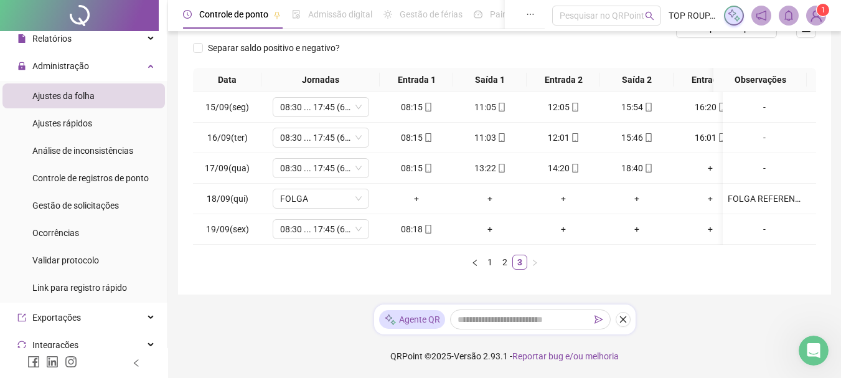
scroll to position [0, 1]
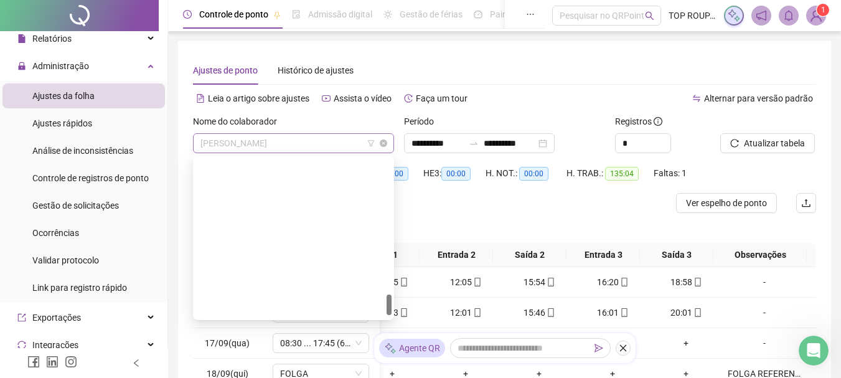
click at [303, 144] on span "[PERSON_NAME]" at bounding box center [293, 143] width 186 height 19
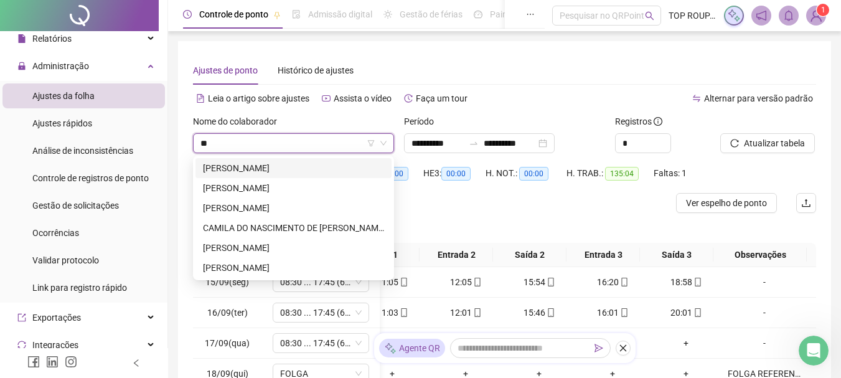
type input "***"
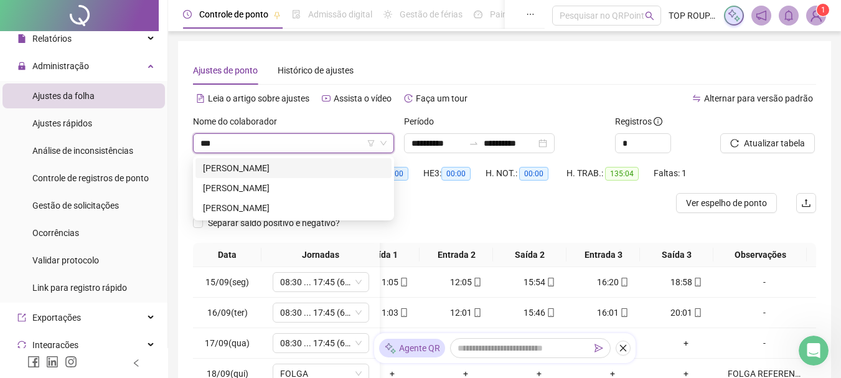
click at [300, 159] on div "[PERSON_NAME]" at bounding box center [293, 168] width 196 height 20
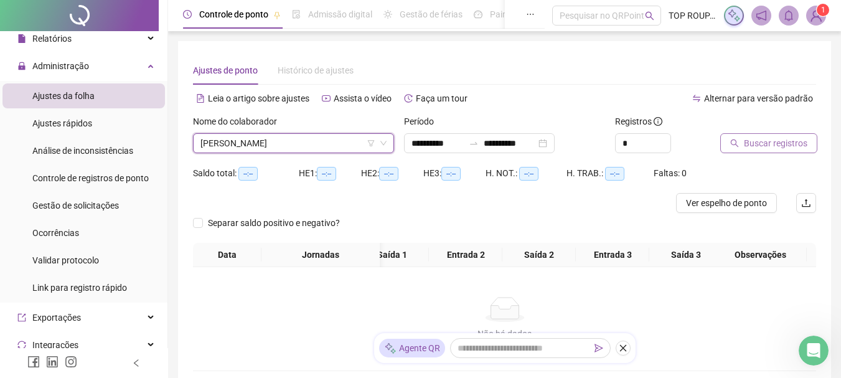
click at [779, 151] on button "Buscar registros" at bounding box center [768, 143] width 97 height 20
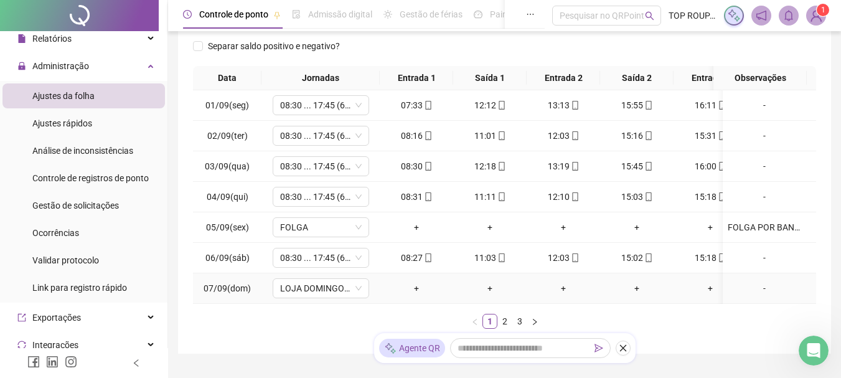
drag, startPoint x: 578, startPoint y: 299, endPoint x: 585, endPoint y: 301, distance: 7.1
click at [585, 301] on td "+" at bounding box center [563, 288] width 73 height 31
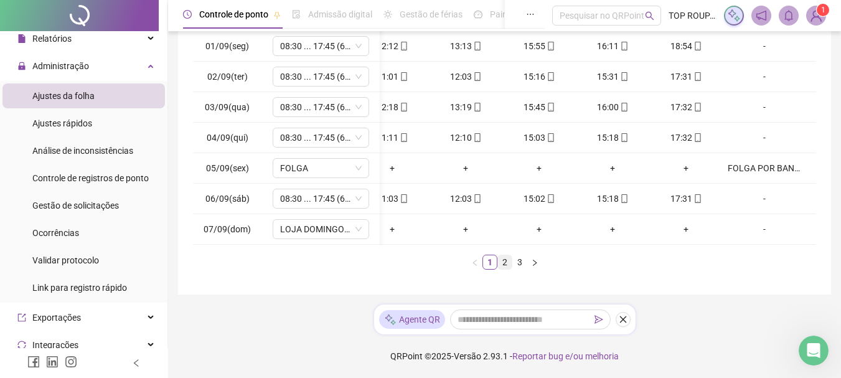
click at [503, 265] on link "2" at bounding box center [505, 262] width 14 height 14
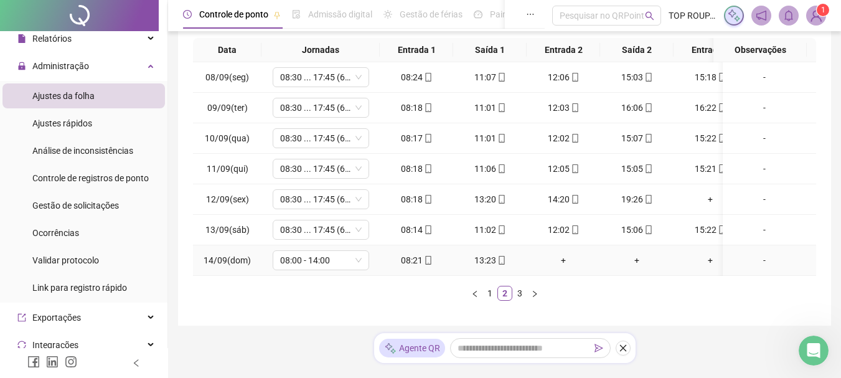
scroll to position [193, 0]
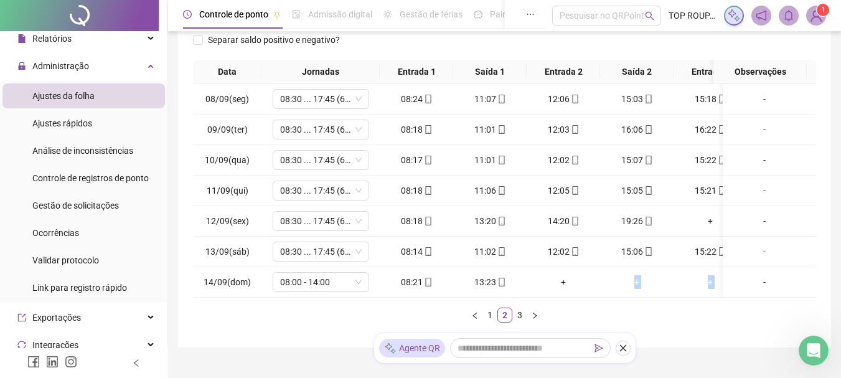
drag, startPoint x: 603, startPoint y: 297, endPoint x: 777, endPoint y: 298, distance: 173.7
click at [777, 298] on div "08/09(seg) 08:30 ... 17:45 (6 HORAS) 08:24 11:07 12:06 15:03 15:18 18:45 [DATE]…" at bounding box center [504, 191] width 623 height 214
drag, startPoint x: 703, startPoint y: 347, endPoint x: 700, endPoint y: 336, distance: 11.5
click at [700, 347] on div "**********" at bounding box center [504, 97] width 653 height 499
drag, startPoint x: 697, startPoint y: 307, endPoint x: 753, endPoint y: 303, distance: 56.8
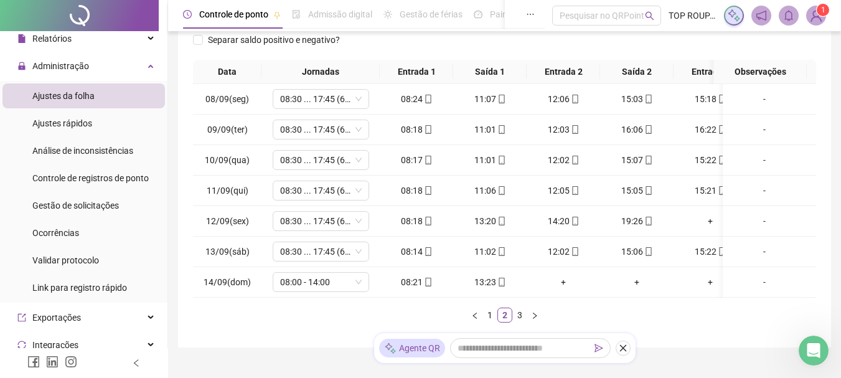
click at [753, 303] on div "Data Jornadas Entrada 1 Saída 1 Entrada 2 Saída 2 Entrada 3 Saída 3 Observações…" at bounding box center [504, 191] width 623 height 263
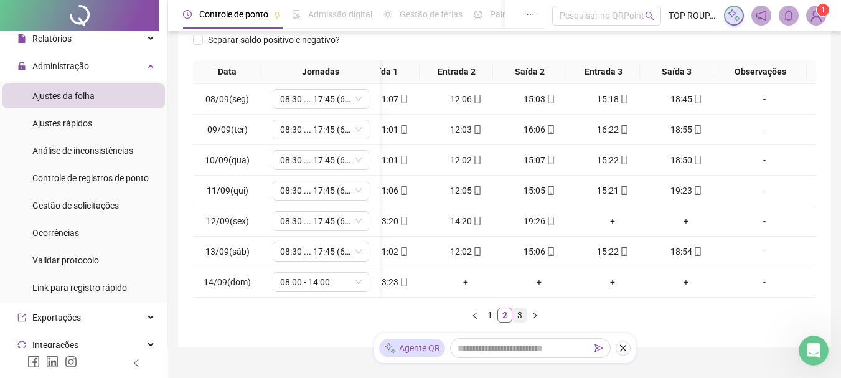
click at [515, 322] on link "3" at bounding box center [520, 315] width 14 height 14
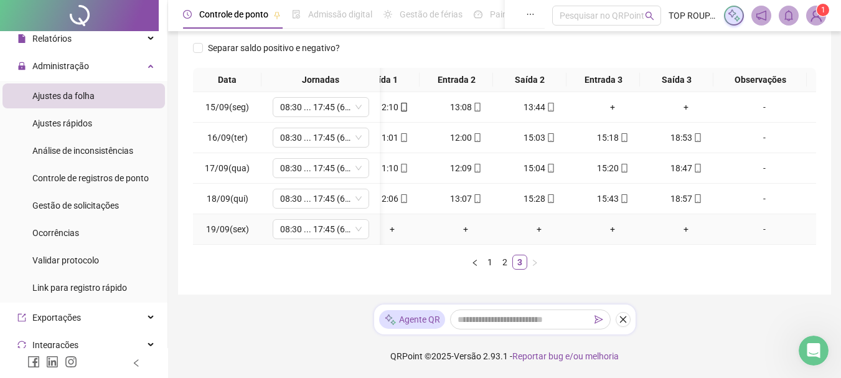
click at [631, 235] on td "+" at bounding box center [612, 229] width 73 height 31
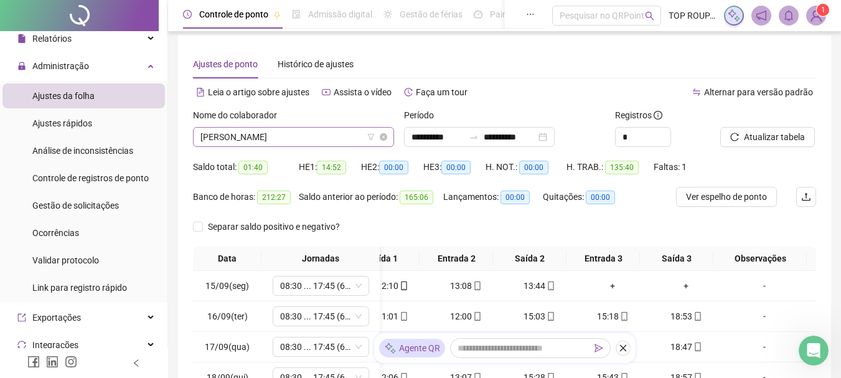
click at [284, 139] on span "[PERSON_NAME]" at bounding box center [293, 137] width 186 height 19
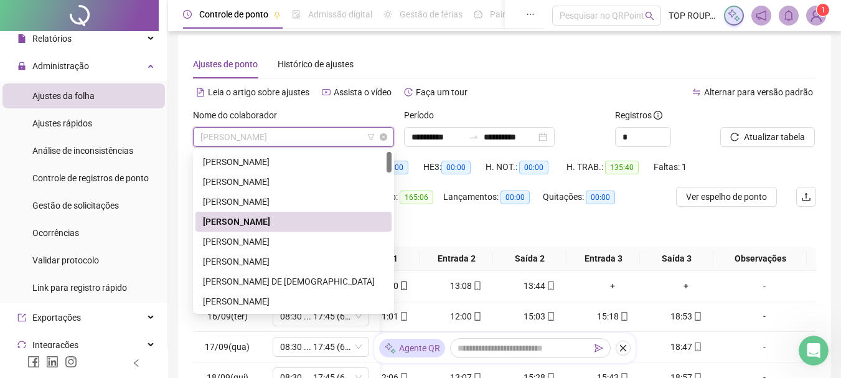
type input "*"
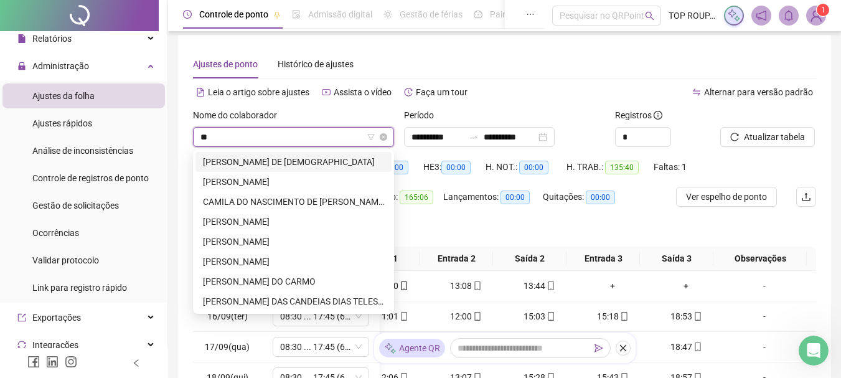
type input "***"
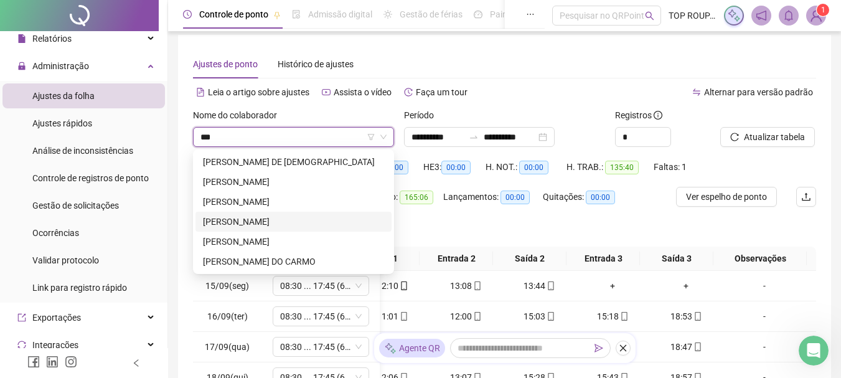
click at [269, 217] on div "[PERSON_NAME]" at bounding box center [293, 222] width 181 height 14
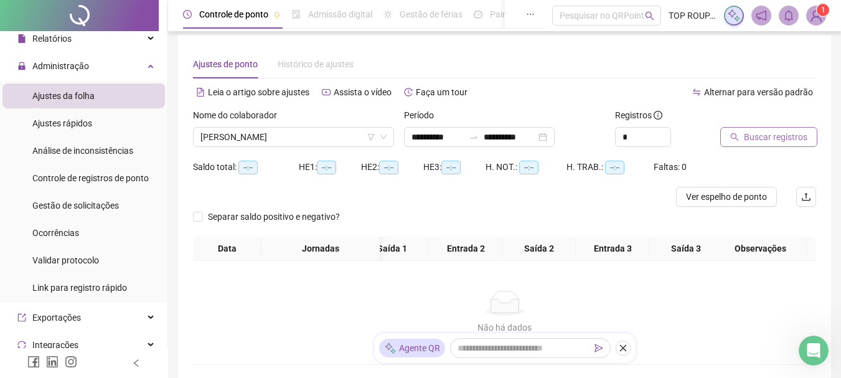
click at [759, 128] on button "Buscar registros" at bounding box center [768, 137] width 97 height 20
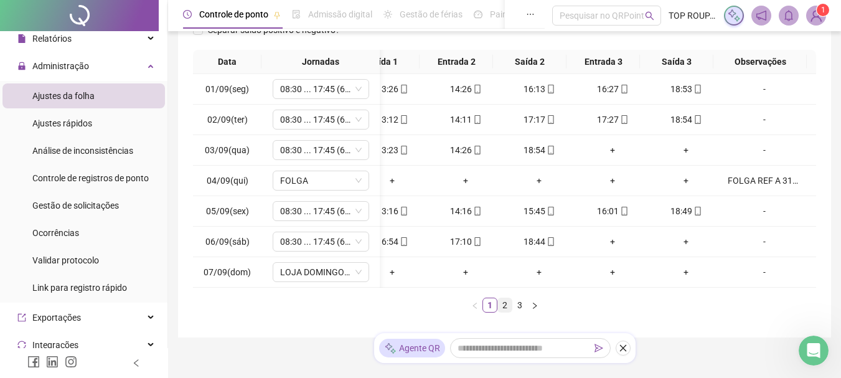
click at [501, 312] on link "2" at bounding box center [505, 305] width 14 height 14
click at [506, 299] on div "Data Jornadas Entrada 1 Saída 1 Entrada 2 Saída 2 Entrada 3 Saída 3 Observações…" at bounding box center [504, 181] width 623 height 263
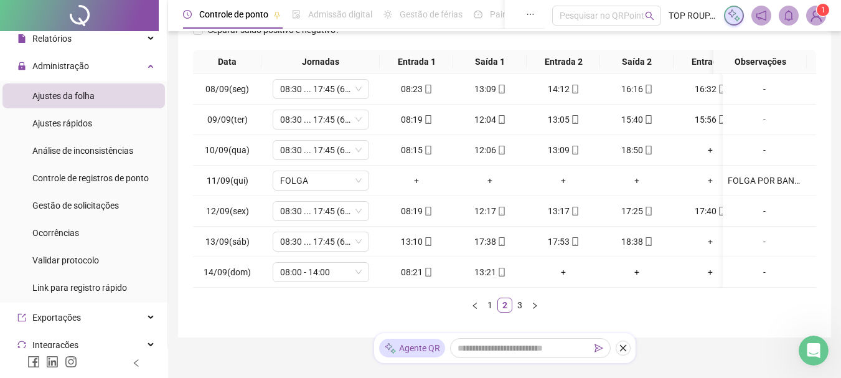
click at [550, 288] on div "08/09(seg) 08:30 ... 17:45 (6 HORAS) 08:23 13:09 14:12 16:16 16:32 18:44 [DATE]…" at bounding box center [504, 181] width 623 height 214
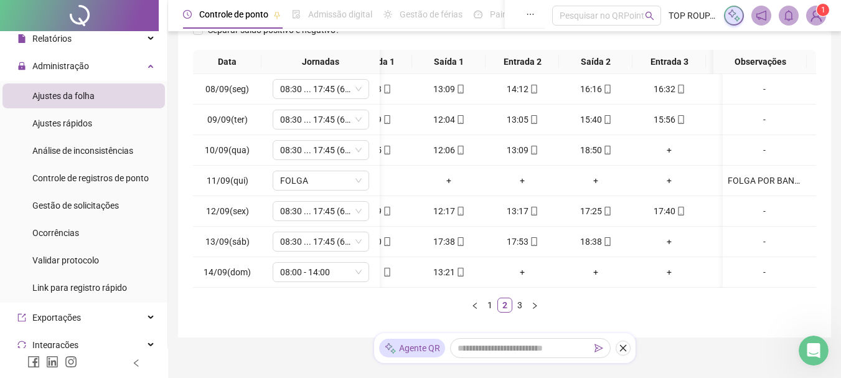
scroll to position [0, 107]
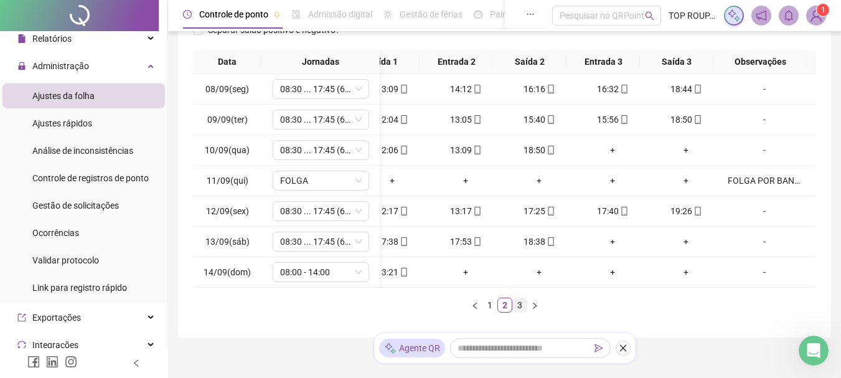
click at [520, 310] on link "3" at bounding box center [520, 305] width 14 height 14
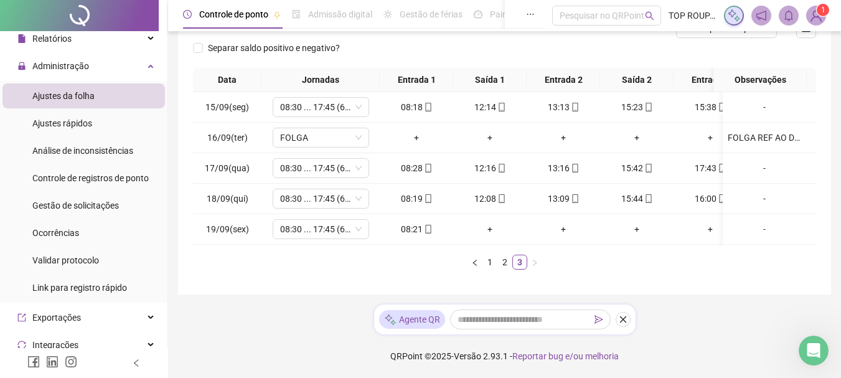
drag, startPoint x: 618, startPoint y: 245, endPoint x: 674, endPoint y: 245, distance: 55.4
click at [674, 245] on div "Data Jornadas Entrada 1 Saída 1 Entrada 2 Saída 2 Entrada 3 Saída 3 Observações…" at bounding box center [504, 169] width 623 height 202
click at [637, 251] on div "Data Jornadas Entrada 1 Saída 1 Entrada 2 Saída 2 Entrada 3 Saída 3 Observações…" at bounding box center [504, 169] width 623 height 202
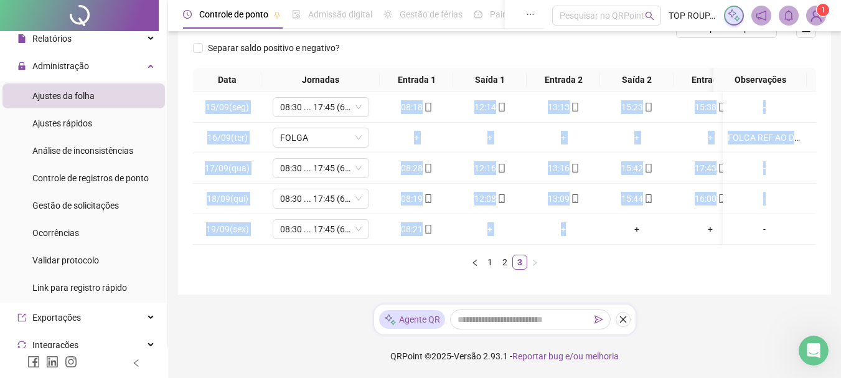
drag, startPoint x: 592, startPoint y: 235, endPoint x: 619, endPoint y: 237, distance: 27.5
click at [619, 237] on div "15/09(seg) 08:30 ... 17:45 (6 HORAS) 08:18 12:14 13:13 15:23 15:38 17:40 [DATE]…" at bounding box center [504, 168] width 623 height 153
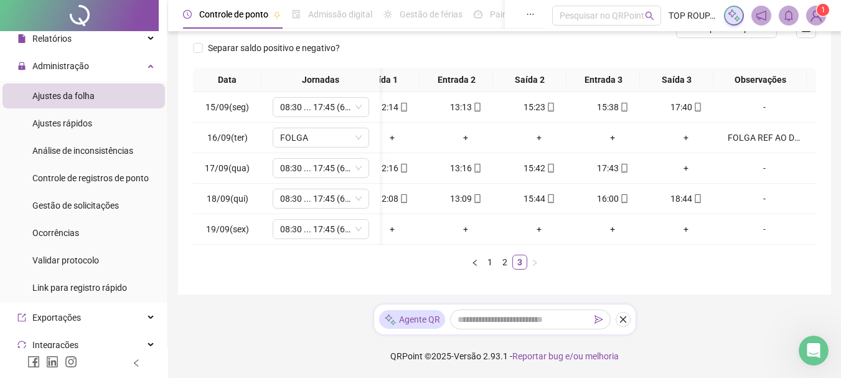
click at [742, 298] on div "**********" at bounding box center [504, 101] width 673 height 553
drag, startPoint x: 703, startPoint y: 245, endPoint x: 717, endPoint y: 245, distance: 13.7
click at [717, 245] on div "Data Jornadas Entrada 1 Saída 1 Entrada 2 Saída 2 Entrada 3 Saída 3 Observações…" at bounding box center [504, 169] width 623 height 202
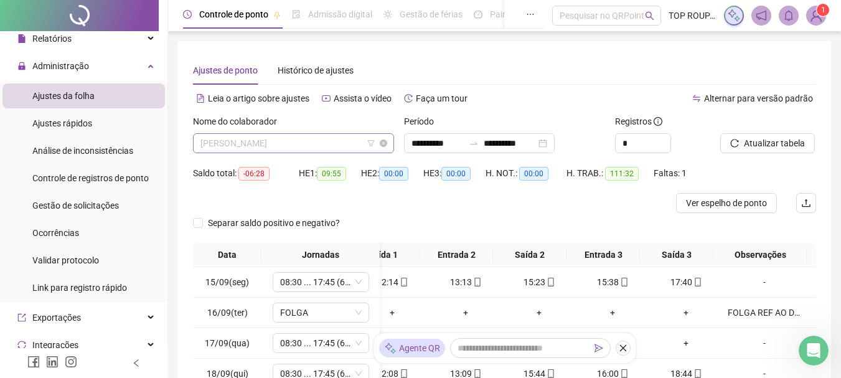
click at [309, 144] on span "[PERSON_NAME]" at bounding box center [293, 143] width 186 height 19
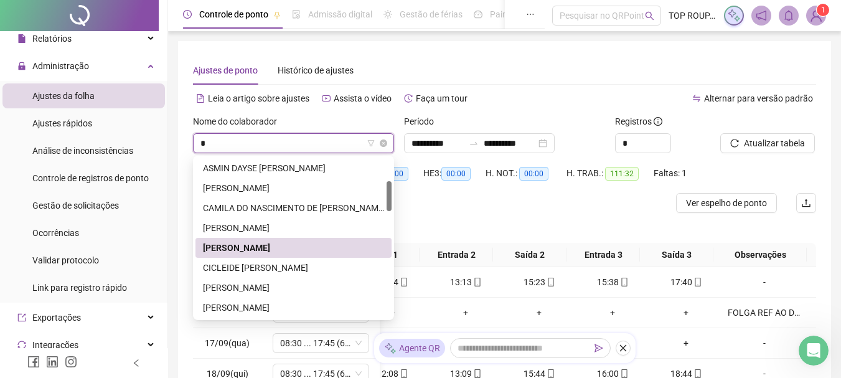
type input "**"
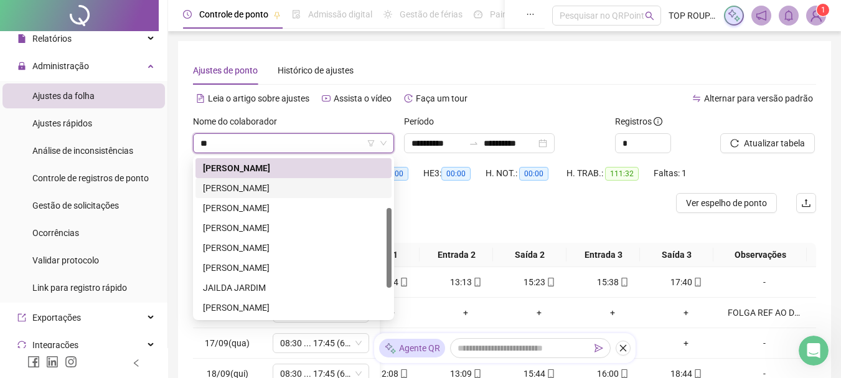
click at [287, 191] on div "[PERSON_NAME]" at bounding box center [293, 188] width 181 height 14
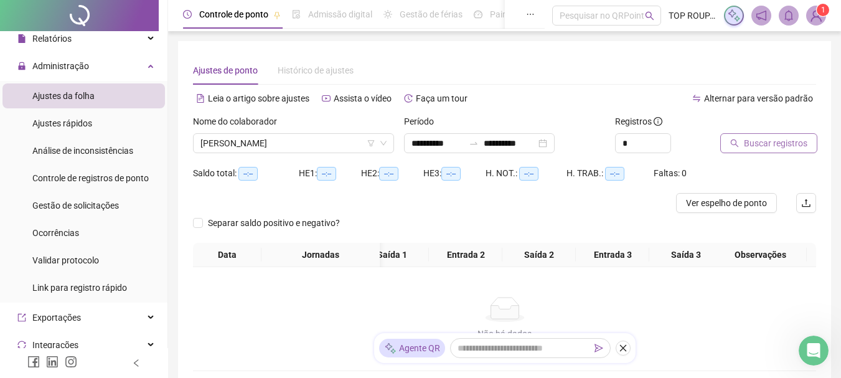
click at [735, 141] on icon "search" at bounding box center [734, 143] width 9 height 9
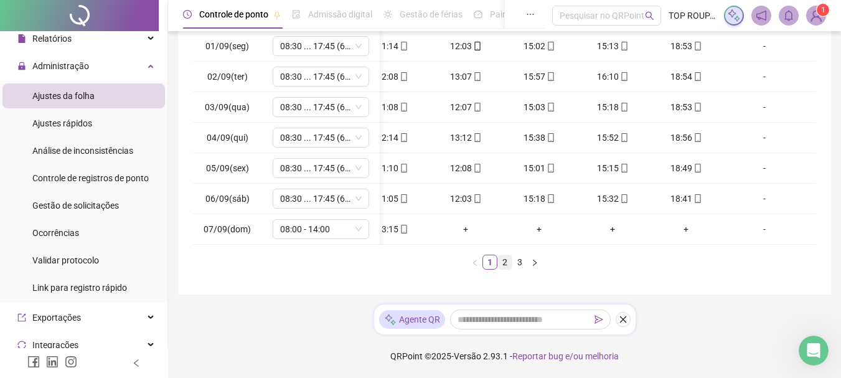
click at [502, 265] on link "2" at bounding box center [505, 262] width 14 height 14
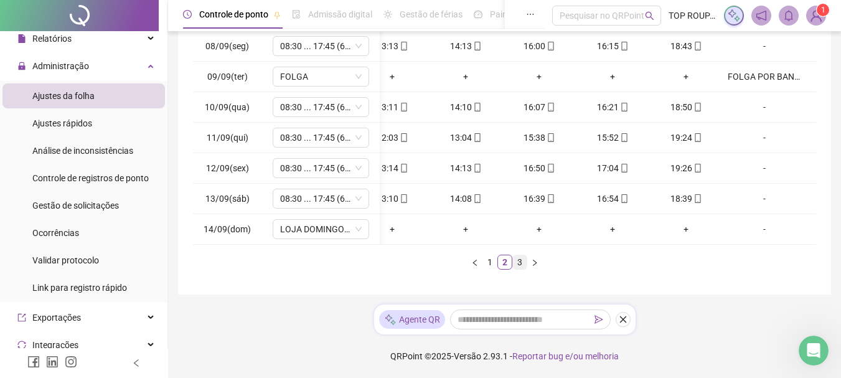
click at [516, 266] on link "3" at bounding box center [520, 262] width 14 height 14
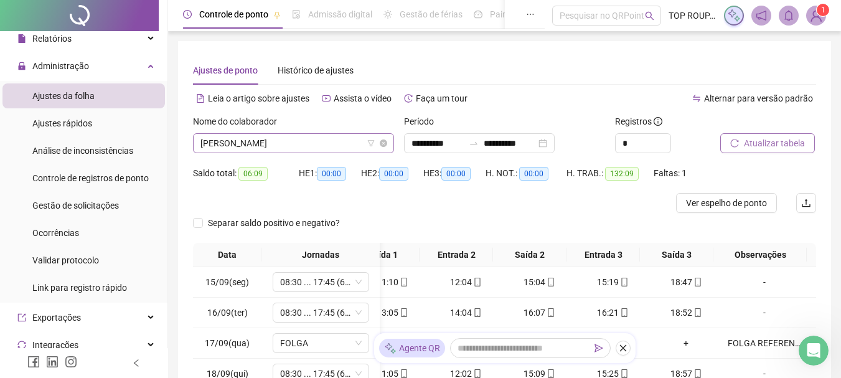
click at [278, 144] on span "[PERSON_NAME]" at bounding box center [293, 143] width 186 height 19
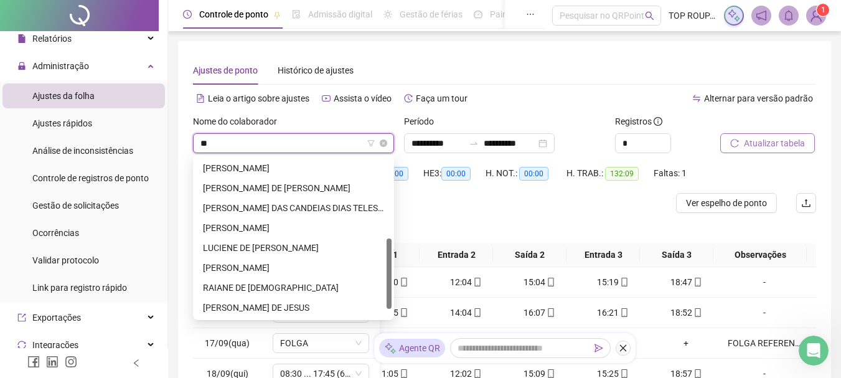
type input "***"
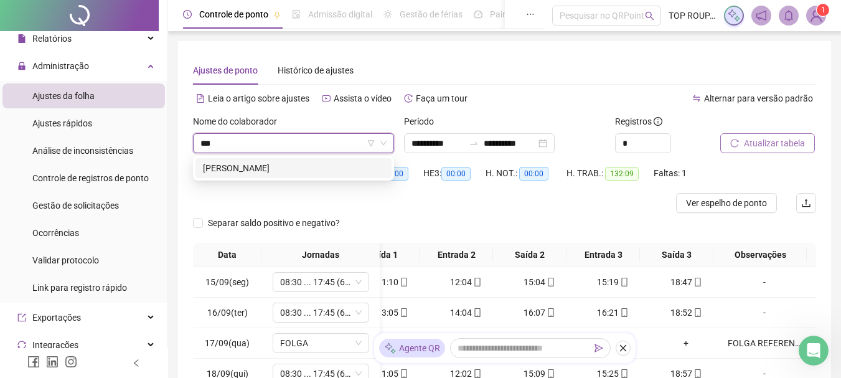
click at [307, 165] on div "[PERSON_NAME]" at bounding box center [293, 168] width 181 height 14
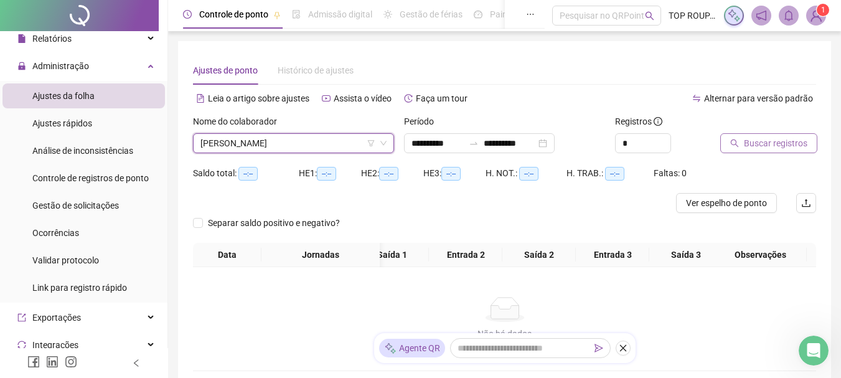
click at [746, 141] on span "Buscar registros" at bounding box center [775, 143] width 63 height 14
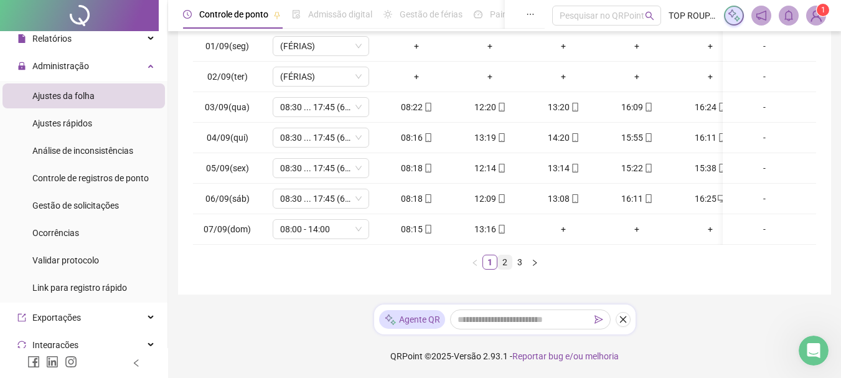
click at [504, 261] on link "2" at bounding box center [505, 262] width 14 height 14
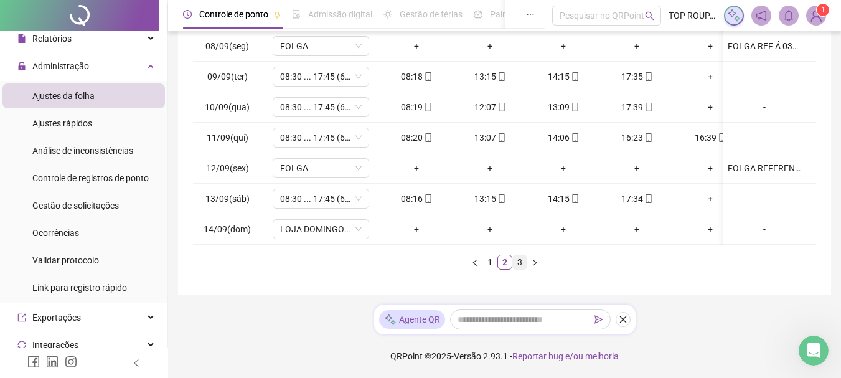
click at [524, 261] on link "3" at bounding box center [520, 262] width 14 height 14
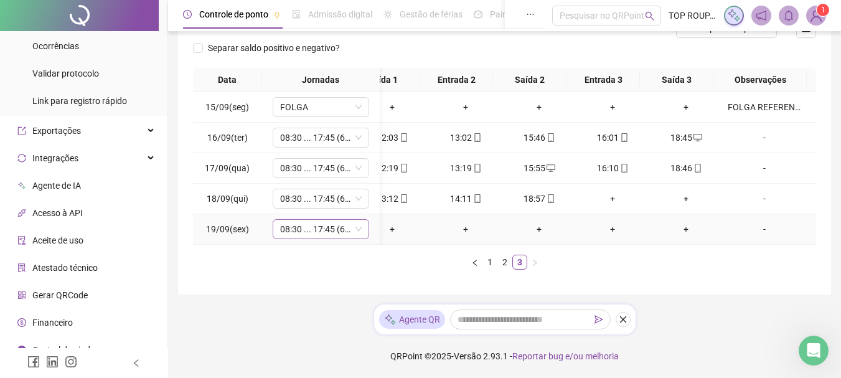
click at [325, 220] on span "08:30 ... 17:45 (6 HORAS)" at bounding box center [321, 229] width 82 height 19
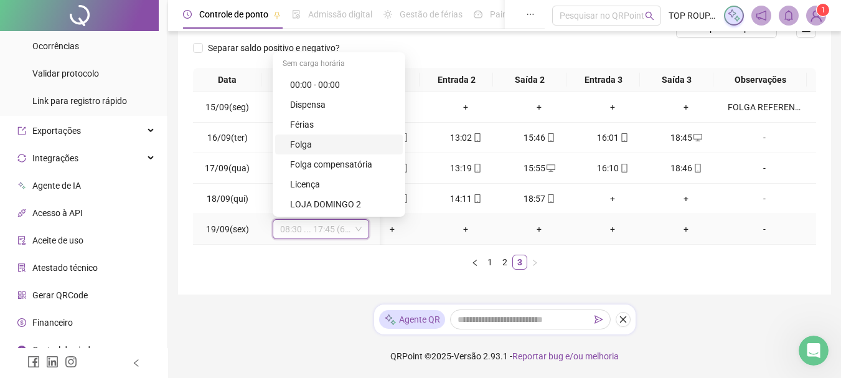
click at [344, 138] on div "Folga" at bounding box center [342, 145] width 105 height 14
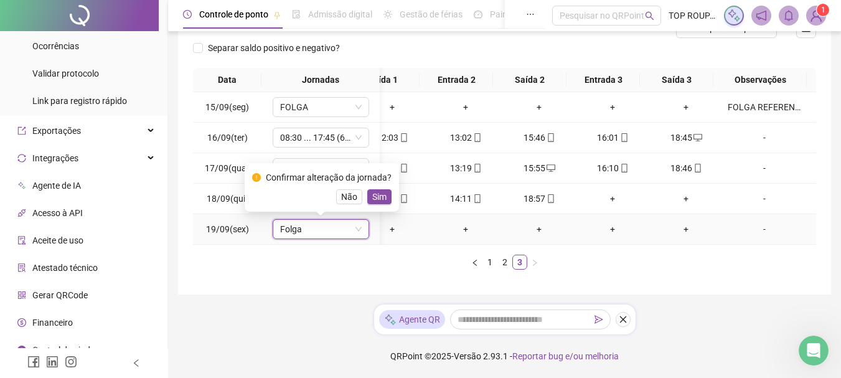
click at [382, 190] on span "Sim" at bounding box center [379, 197] width 14 height 14
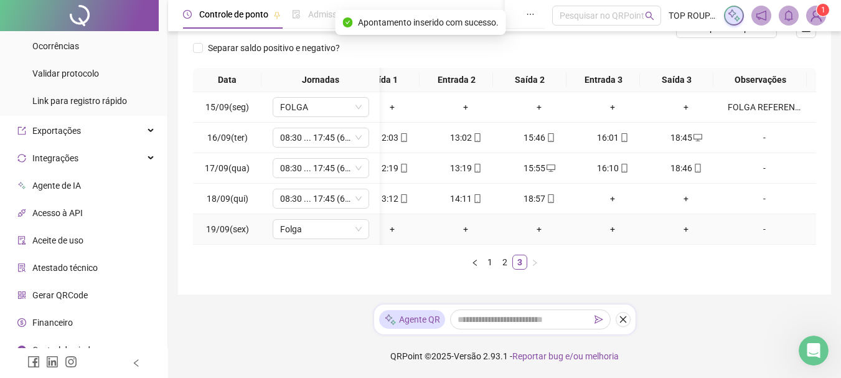
click at [758, 222] on div "-" at bounding box center [764, 229] width 73 height 14
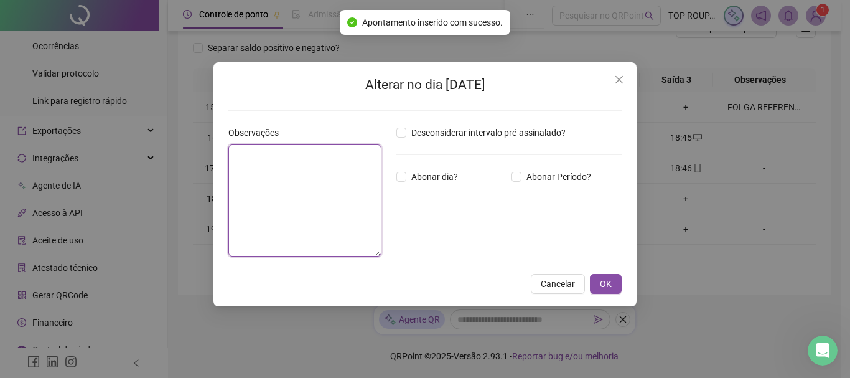
click at [350, 213] on textarea at bounding box center [304, 200] width 153 height 112
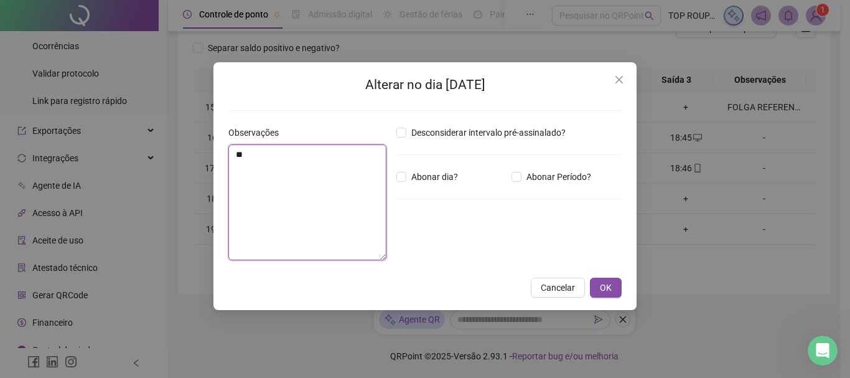
type textarea "*"
type textarea "**********"
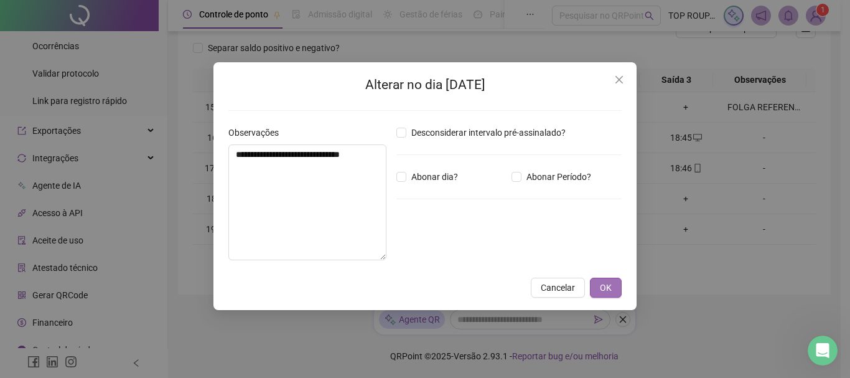
click at [603, 282] on span "OK" at bounding box center [606, 288] width 12 height 14
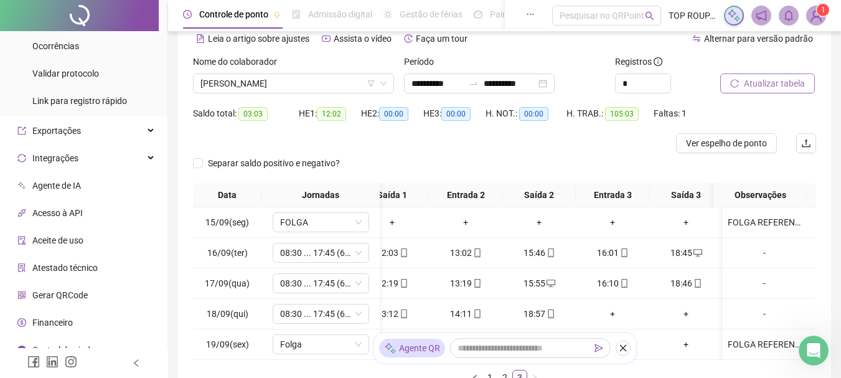
click at [769, 85] on span "Atualizar tabela" at bounding box center [774, 84] width 61 height 14
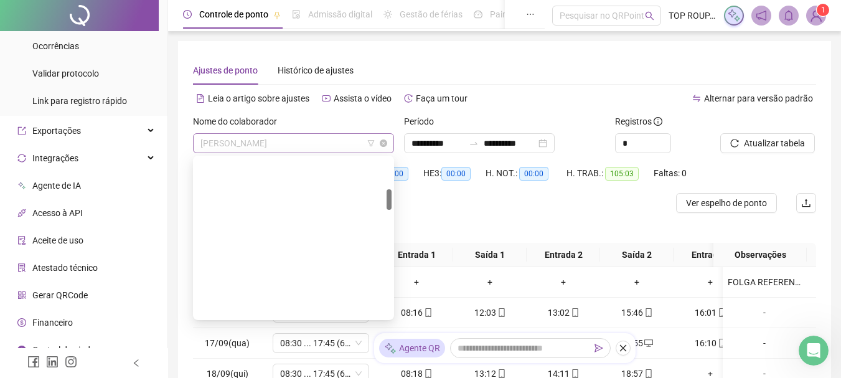
click at [308, 148] on span "[PERSON_NAME]" at bounding box center [293, 143] width 186 height 19
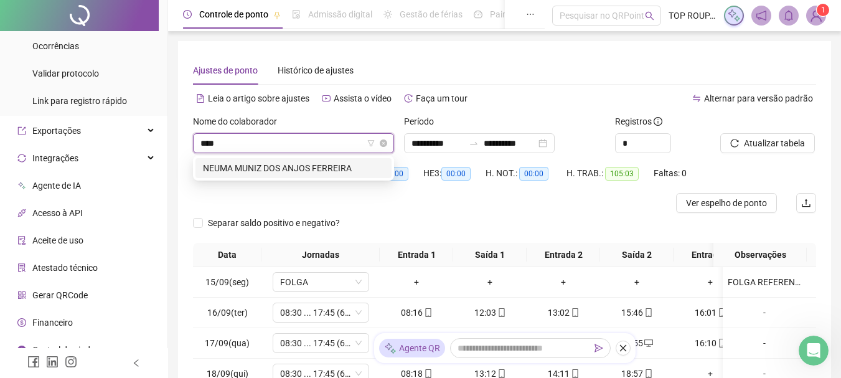
type input "*****"
click at [311, 174] on div "NEUMA MUNIZ DOS ANJOS FERREIRA" at bounding box center [293, 168] width 181 height 14
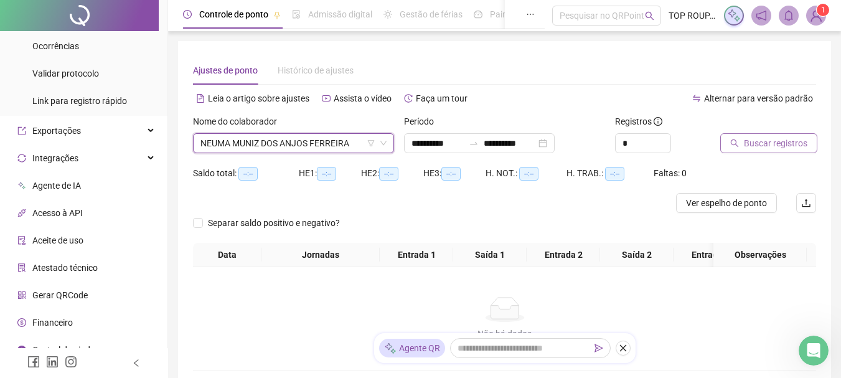
click at [781, 144] on span "Buscar registros" at bounding box center [775, 143] width 63 height 14
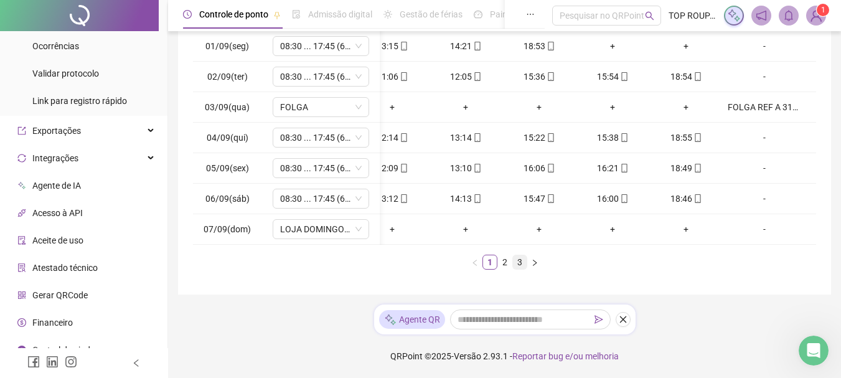
click at [509, 265] on link "2" at bounding box center [505, 262] width 14 height 14
click at [522, 263] on link "3" at bounding box center [520, 262] width 14 height 14
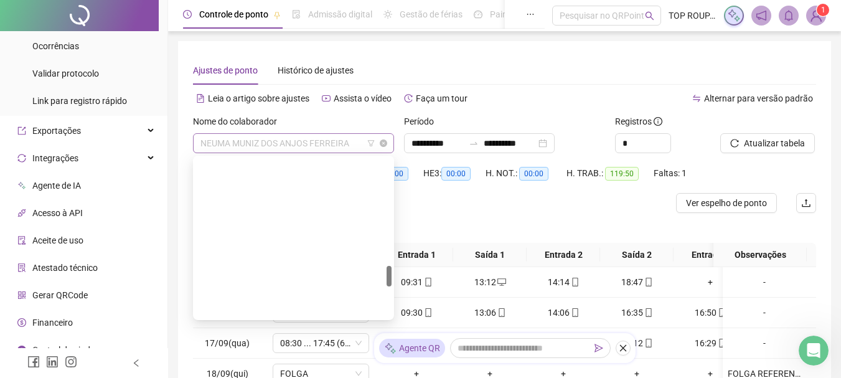
click at [207, 136] on span "NEUMA MUNIZ DOS ANJOS FERREIRA" at bounding box center [293, 143] width 186 height 19
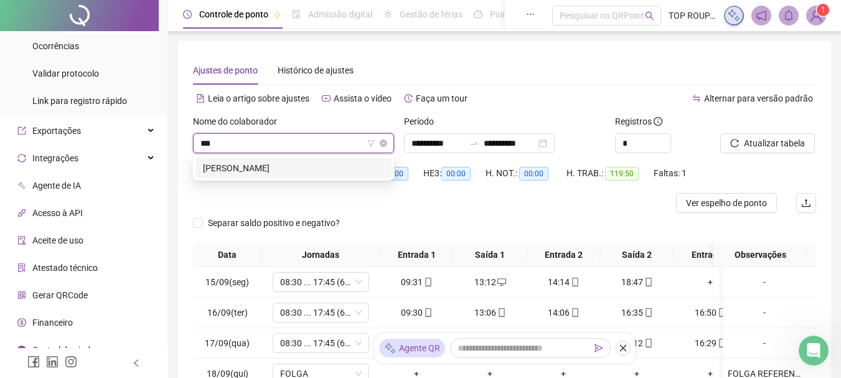
type input "****"
click at [255, 167] on div "[PERSON_NAME]" at bounding box center [293, 168] width 181 height 14
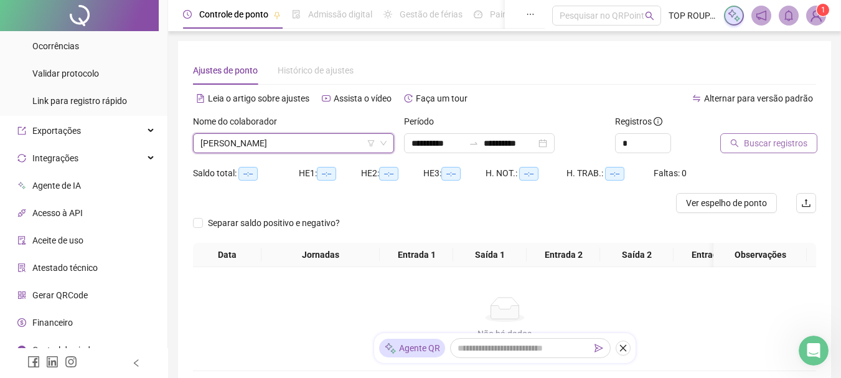
click at [756, 137] on span "Buscar registros" at bounding box center [775, 143] width 63 height 14
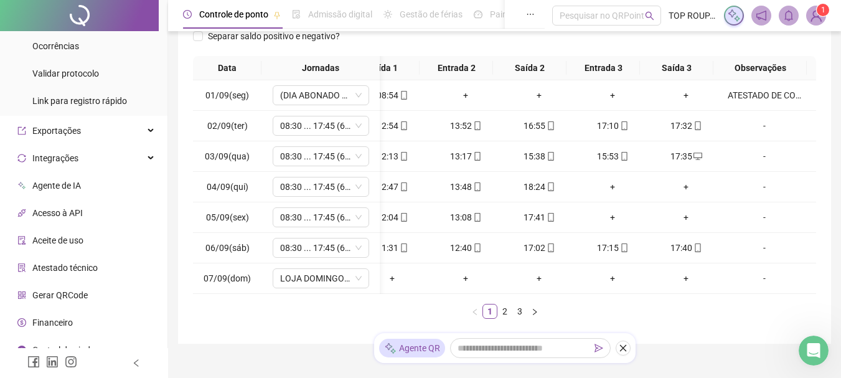
click at [496, 303] on div "Data Jornadas Entrada 1 Saída 1 Entrada 2 Saída 2 Entrada 3 Saída 3 Observações…" at bounding box center [504, 187] width 623 height 263
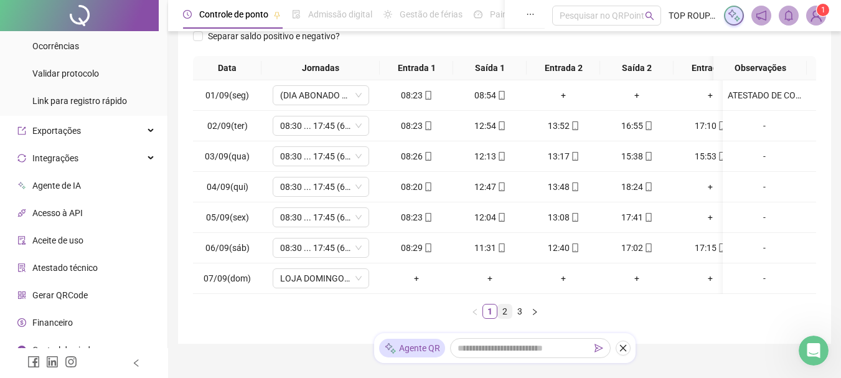
click at [500, 318] on link "2" at bounding box center [505, 311] width 14 height 14
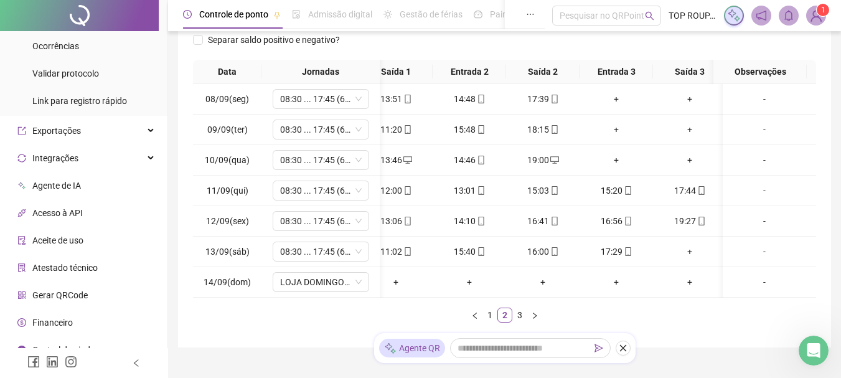
scroll to position [0, 68]
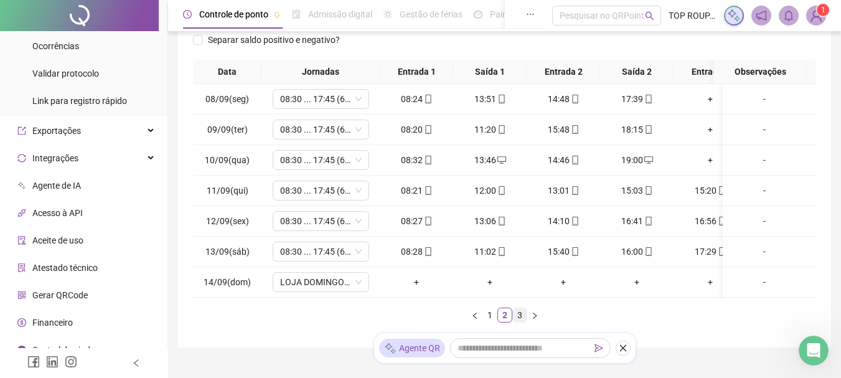
click at [519, 322] on link "3" at bounding box center [520, 315] width 14 height 14
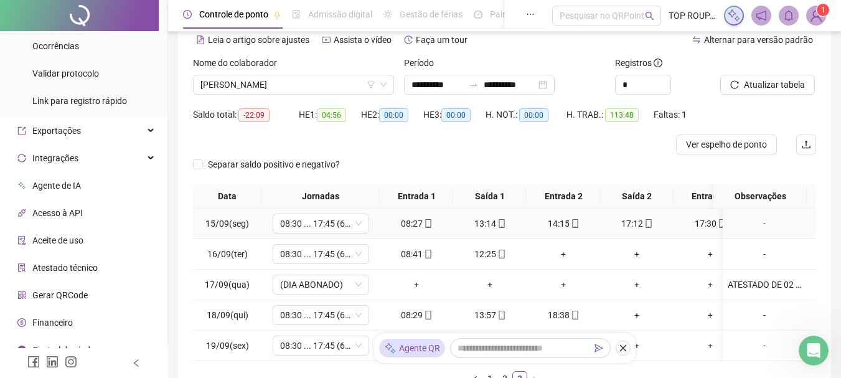
click at [753, 222] on div "-" at bounding box center [764, 224] width 73 height 14
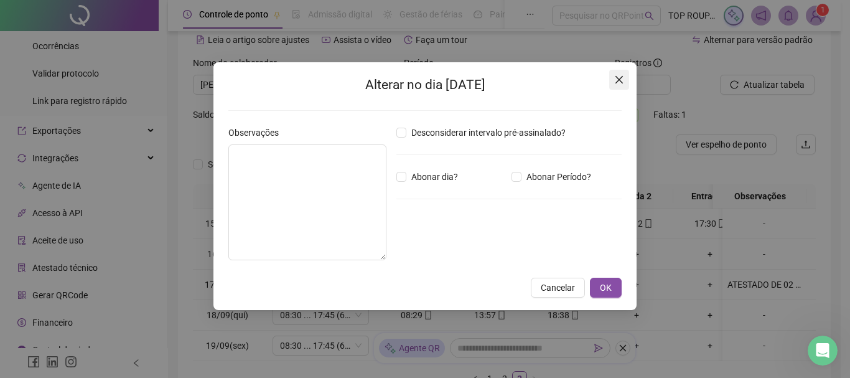
click at [623, 77] on icon "close" at bounding box center [619, 79] width 7 height 7
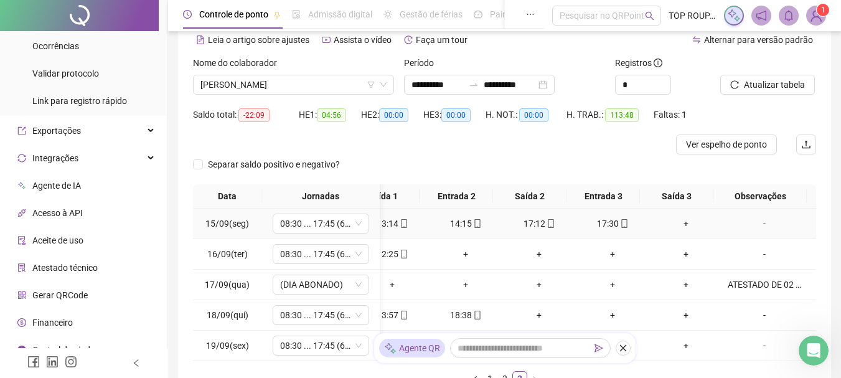
click at [679, 223] on div "+" at bounding box center [685, 224] width 63 height 14
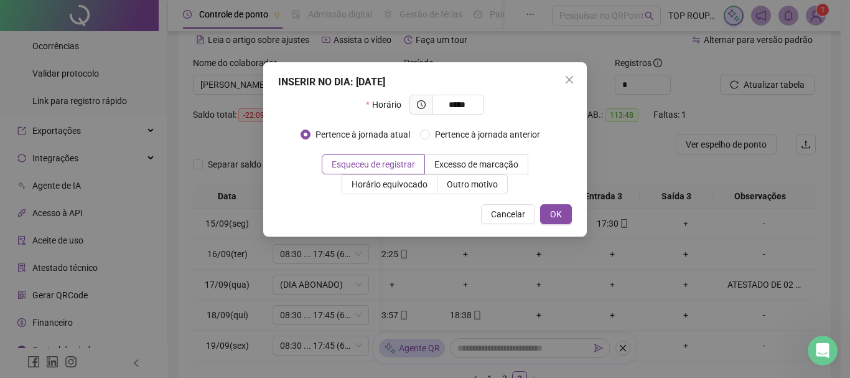
type input "*****"
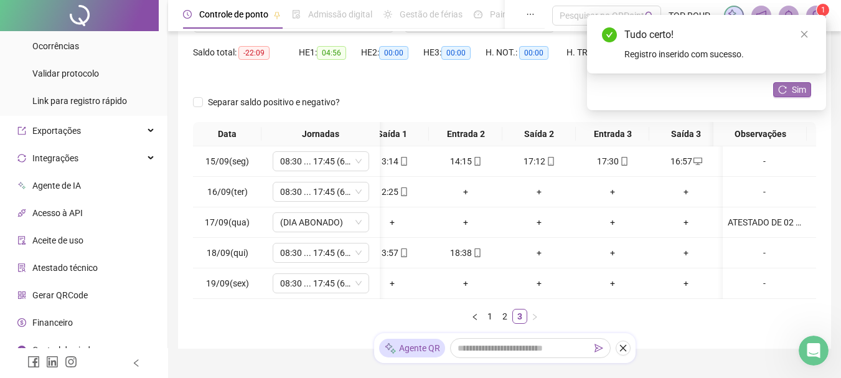
click at [790, 87] on button "Sim" at bounding box center [792, 89] width 38 height 15
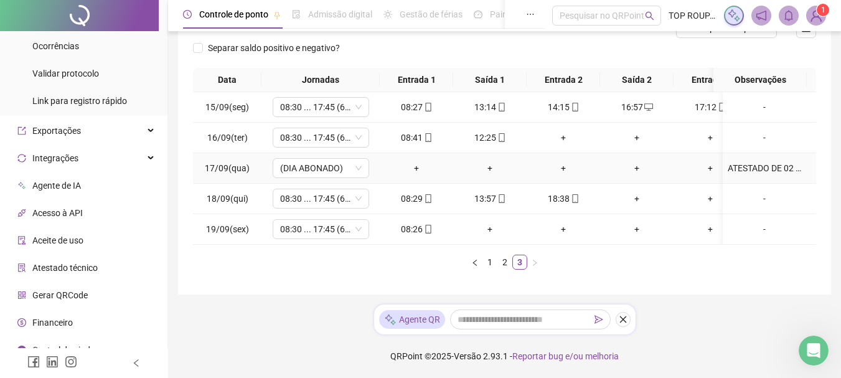
click at [756, 175] on td "ATESTADO DE 02 DIAS" at bounding box center [769, 168] width 93 height 31
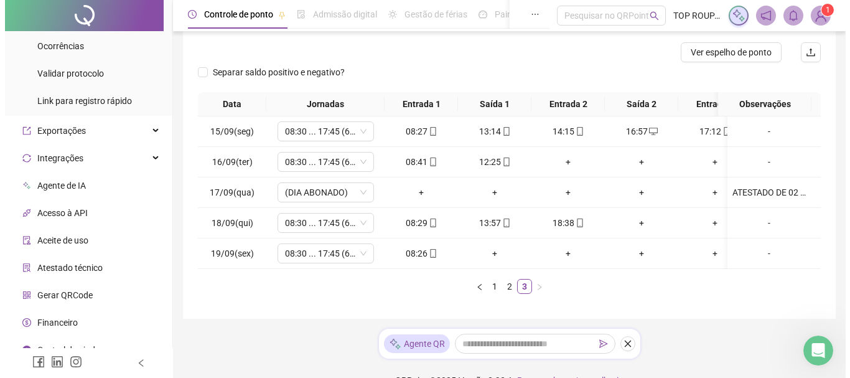
scroll to position [121, 0]
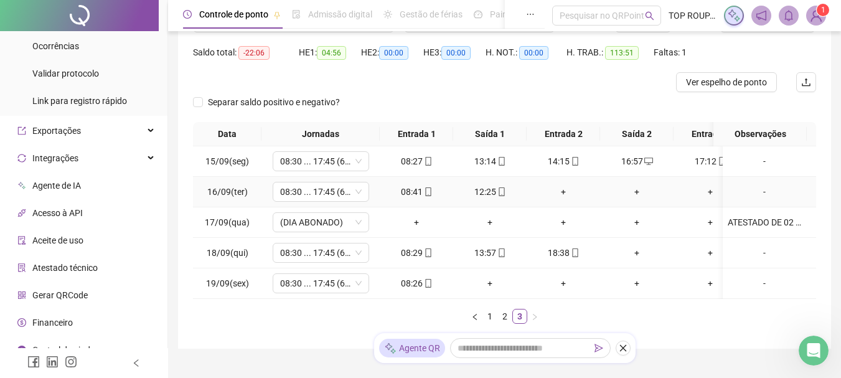
click at [751, 192] on div "-" at bounding box center [764, 192] width 73 height 14
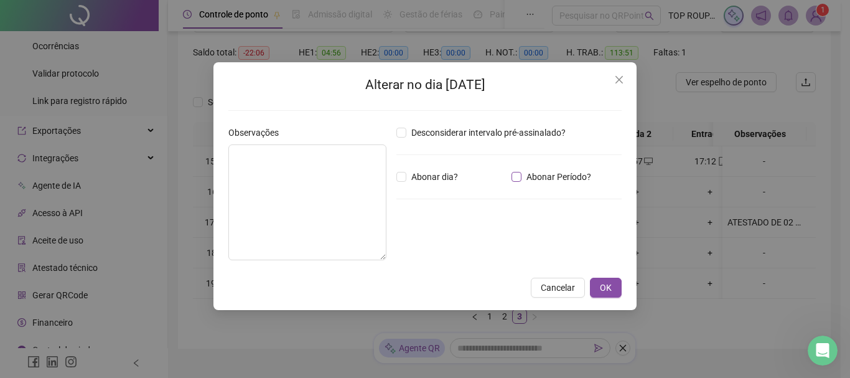
click at [548, 176] on span "Abonar Período?" at bounding box center [559, 177] width 75 height 14
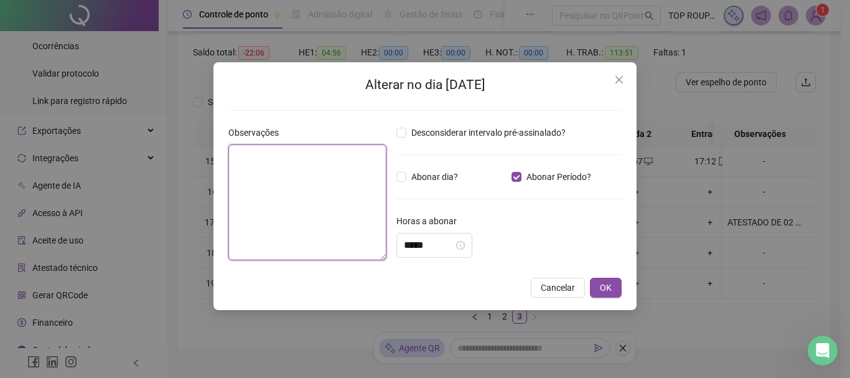
click at [283, 199] on textarea at bounding box center [307, 202] width 158 height 116
type textarea "*"
type textarea "**********"
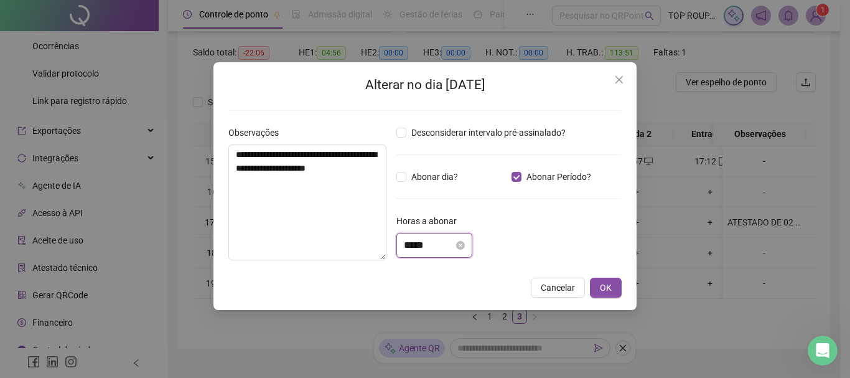
click at [408, 247] on input "*****" at bounding box center [429, 245] width 50 height 15
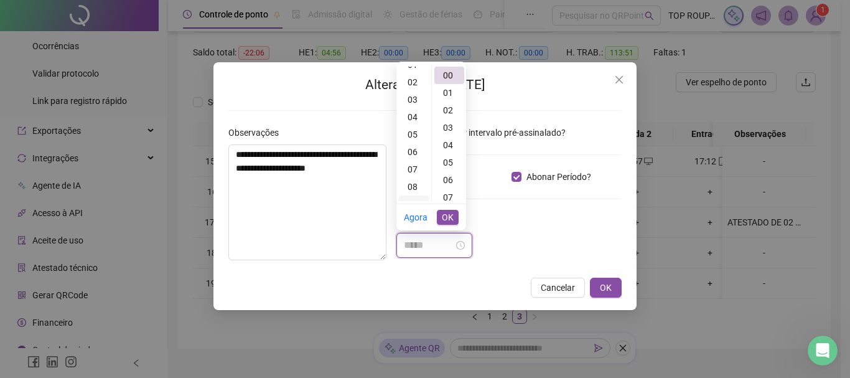
scroll to position [0, 0]
click at [413, 145] on div "04" at bounding box center [414, 144] width 30 height 17
click at [453, 157] on div "05" at bounding box center [450, 162] width 30 height 17
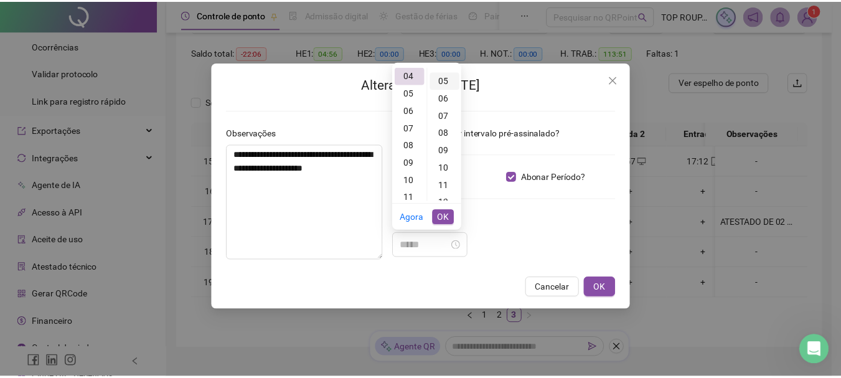
scroll to position [87, 0]
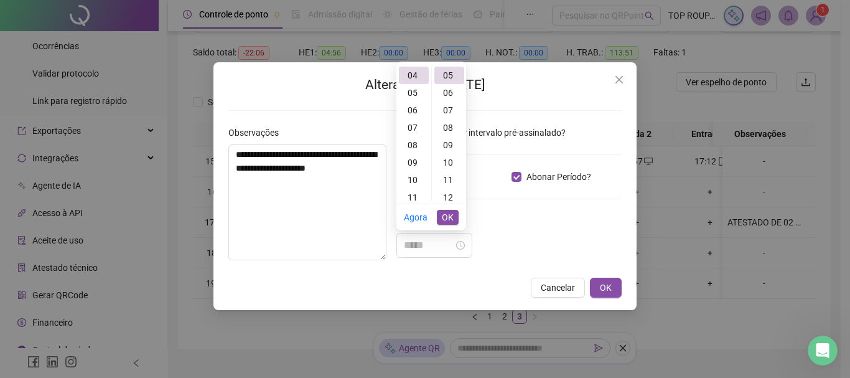
type input "*****"
click at [453, 219] on span "OK" at bounding box center [448, 217] width 12 height 14
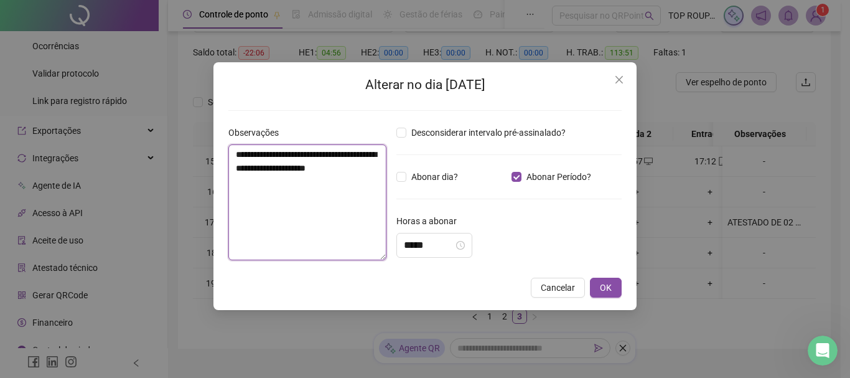
click at [372, 232] on textarea "**********" at bounding box center [307, 202] width 158 height 116
type textarea "**********"
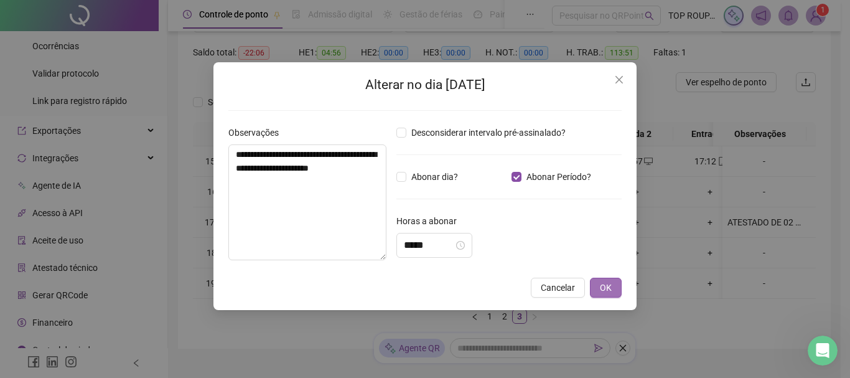
click at [613, 292] on button "OK" at bounding box center [606, 288] width 32 height 20
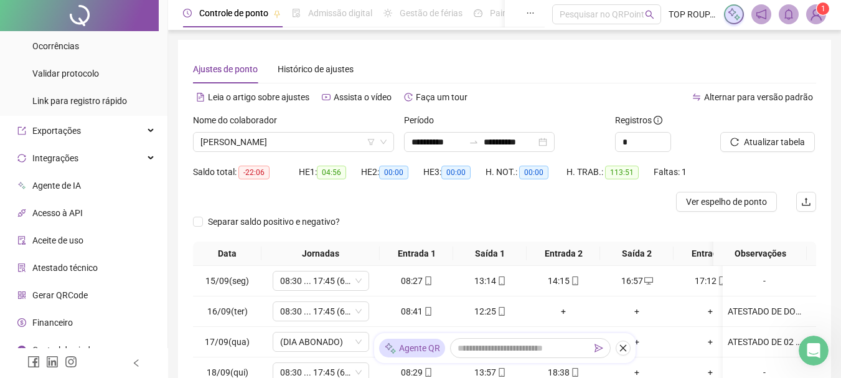
scroll to position [0, 0]
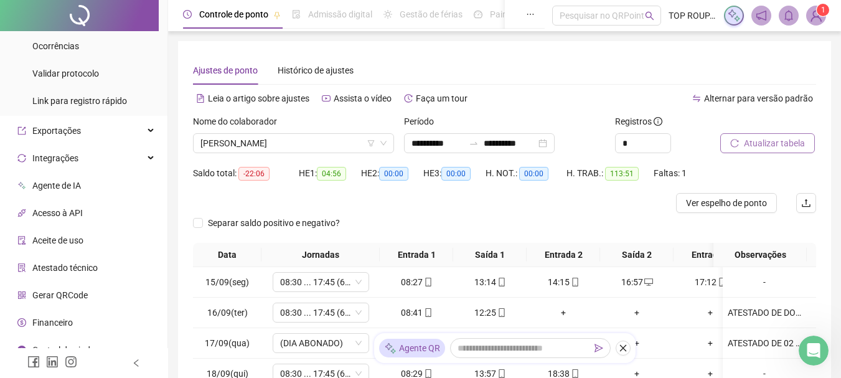
click at [765, 146] on span "Atualizar tabela" at bounding box center [774, 143] width 61 height 14
click at [250, 144] on span "[PERSON_NAME]" at bounding box center [293, 143] width 186 height 19
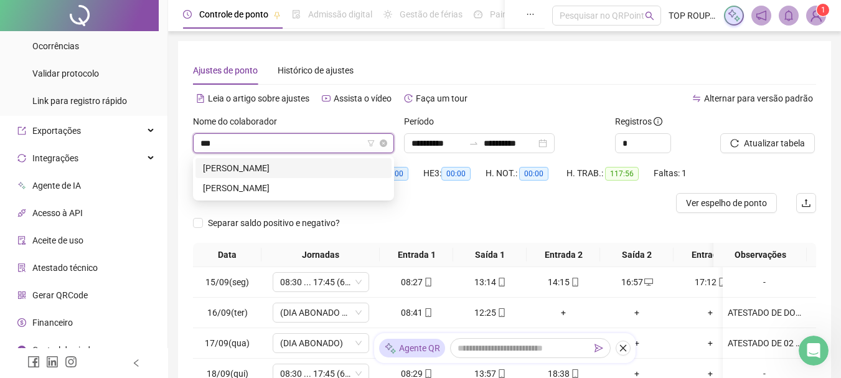
type input "****"
drag, startPoint x: 288, startPoint y: 167, endPoint x: 296, endPoint y: 168, distance: 7.6
click at [291, 168] on div "[PERSON_NAME]" at bounding box center [293, 168] width 181 height 14
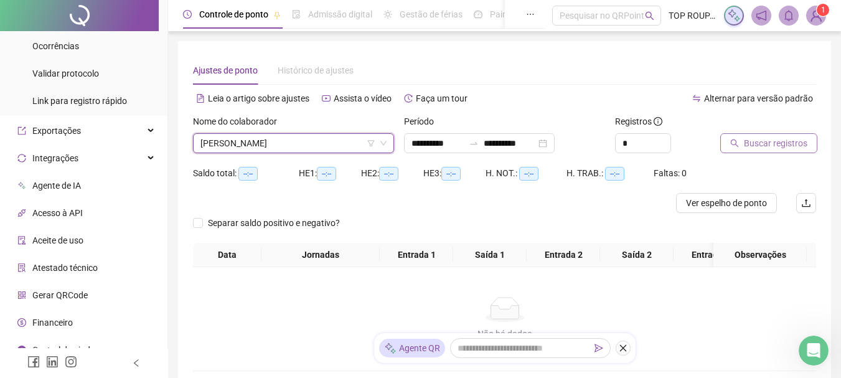
click at [745, 138] on span "Buscar registros" at bounding box center [775, 143] width 63 height 14
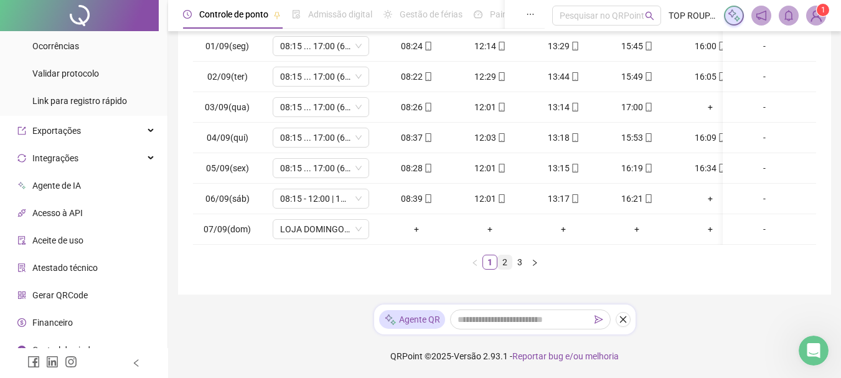
click at [501, 268] on link "2" at bounding box center [505, 262] width 14 height 14
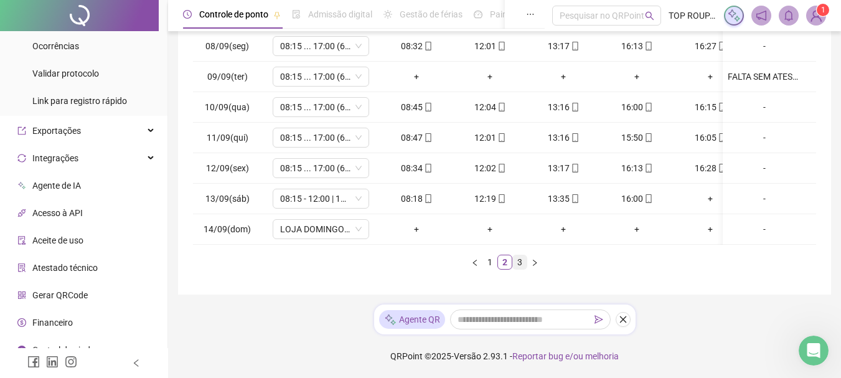
click at [525, 266] on link "3" at bounding box center [520, 262] width 14 height 14
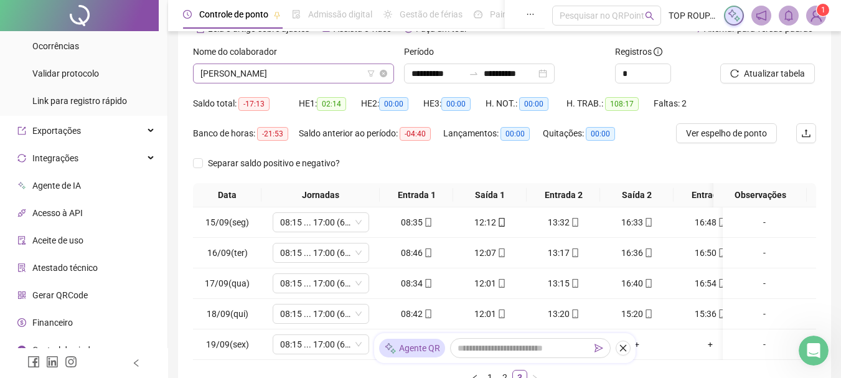
drag, startPoint x: 257, startPoint y: 73, endPoint x: 252, endPoint y: 77, distance: 6.6
click at [255, 75] on span "[PERSON_NAME]" at bounding box center [293, 73] width 186 height 19
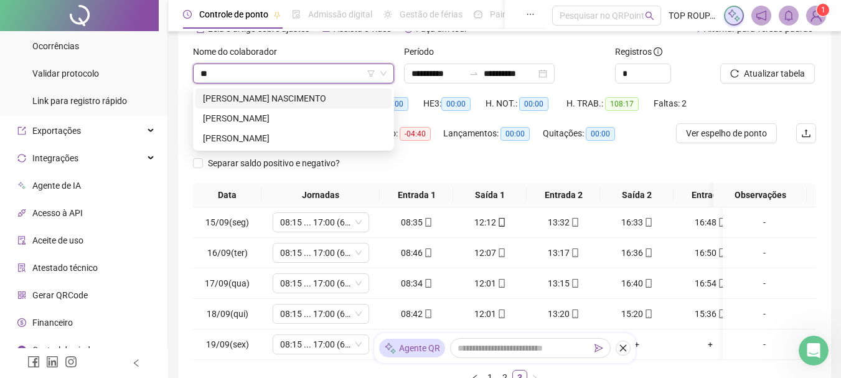
type input "***"
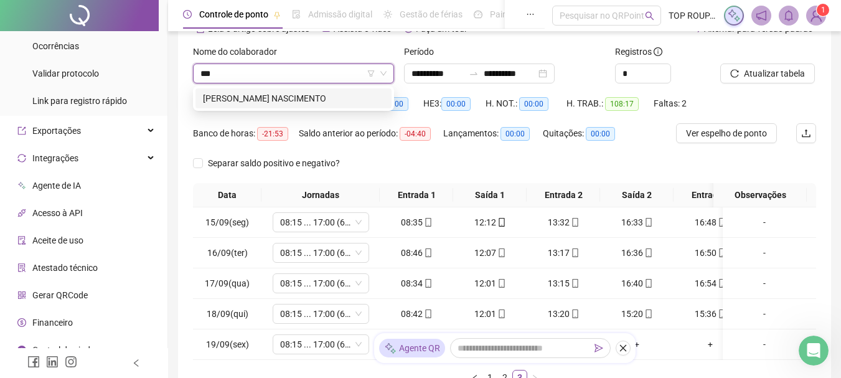
click at [242, 98] on div "[PERSON_NAME] NASCIMENTO" at bounding box center [293, 99] width 181 height 14
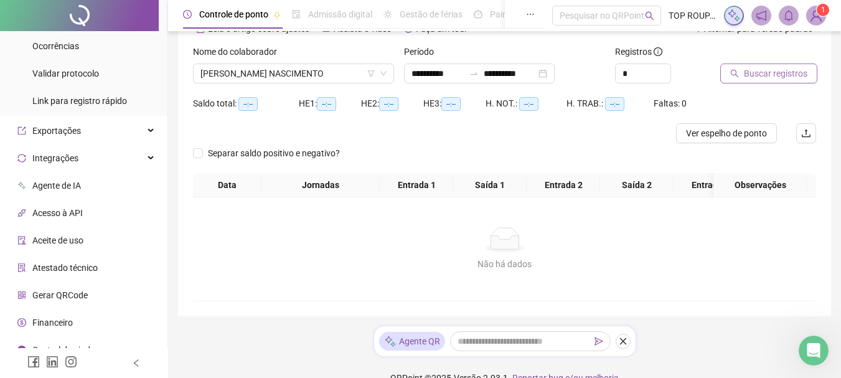
click at [769, 74] on span "Buscar registros" at bounding box center [775, 74] width 63 height 14
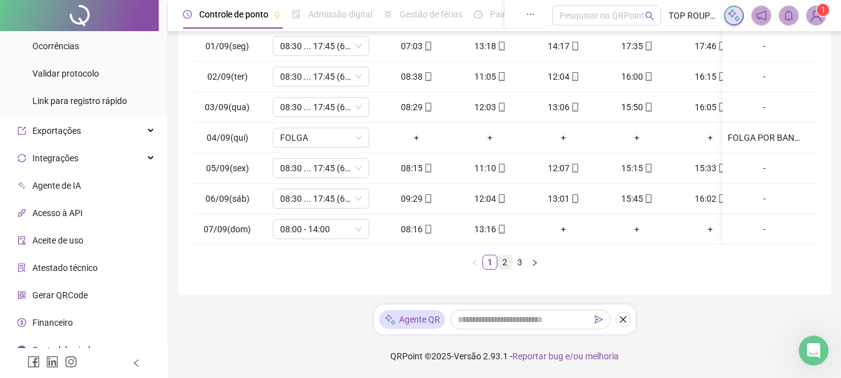
click at [507, 255] on li "2" at bounding box center [504, 262] width 15 height 15
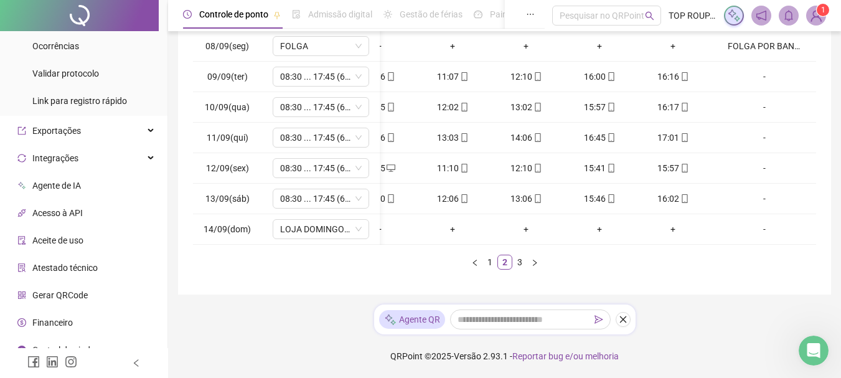
scroll to position [0, 107]
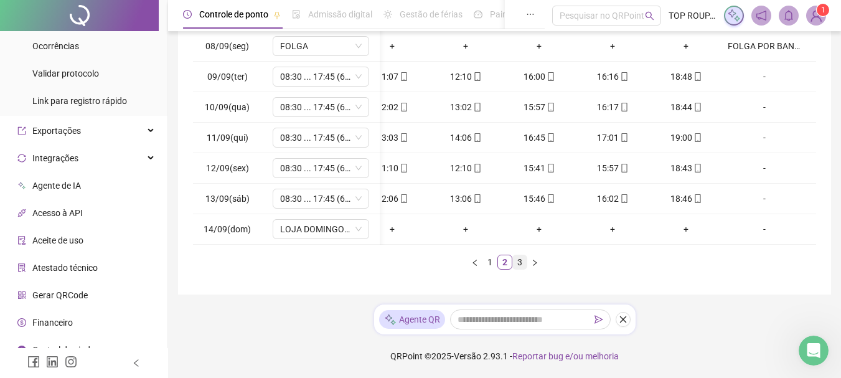
click at [519, 263] on link "3" at bounding box center [520, 262] width 14 height 14
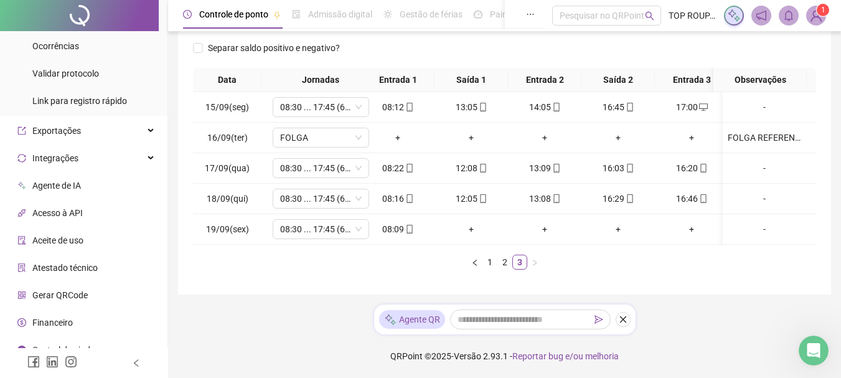
scroll to position [0, 0]
